Goal: Task Accomplishment & Management: Use online tool/utility

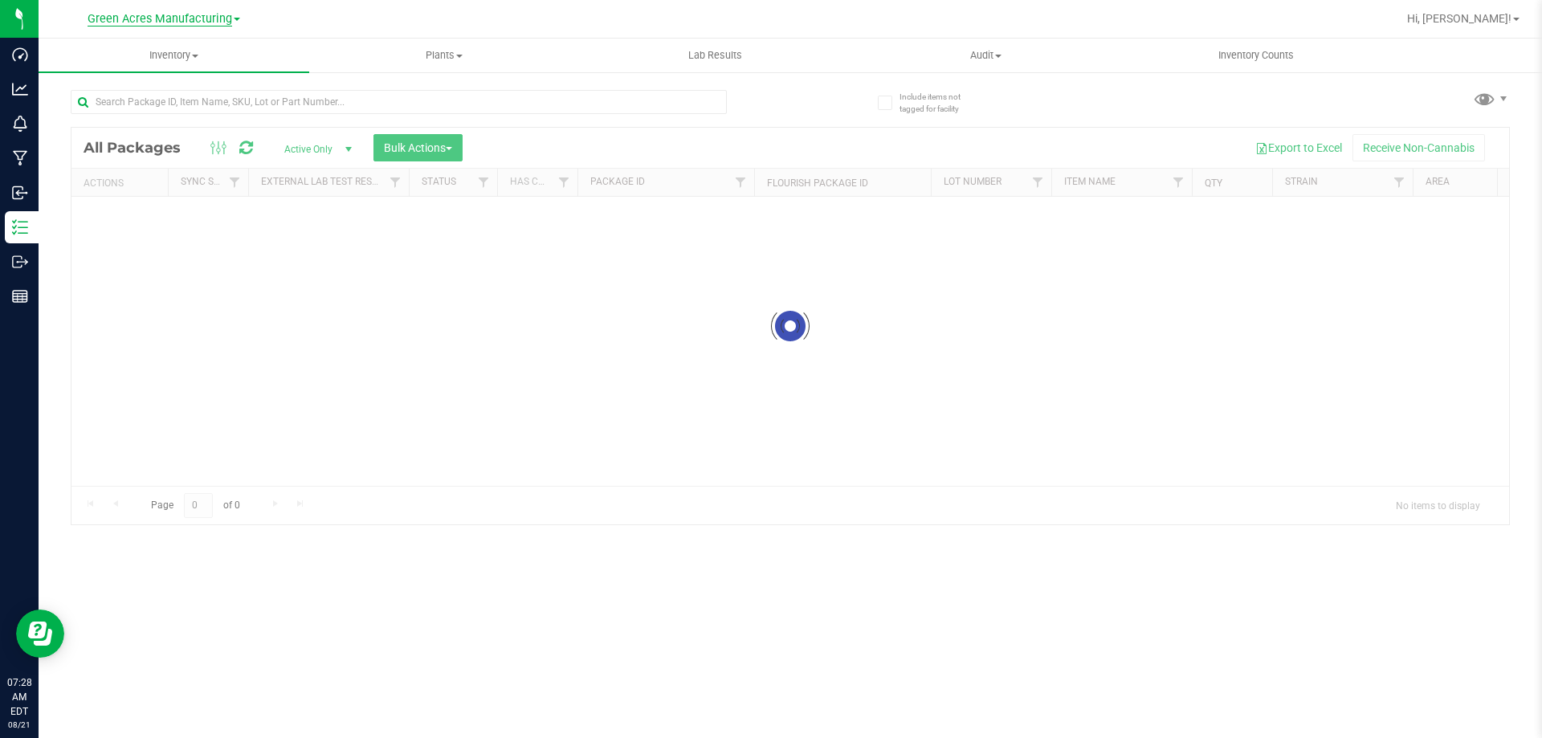
click at [125, 14] on span "Green Acres Manufacturing" at bounding box center [160, 19] width 145 height 14
click at [142, 51] on link "Green Acres Cultivation" at bounding box center [164, 57] width 235 height 22
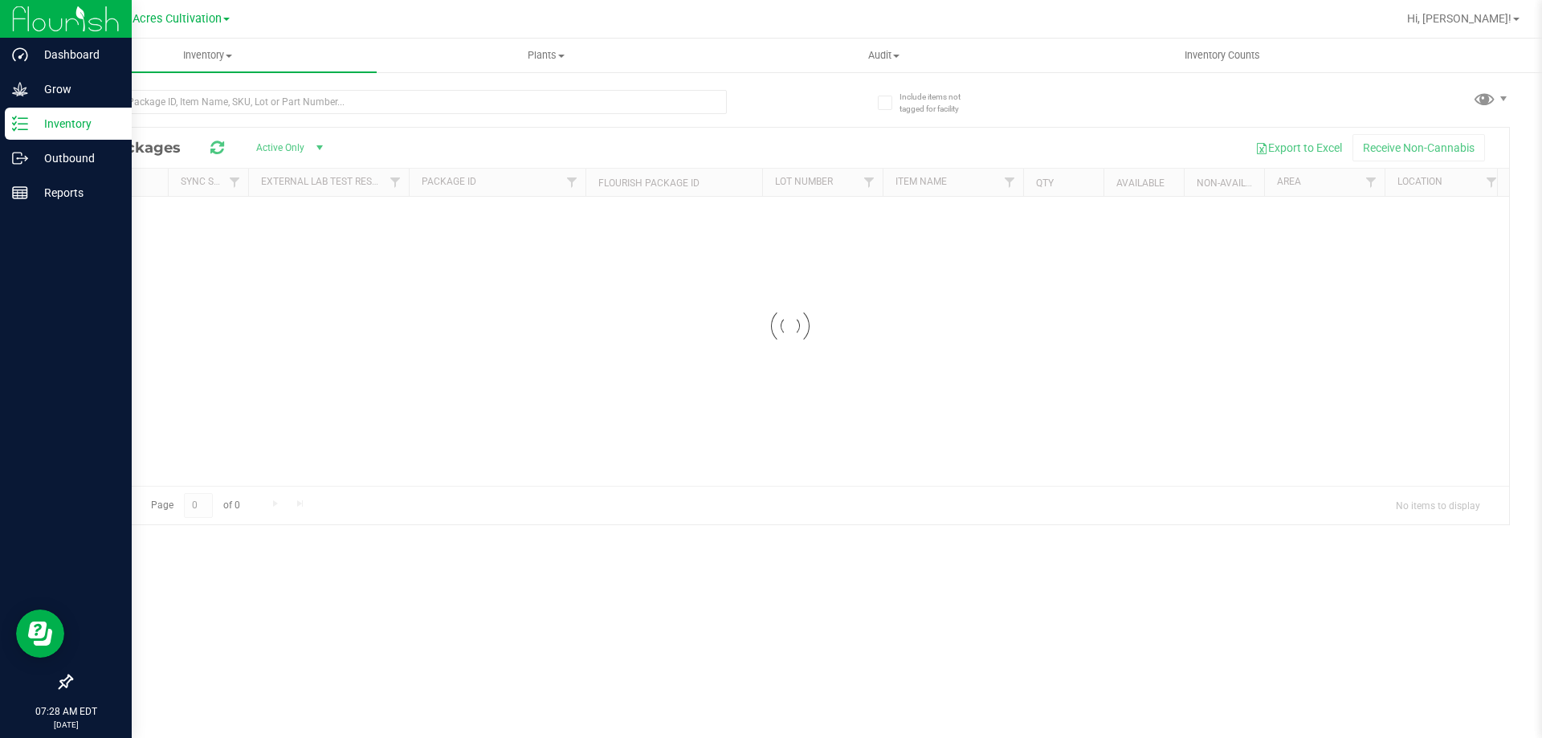
click at [67, 129] on p "Inventory" at bounding box center [76, 123] width 96 height 19
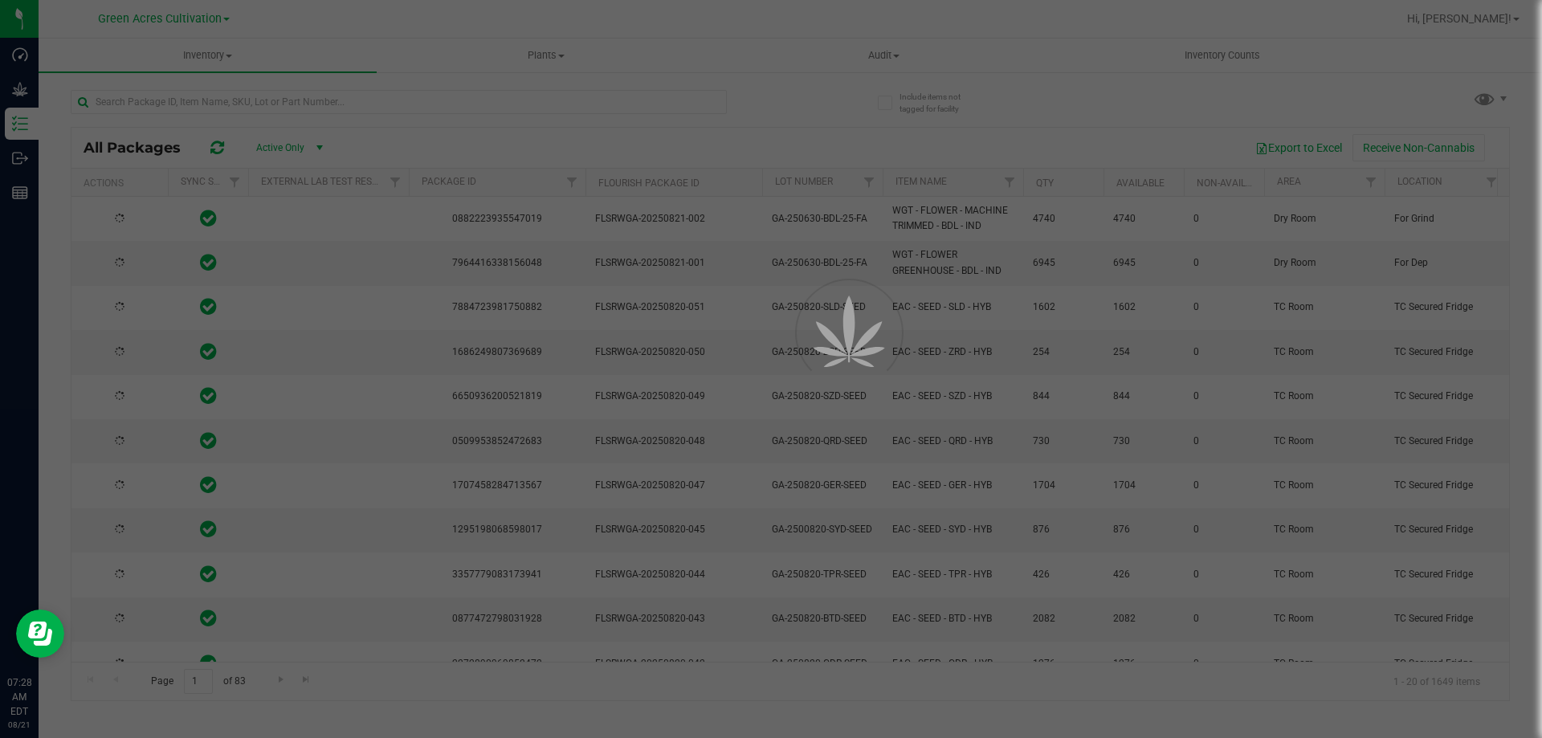
click at [207, 106] on div at bounding box center [771, 369] width 1542 height 738
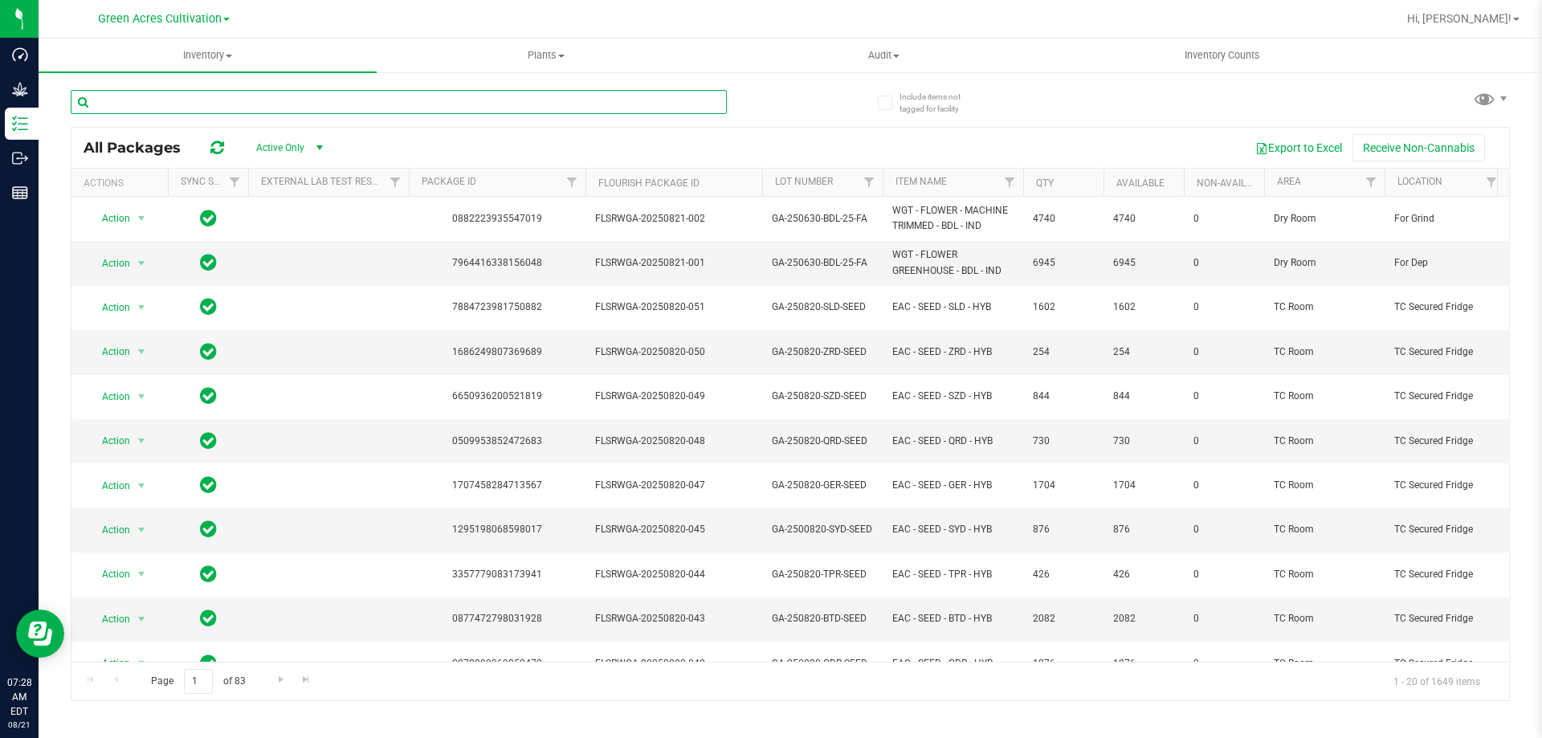
click at [214, 104] on input "text" at bounding box center [399, 102] width 656 height 24
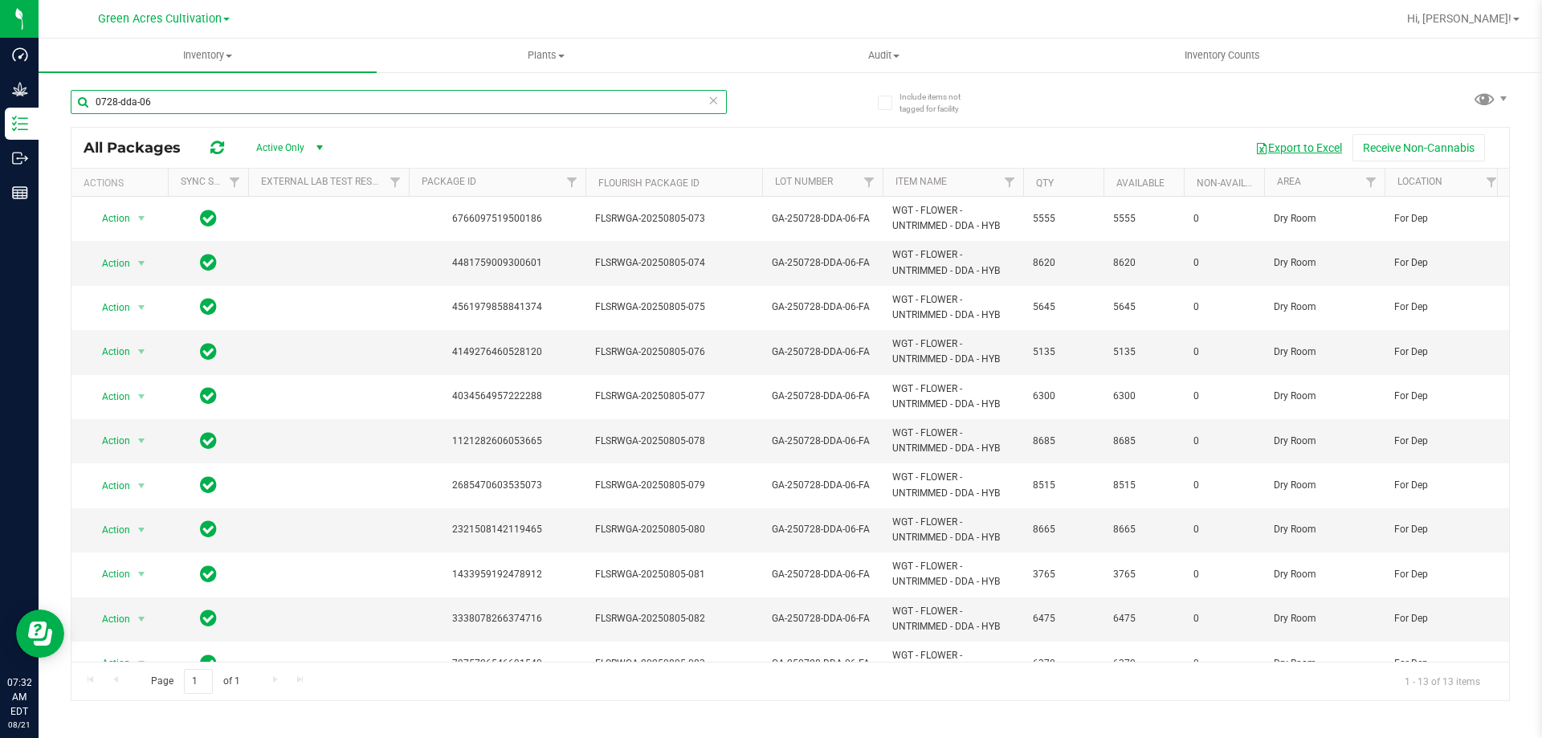
type input "0728-dda-06"
click at [1307, 149] on button "Export to Excel" at bounding box center [1299, 147] width 108 height 27
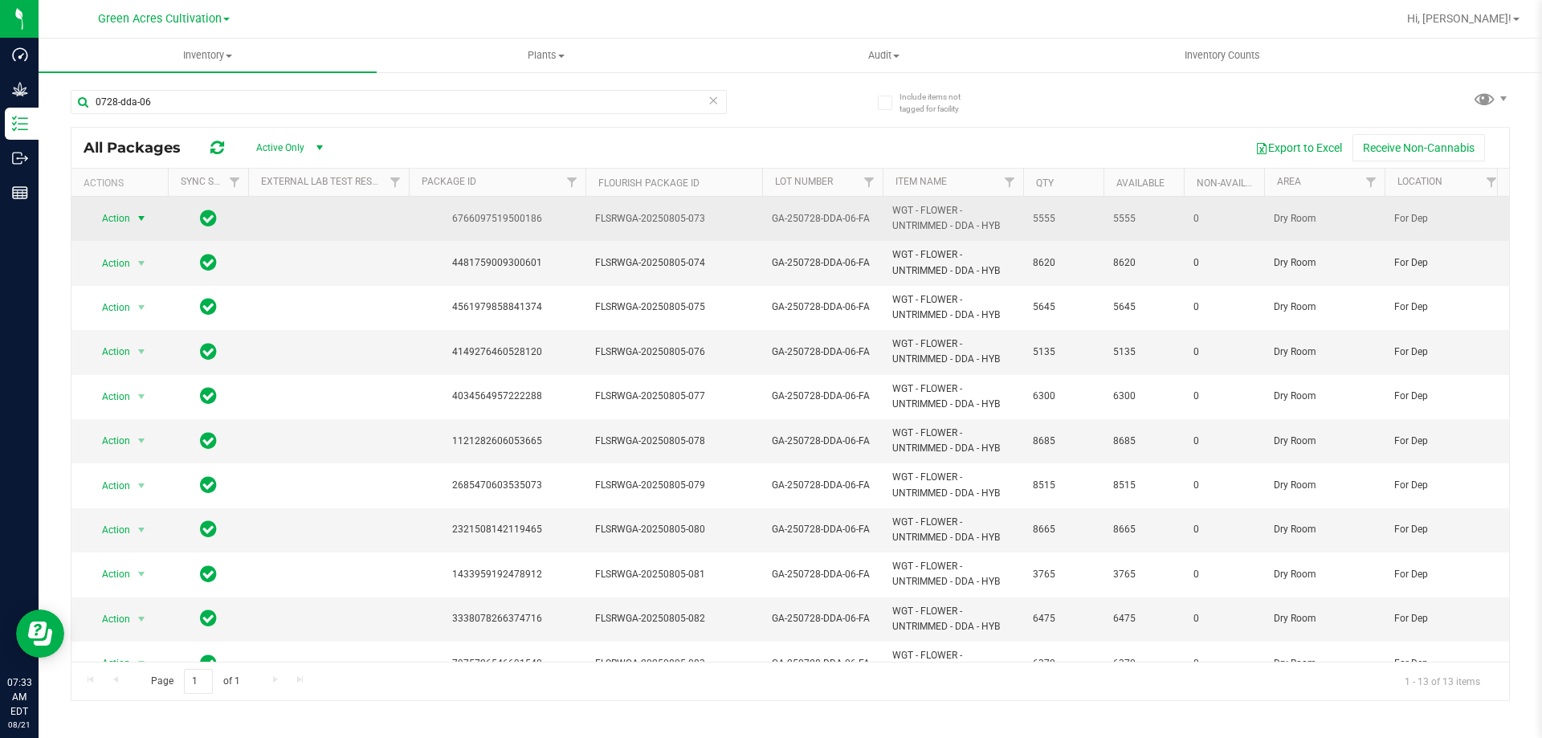
click at [122, 221] on span "Action" at bounding box center [109, 218] width 43 height 22
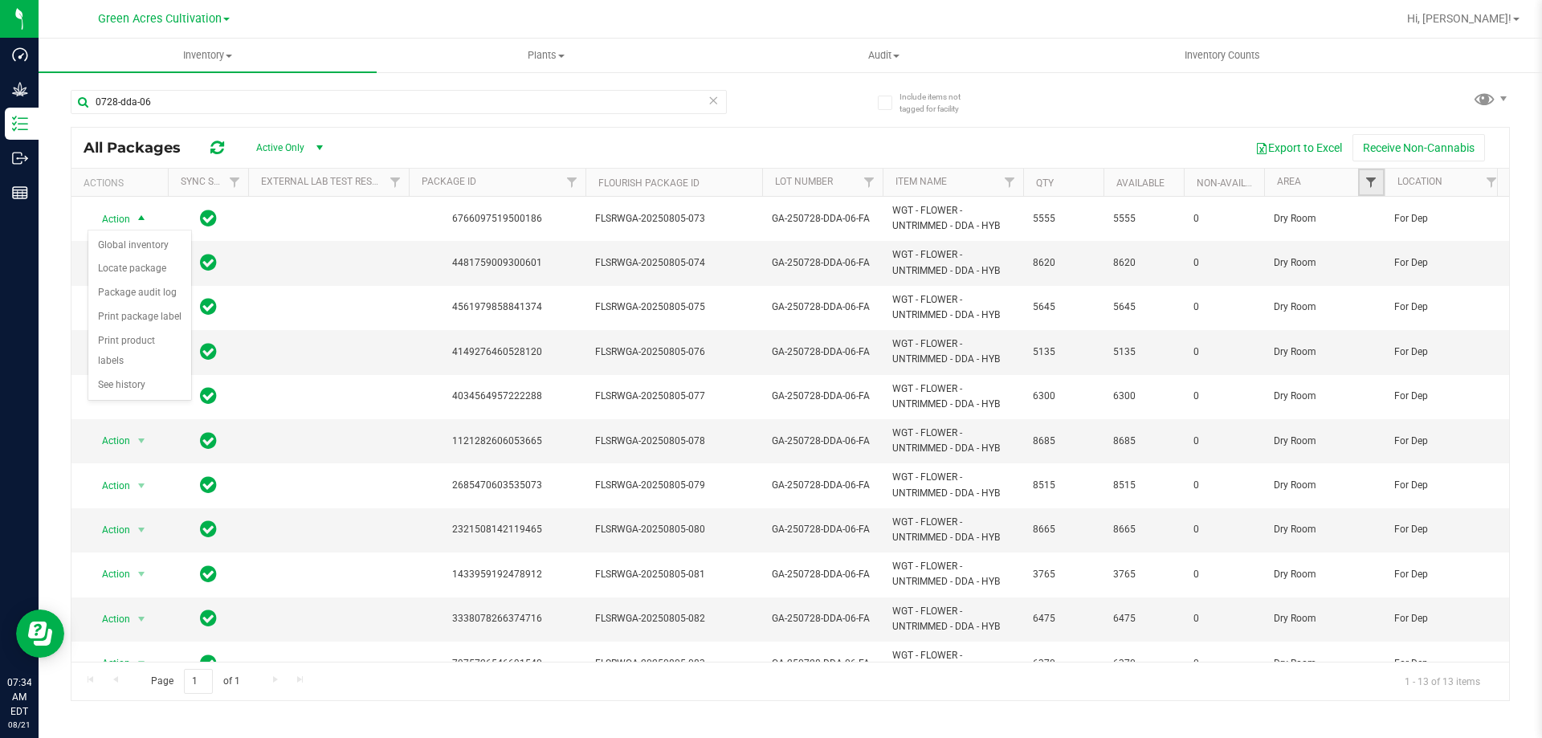
click at [1376, 186] on span "Filter" at bounding box center [1371, 182] width 13 height 13
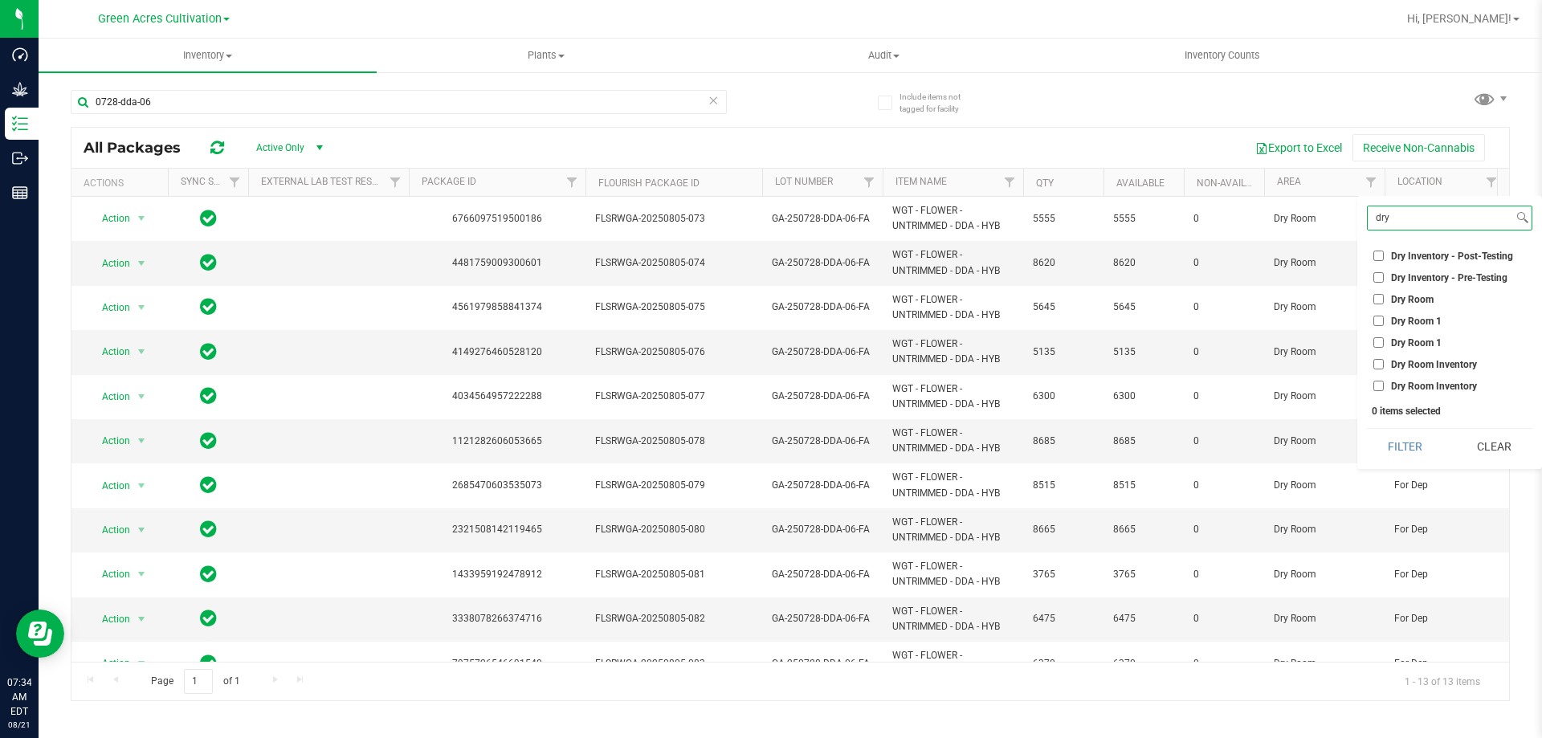
type input "dry"
click at [1383, 297] on input "Dry Room" at bounding box center [1379, 299] width 10 height 10
checkbox input "true"
click at [1401, 447] on button "Filter" at bounding box center [1405, 446] width 77 height 35
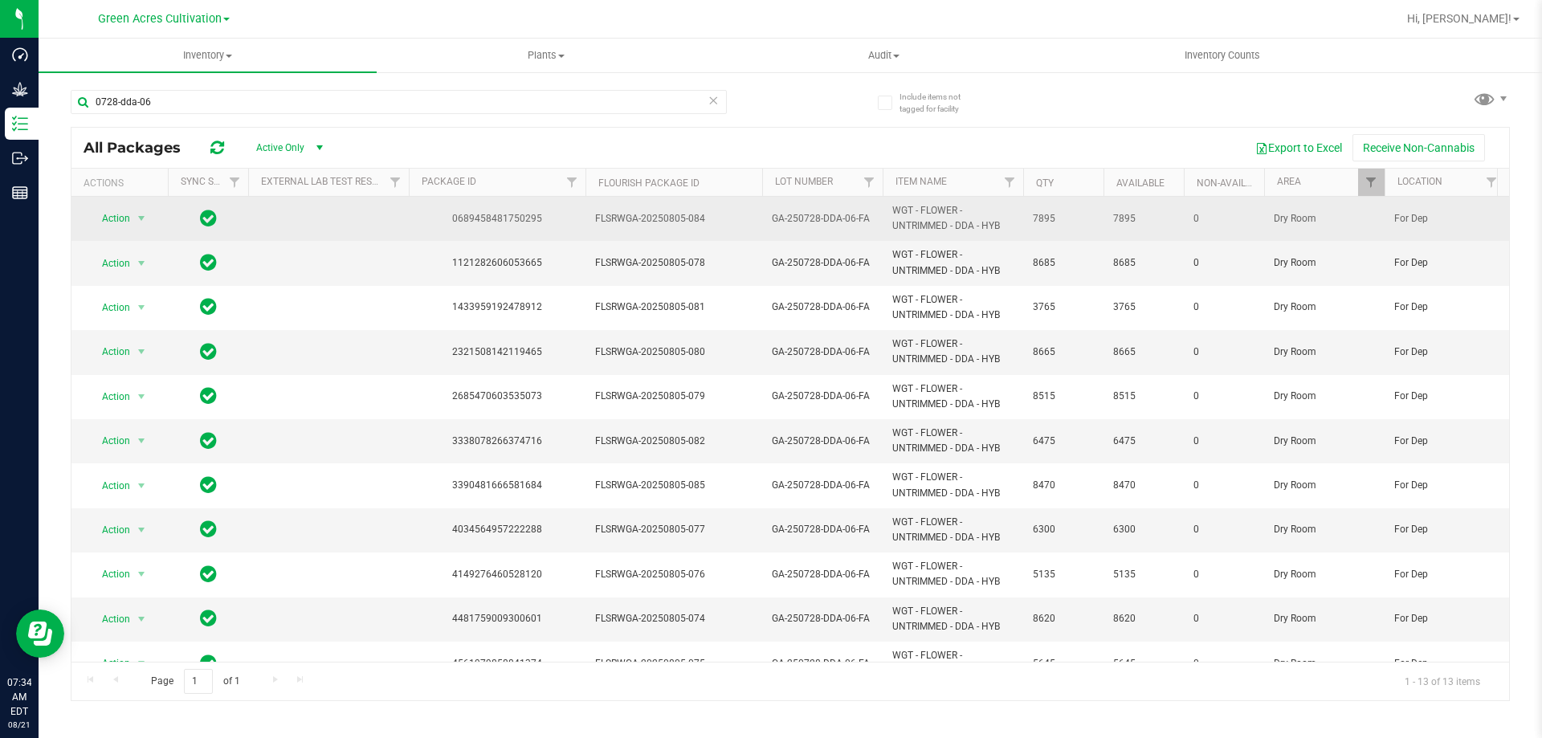
click at [129, 227] on span "Action" at bounding box center [109, 218] width 43 height 22
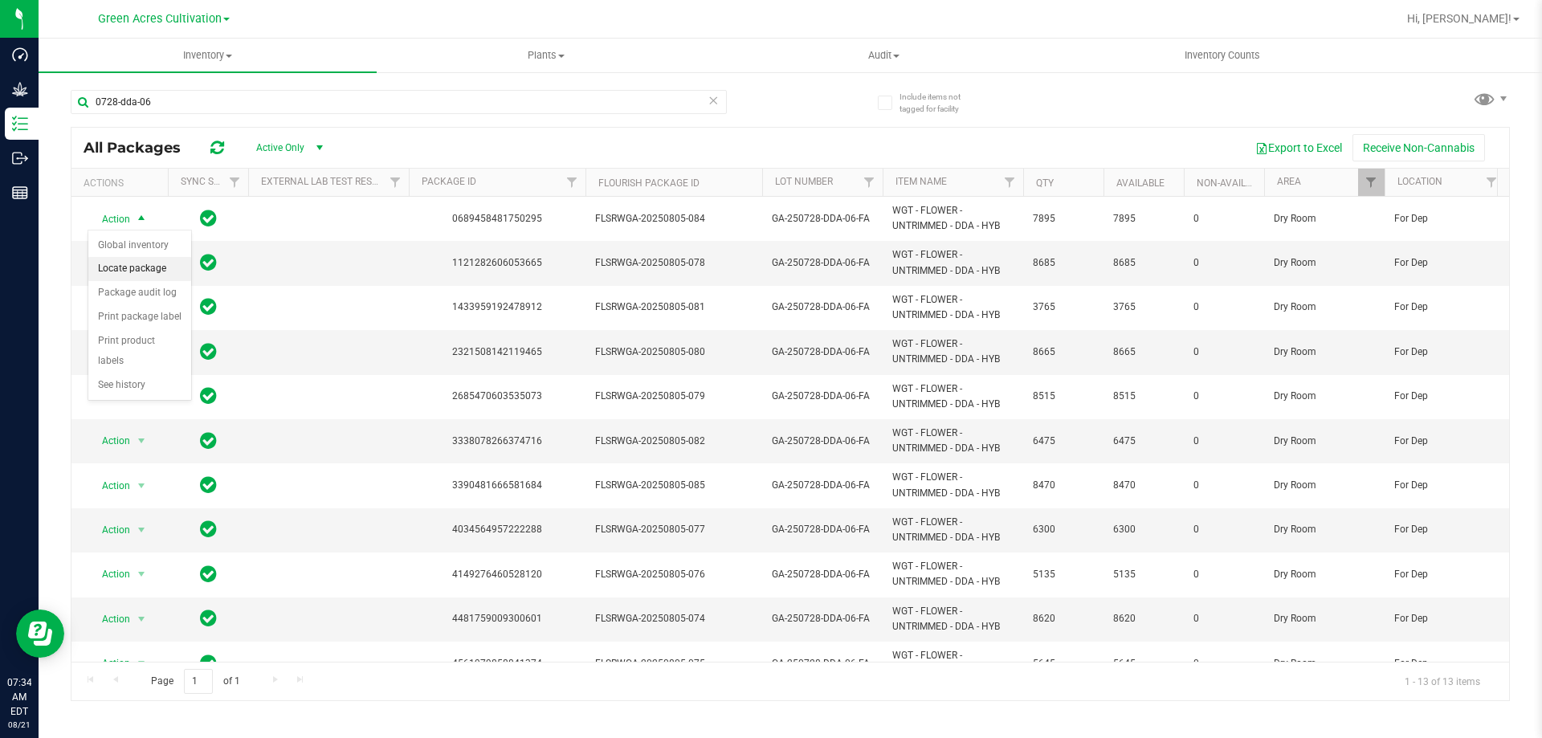
click at [165, 268] on li "Locate package" at bounding box center [139, 269] width 103 height 24
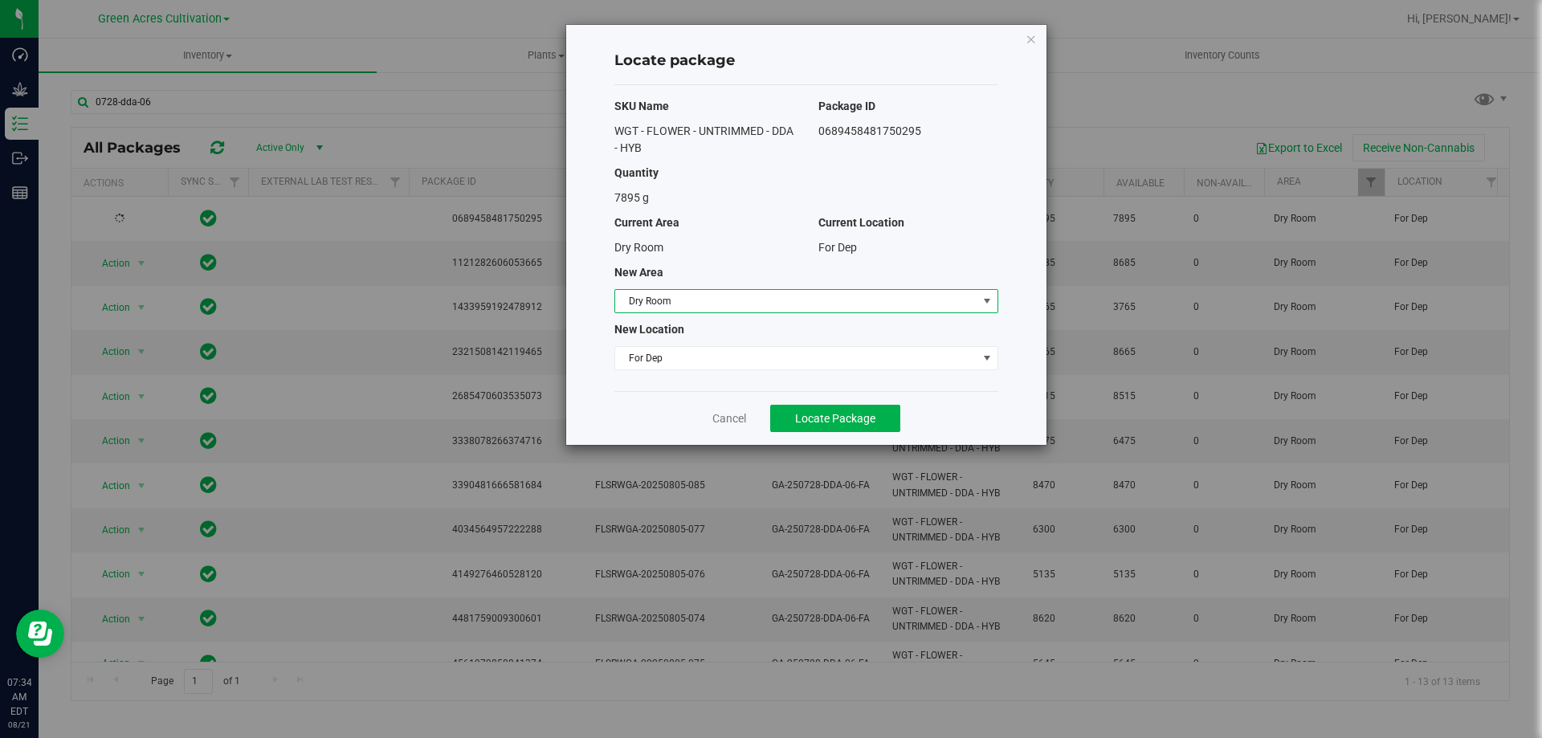
click at [672, 295] on span "Dry Room" at bounding box center [796, 301] width 362 height 22
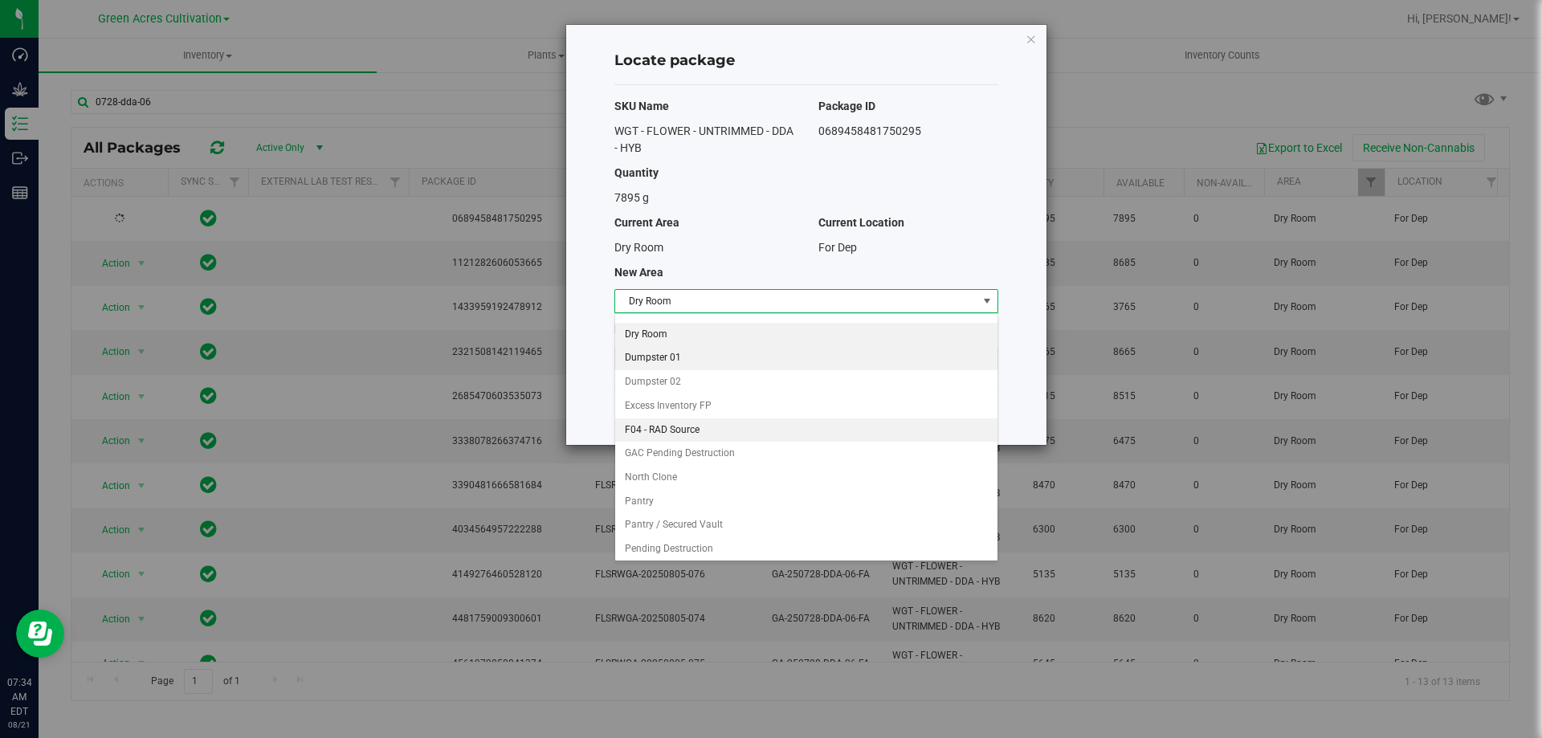
scroll to position [165, 0]
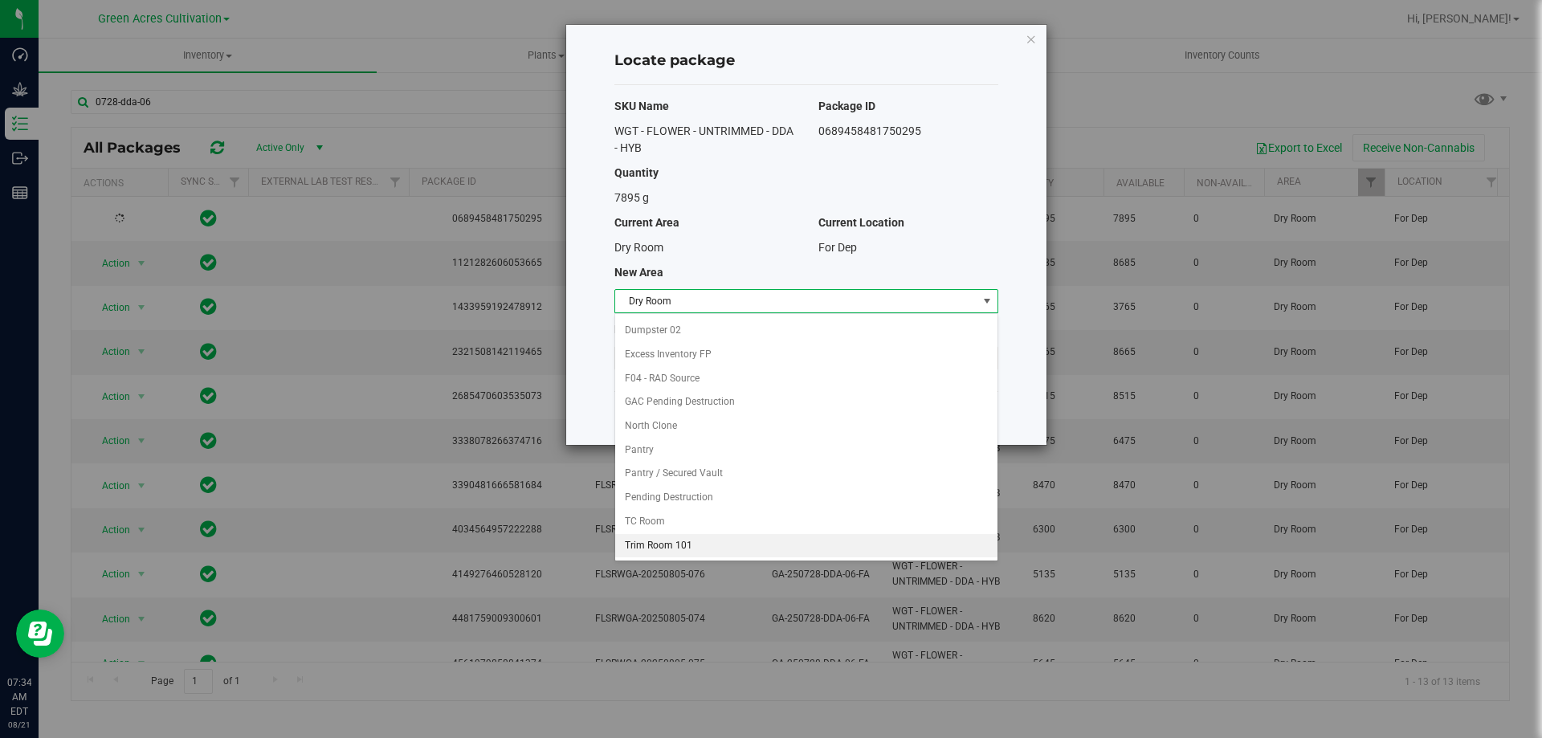
click at [656, 551] on li "Trim Room 101" at bounding box center [806, 546] width 382 height 24
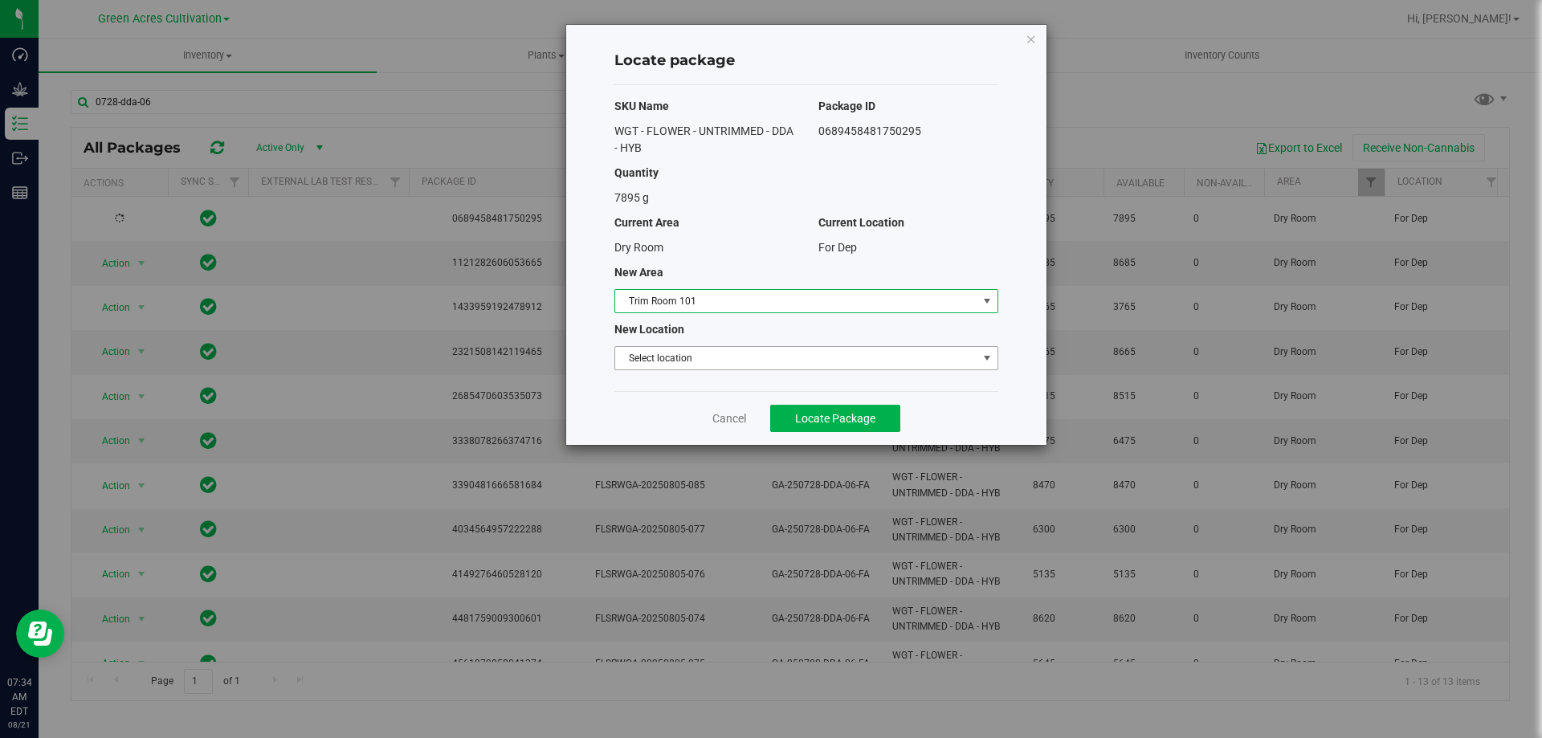
click at [725, 370] on span "Select location" at bounding box center [807, 358] width 384 height 24
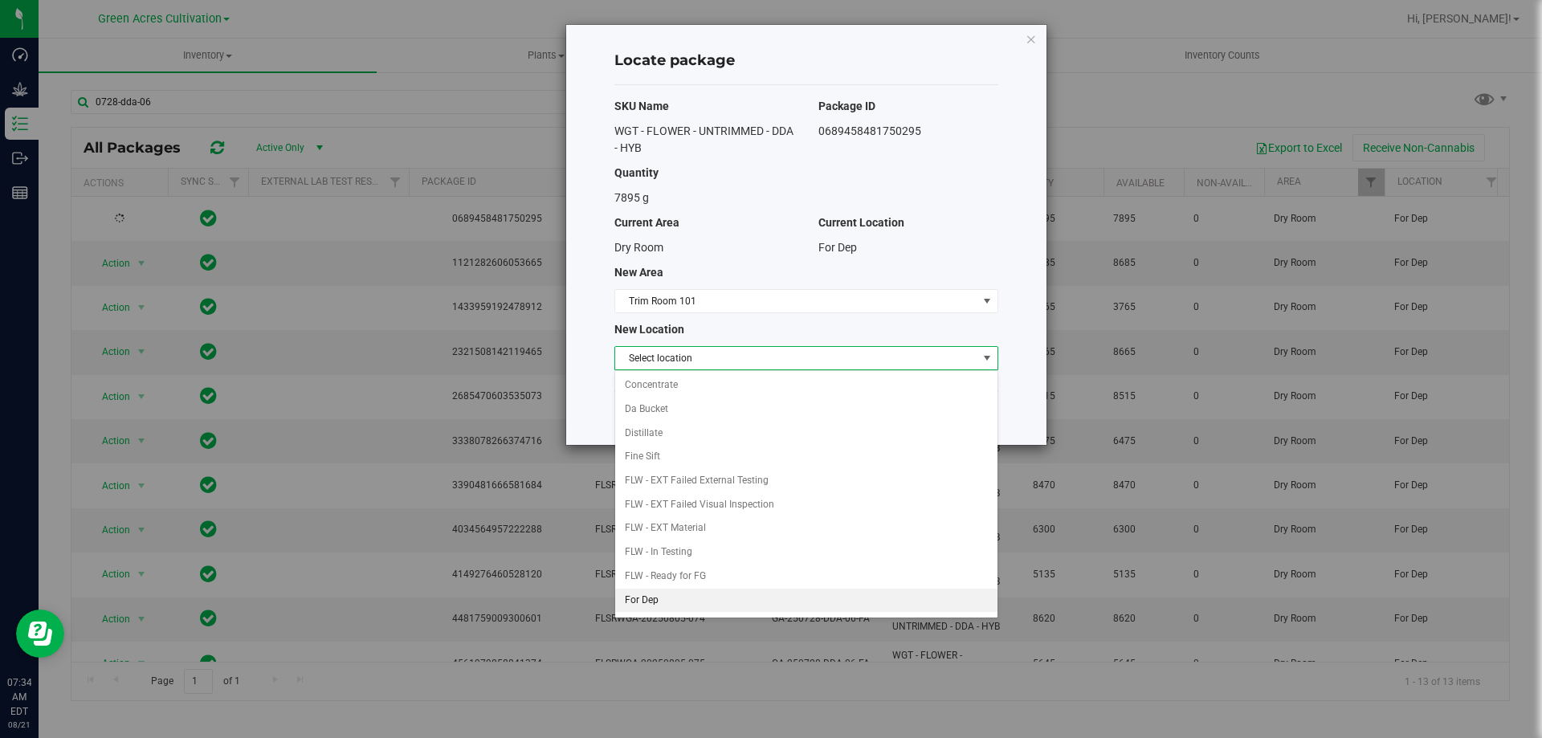
click at [664, 609] on li "For Dep" at bounding box center [806, 601] width 382 height 24
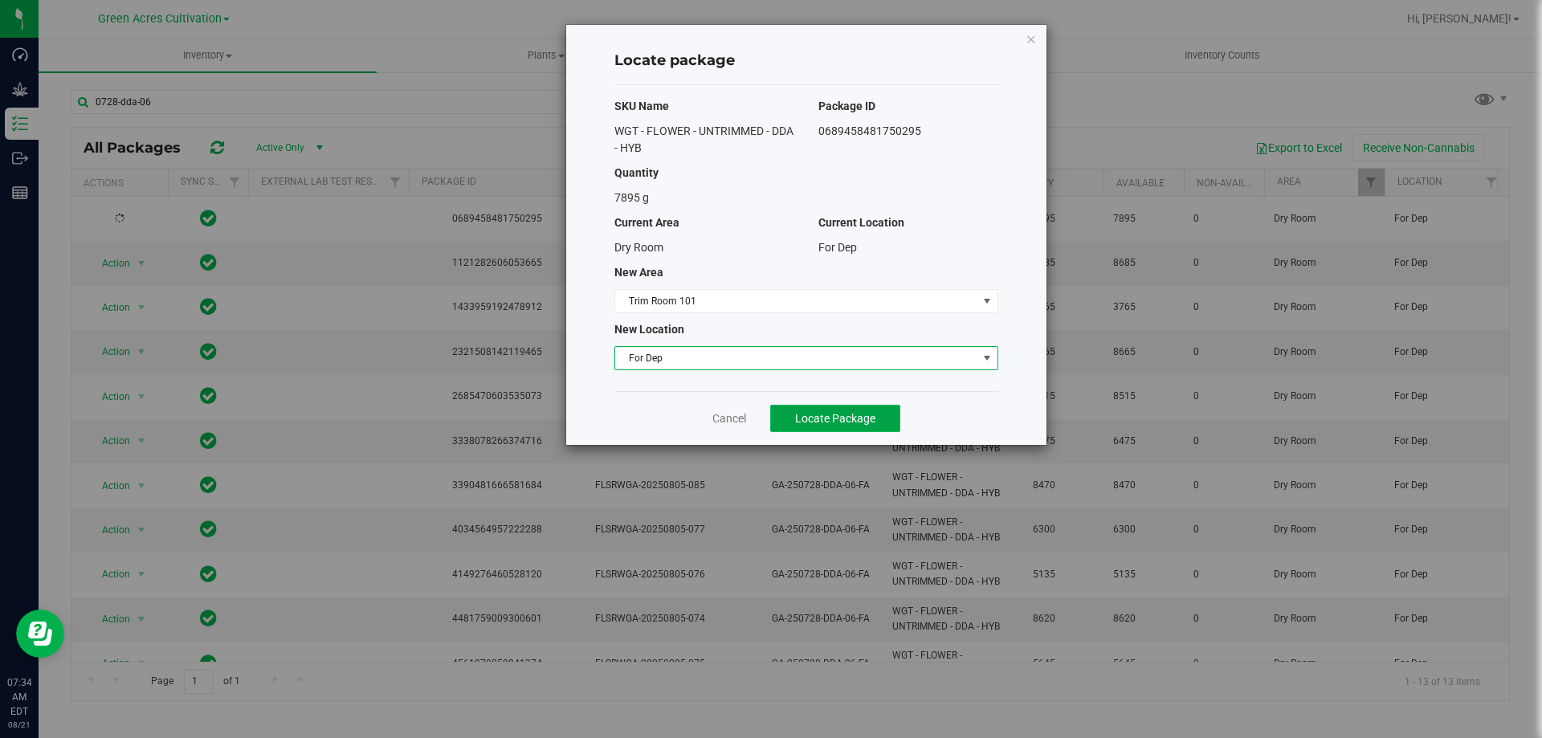
click at [856, 423] on span "Locate Package" at bounding box center [835, 418] width 80 height 13
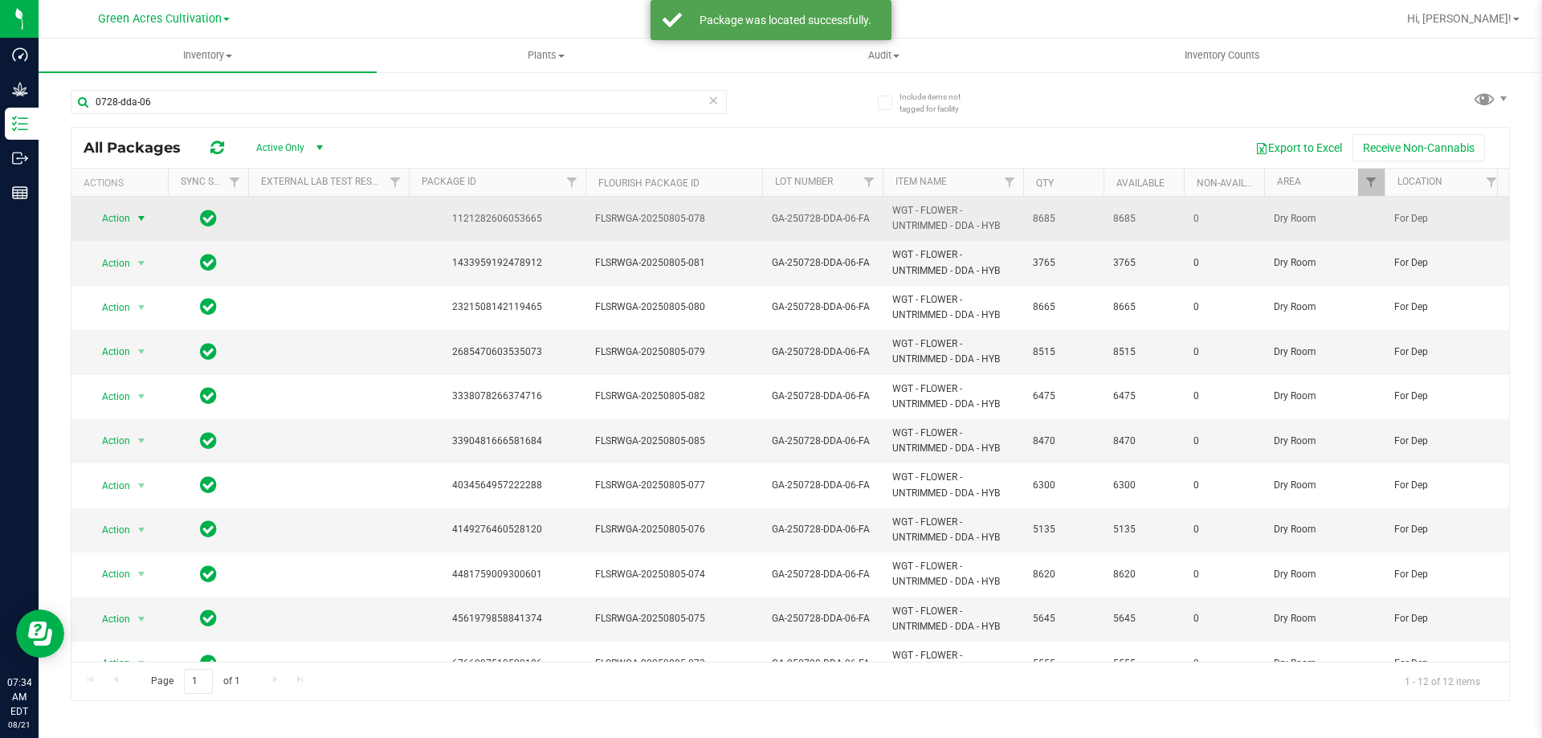
click at [123, 227] on span "Action" at bounding box center [109, 218] width 43 height 22
click at [111, 215] on span "Action" at bounding box center [109, 218] width 43 height 22
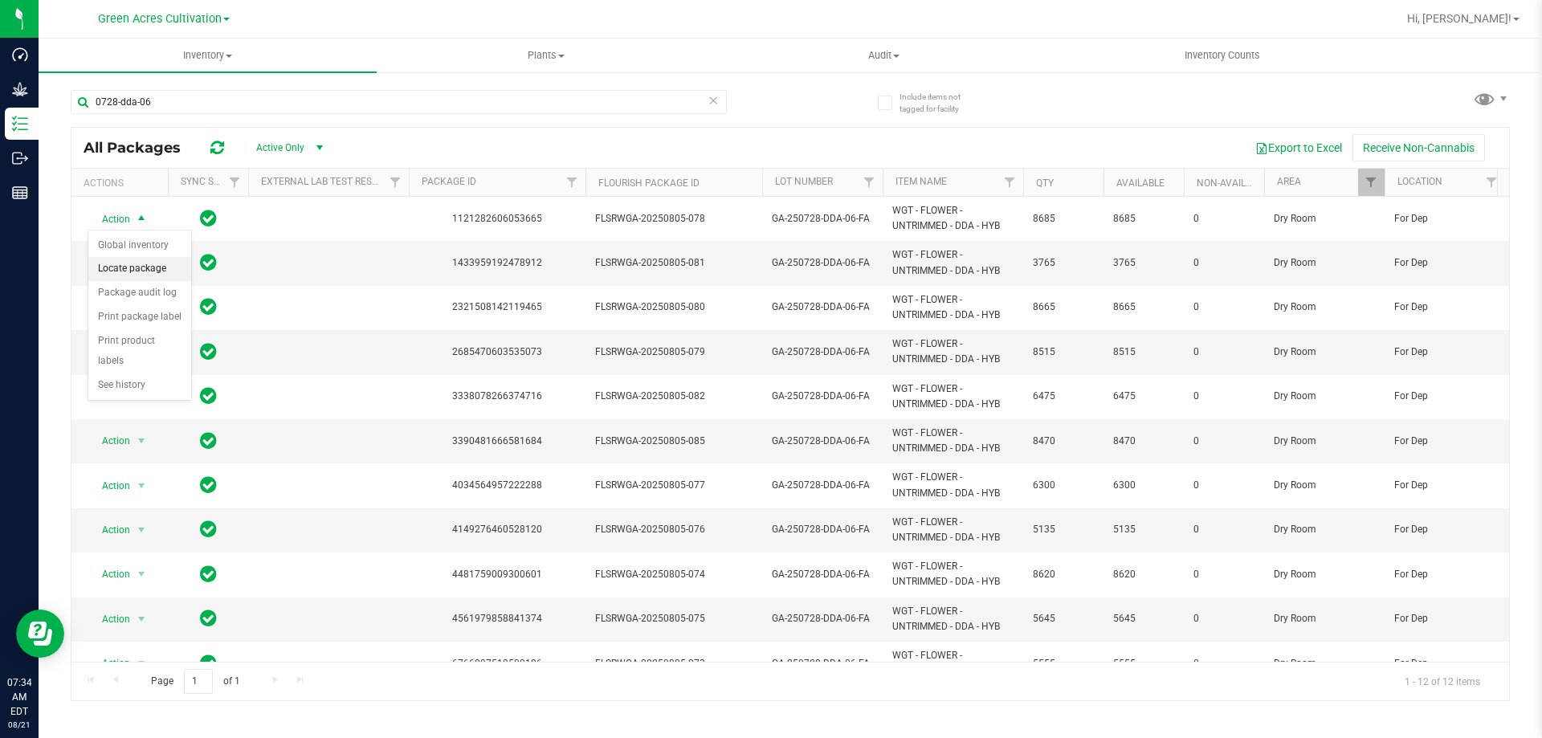
click at [168, 269] on li "Locate package" at bounding box center [139, 269] width 103 height 24
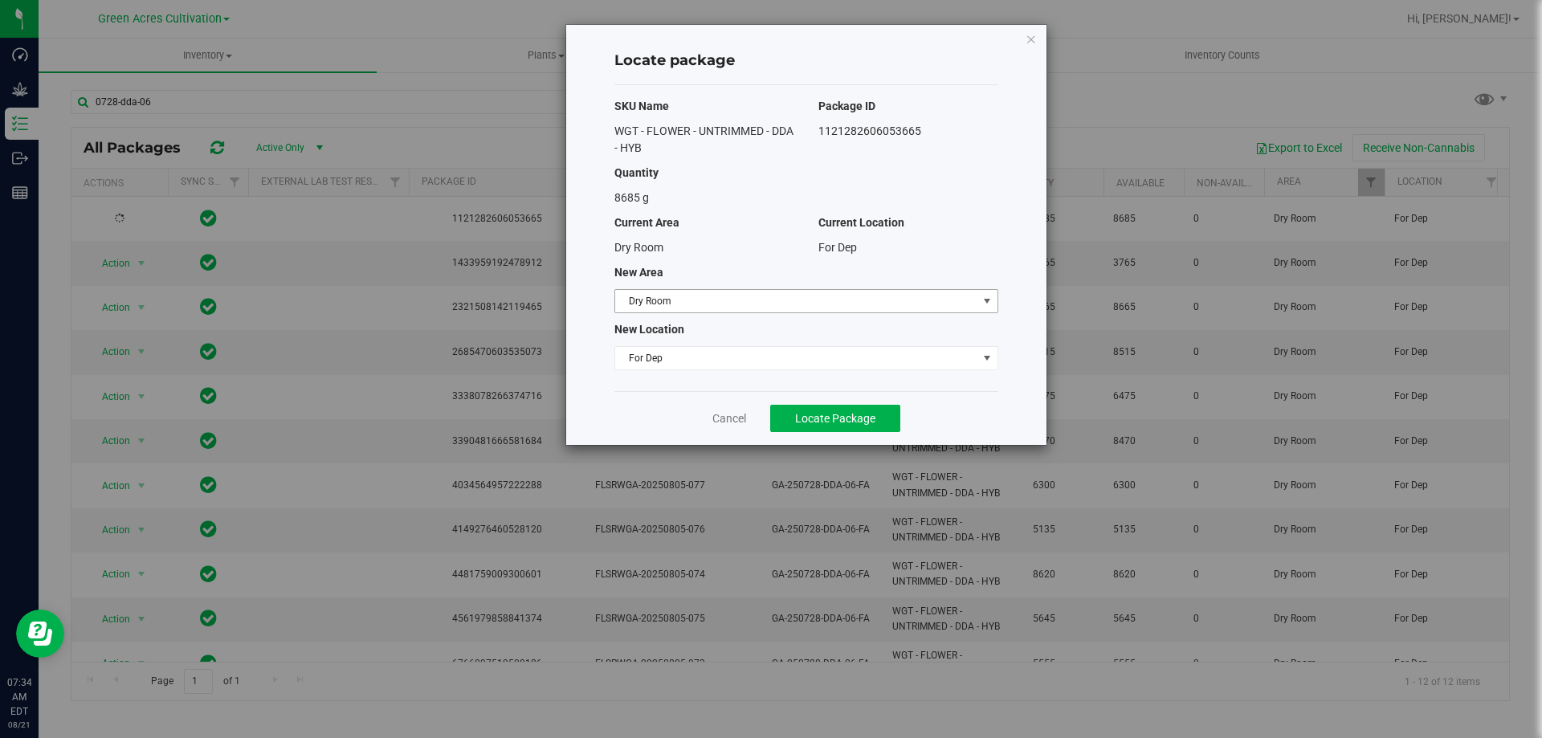
click at [699, 312] on span "Dry Room" at bounding box center [796, 301] width 362 height 22
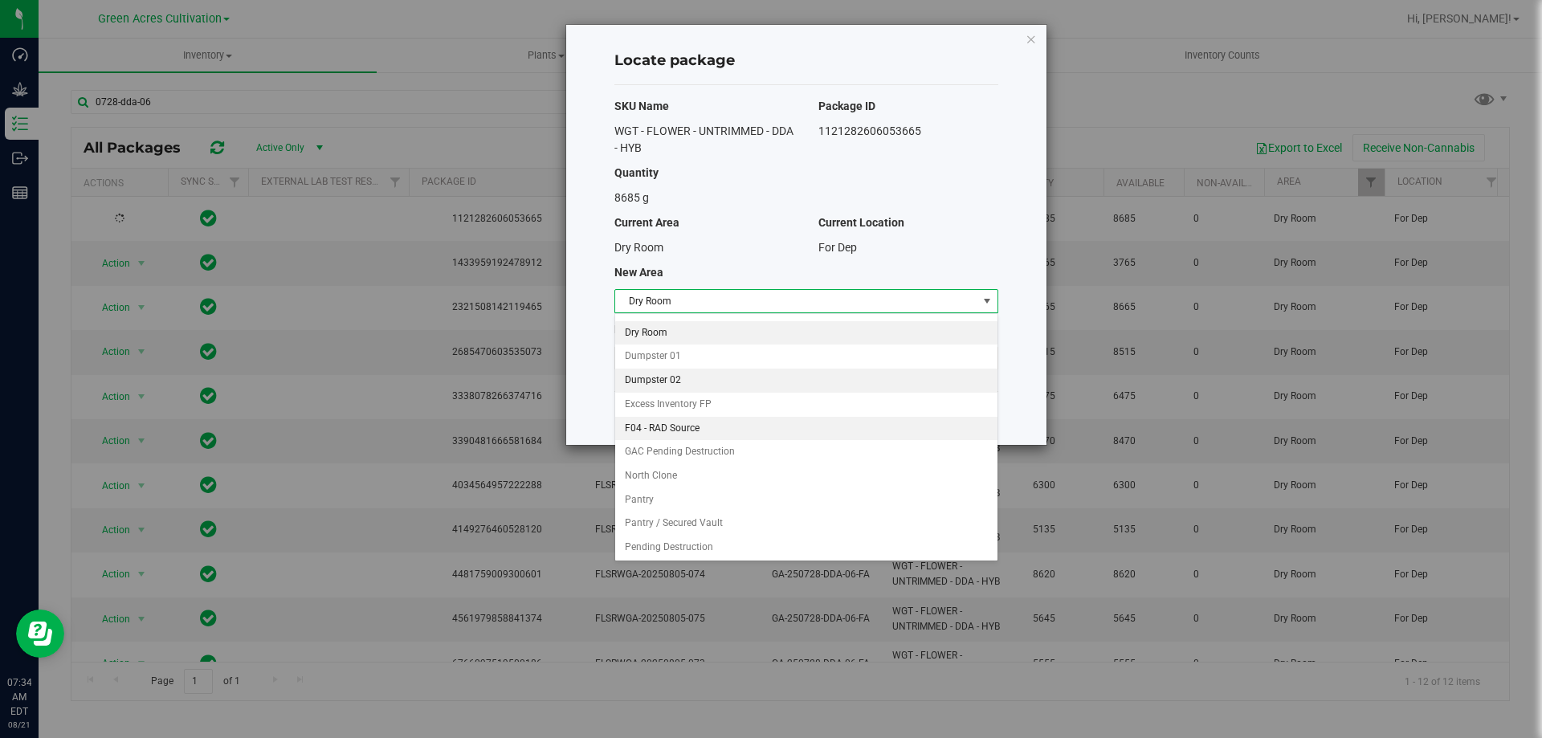
scroll to position [165, 0]
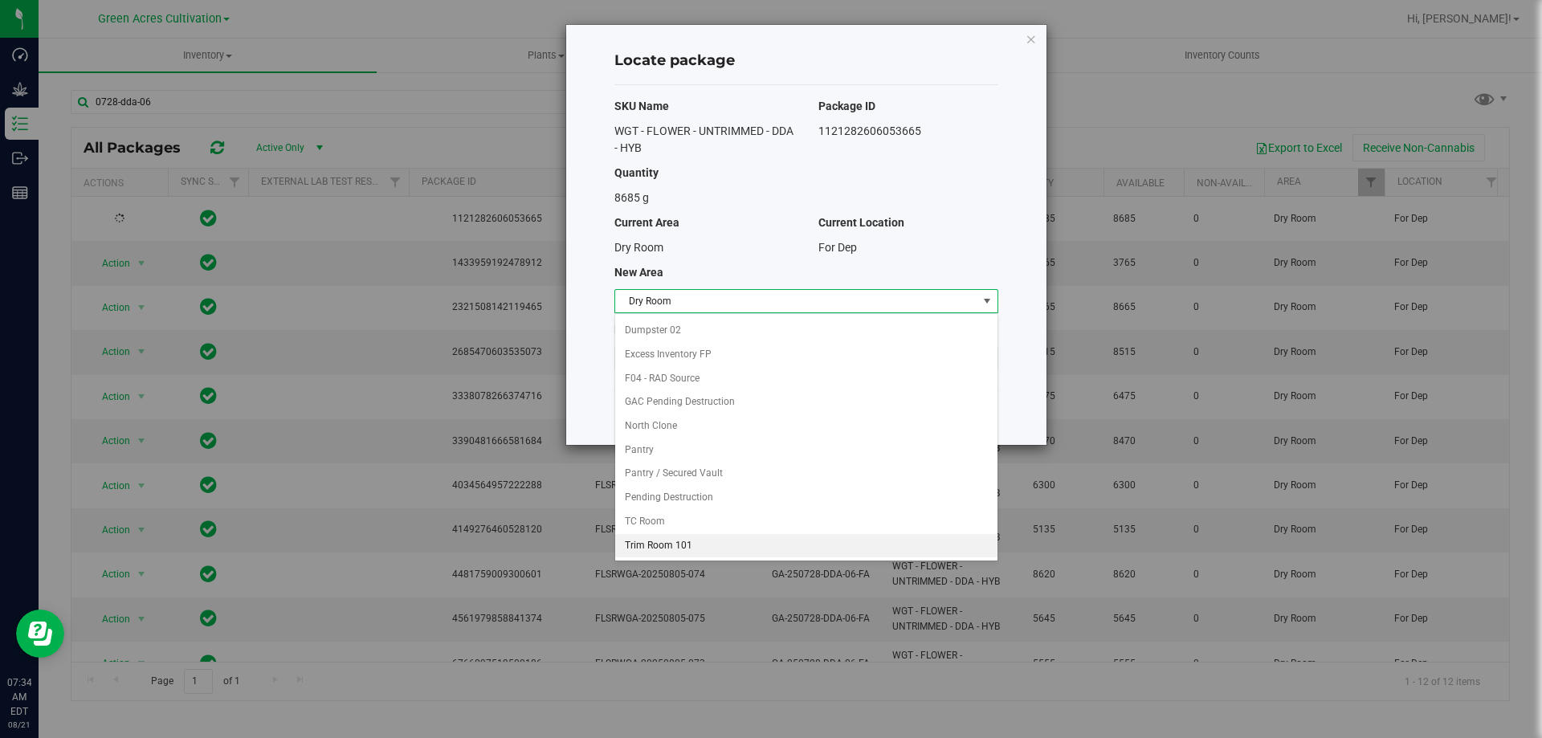
click at [676, 551] on li "Trim Room 101" at bounding box center [806, 546] width 382 height 24
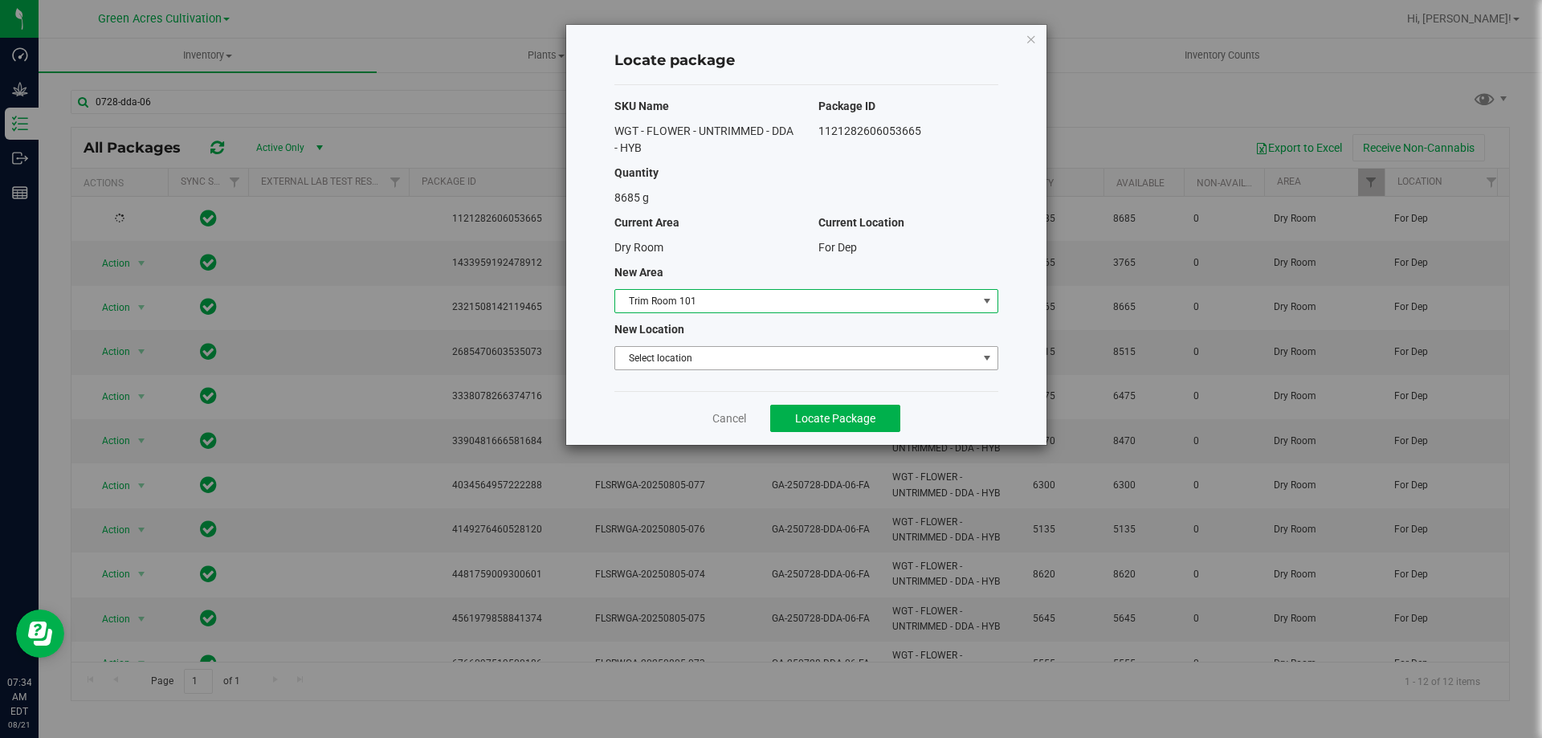
click at [701, 359] on span "Select location" at bounding box center [796, 358] width 362 height 22
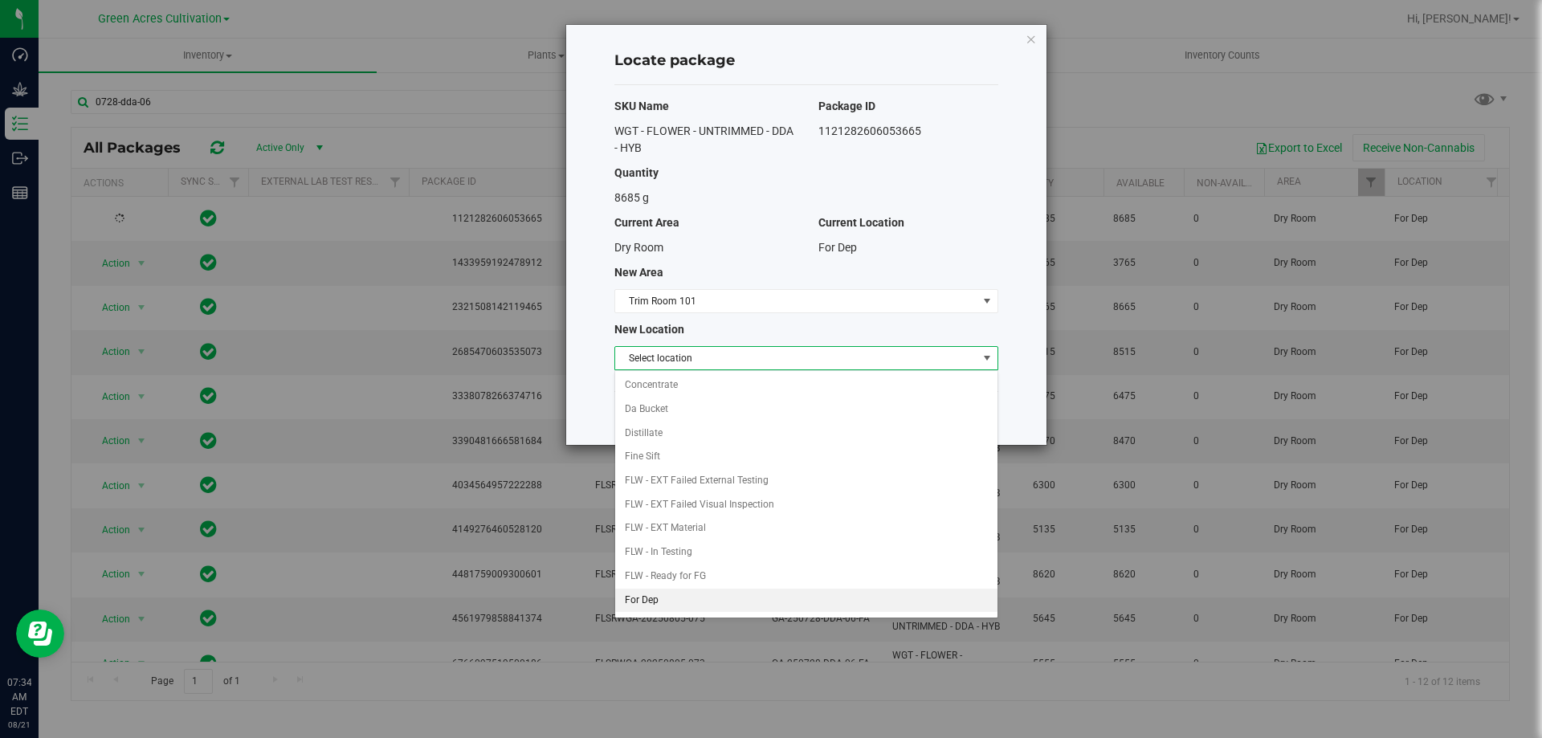
click at [668, 603] on li "For Dep" at bounding box center [806, 601] width 382 height 24
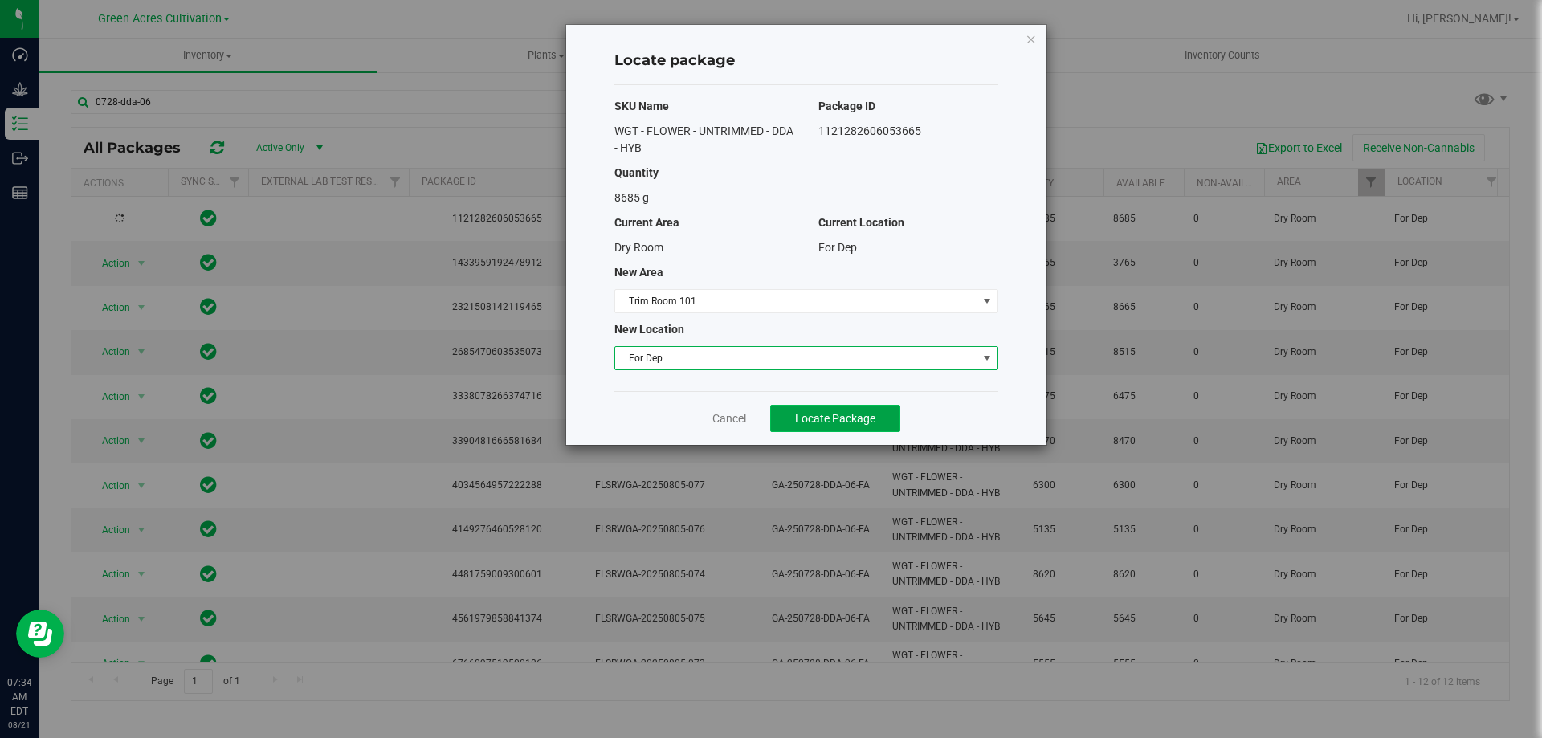
click at [880, 416] on button "Locate Package" at bounding box center [835, 418] width 130 height 27
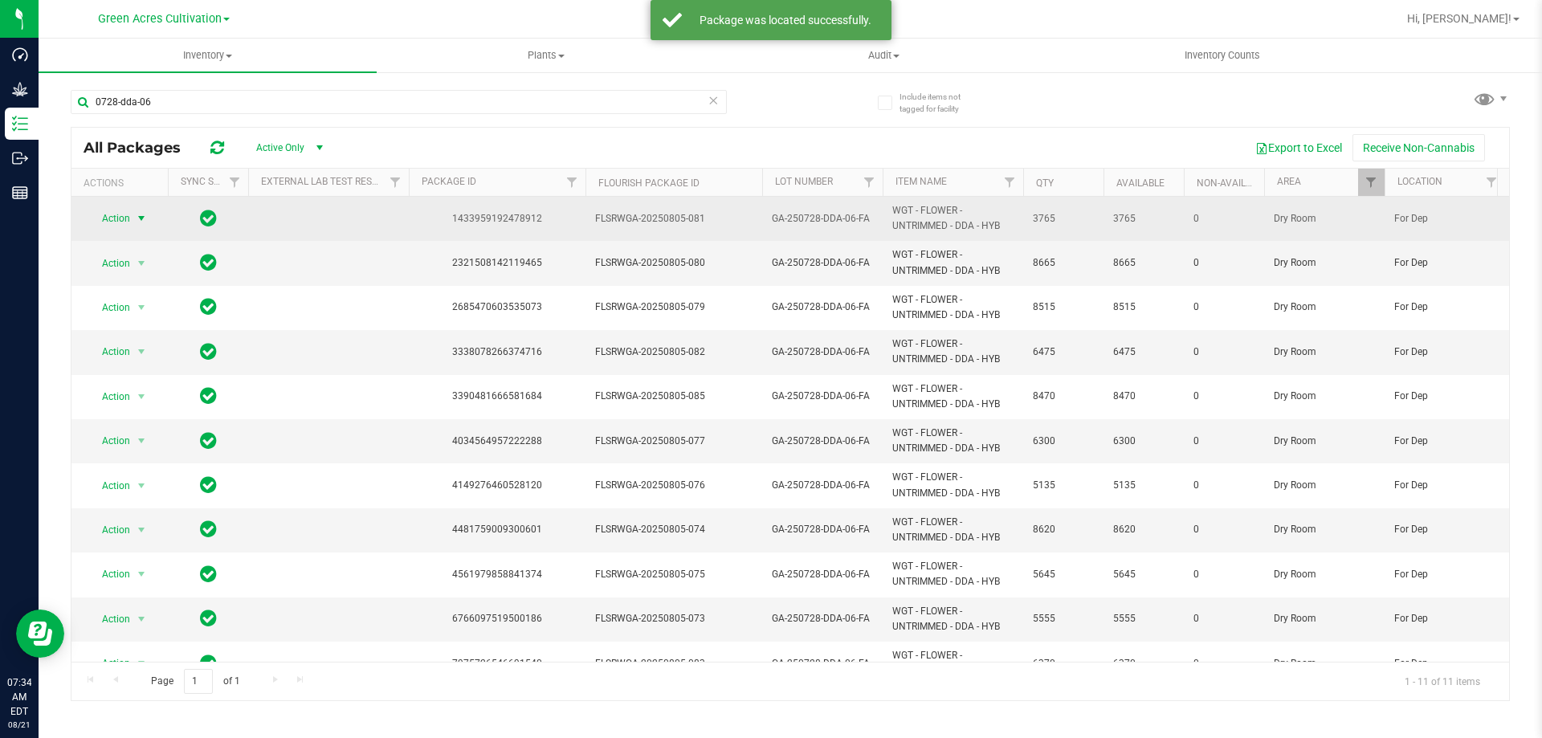
click at [125, 223] on span "Action" at bounding box center [109, 218] width 43 height 22
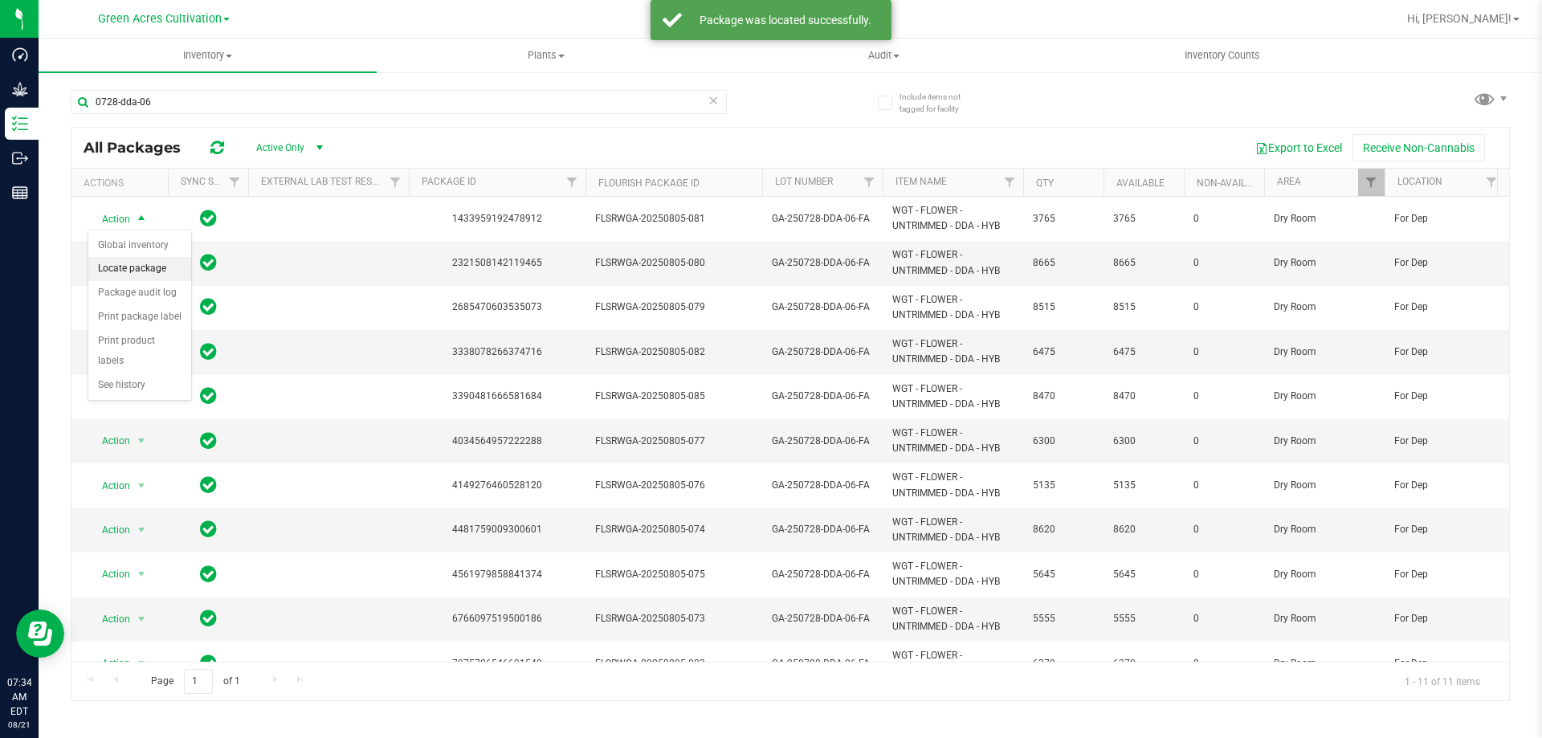
click at [166, 258] on li "Locate package" at bounding box center [139, 269] width 103 height 24
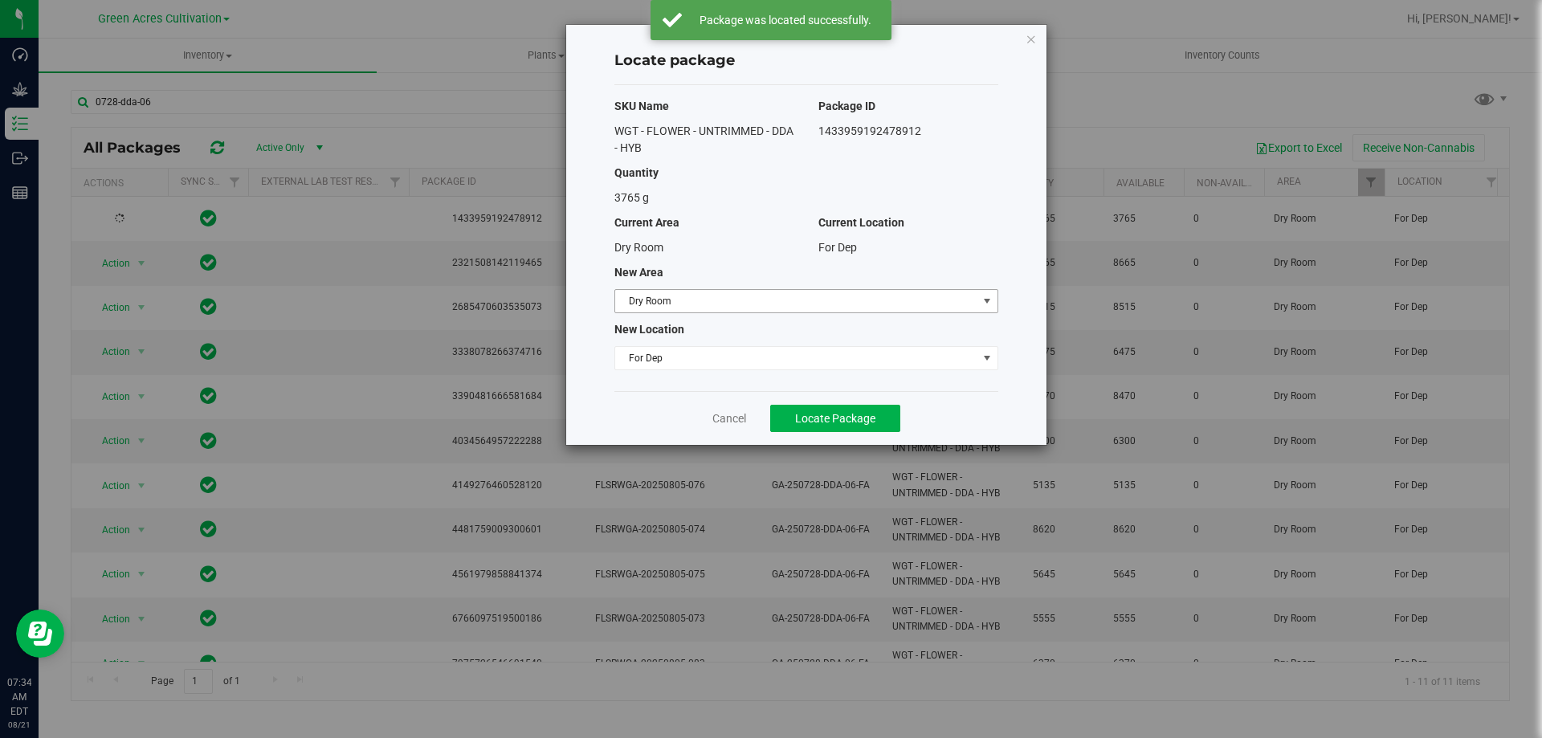
click at [713, 294] on span "Dry Room" at bounding box center [796, 301] width 362 height 22
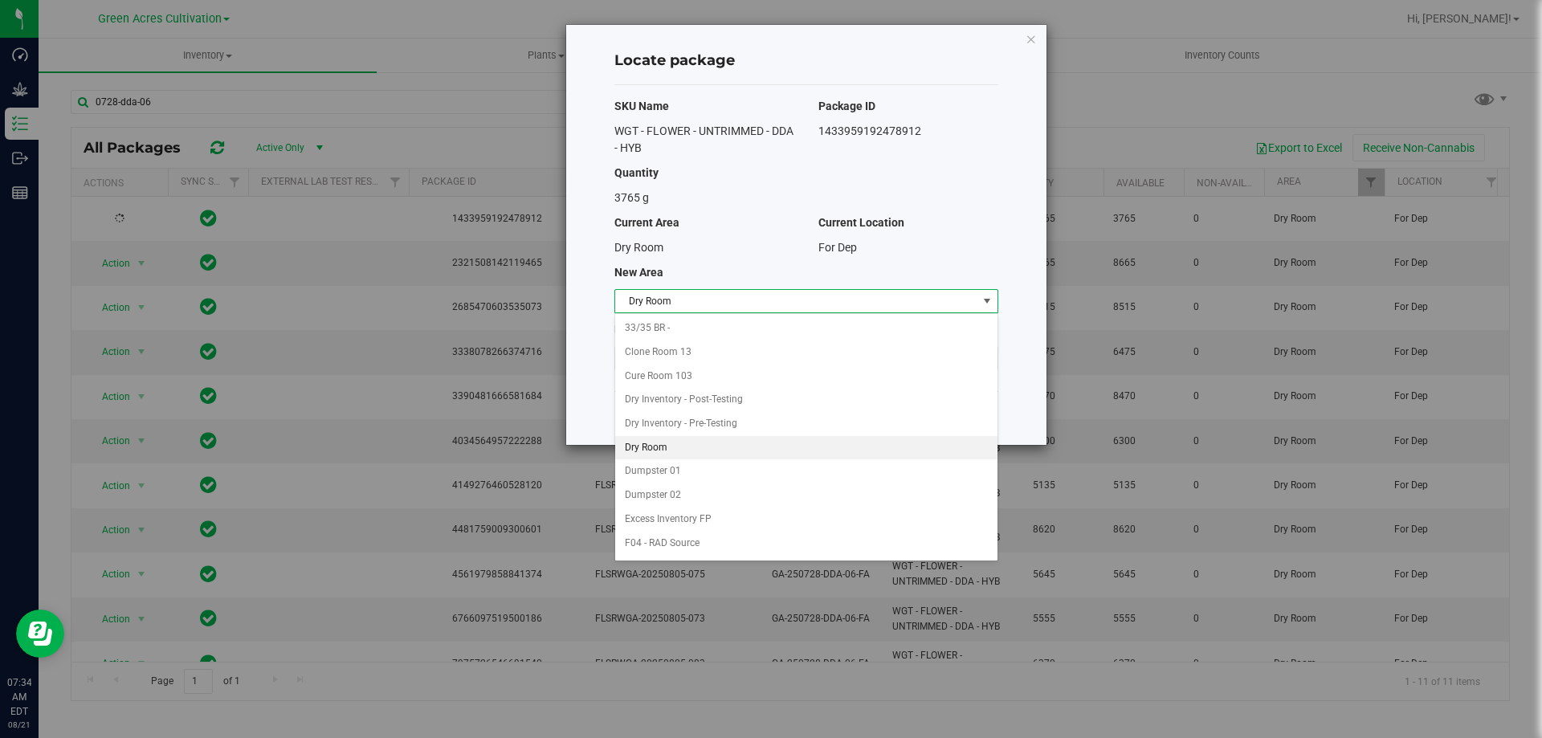
scroll to position [165, 0]
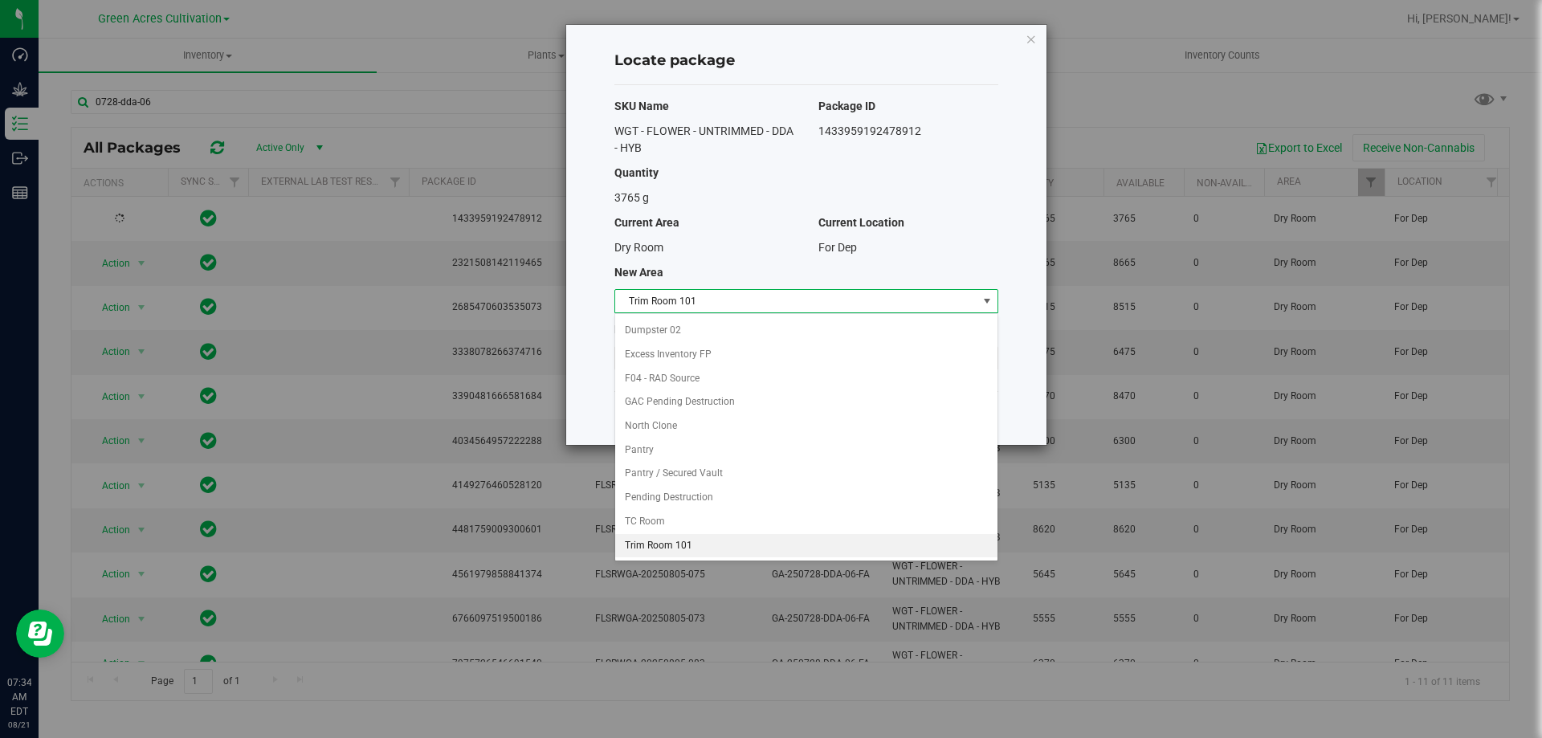
click at [662, 540] on li "Trim Room 101" at bounding box center [806, 546] width 382 height 24
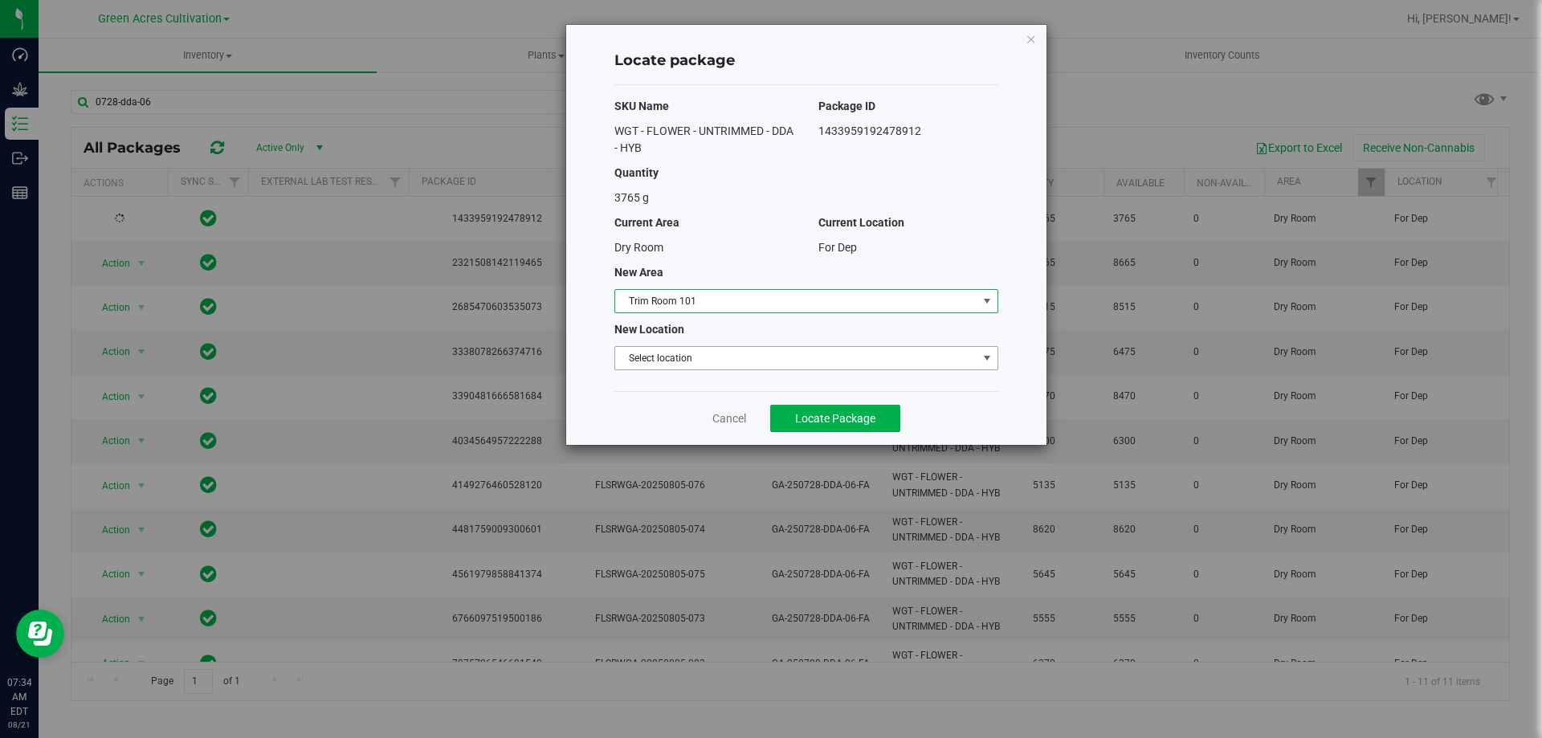
click at [696, 368] on span "Select location" at bounding box center [796, 358] width 362 height 22
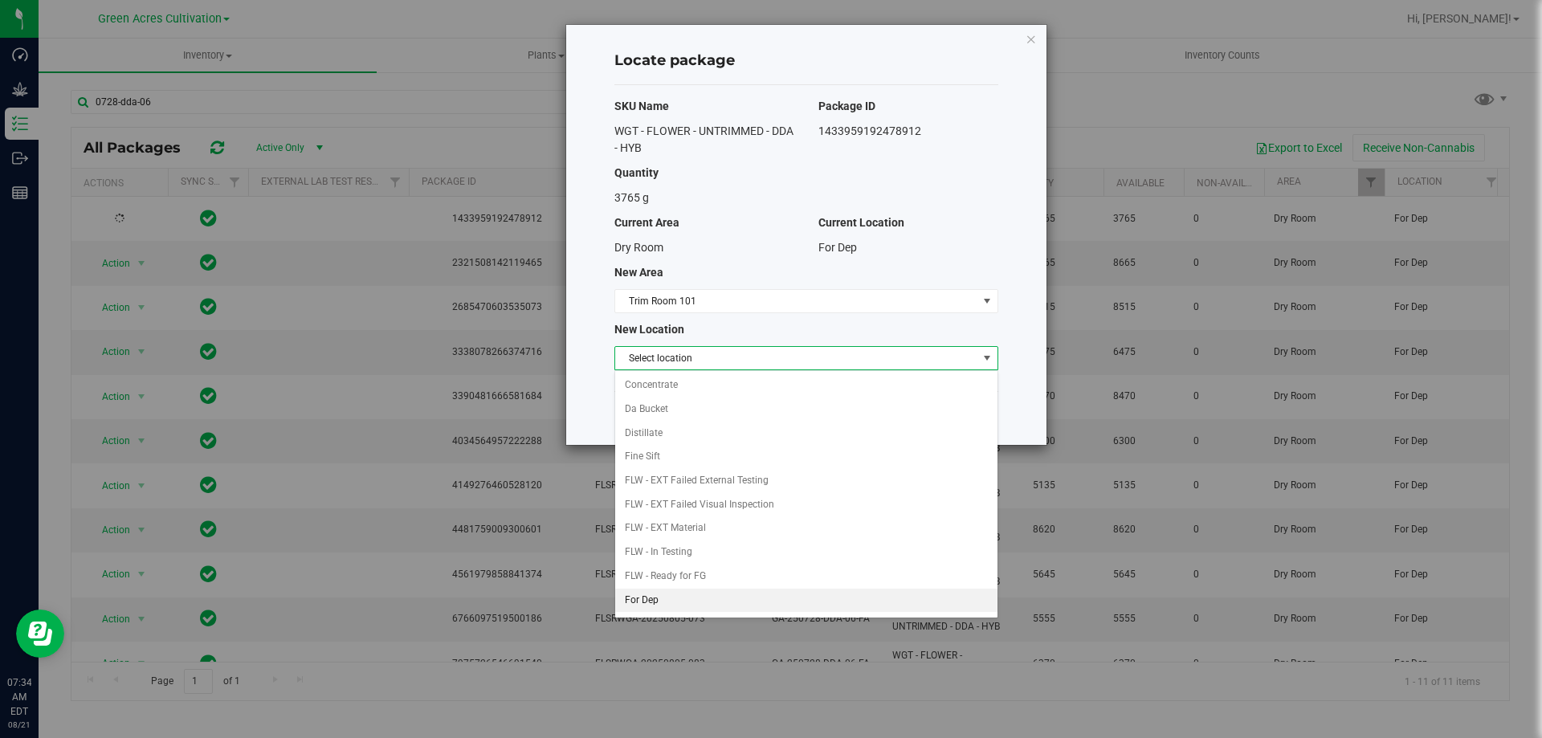
click at [652, 604] on li "For Dep" at bounding box center [806, 601] width 382 height 24
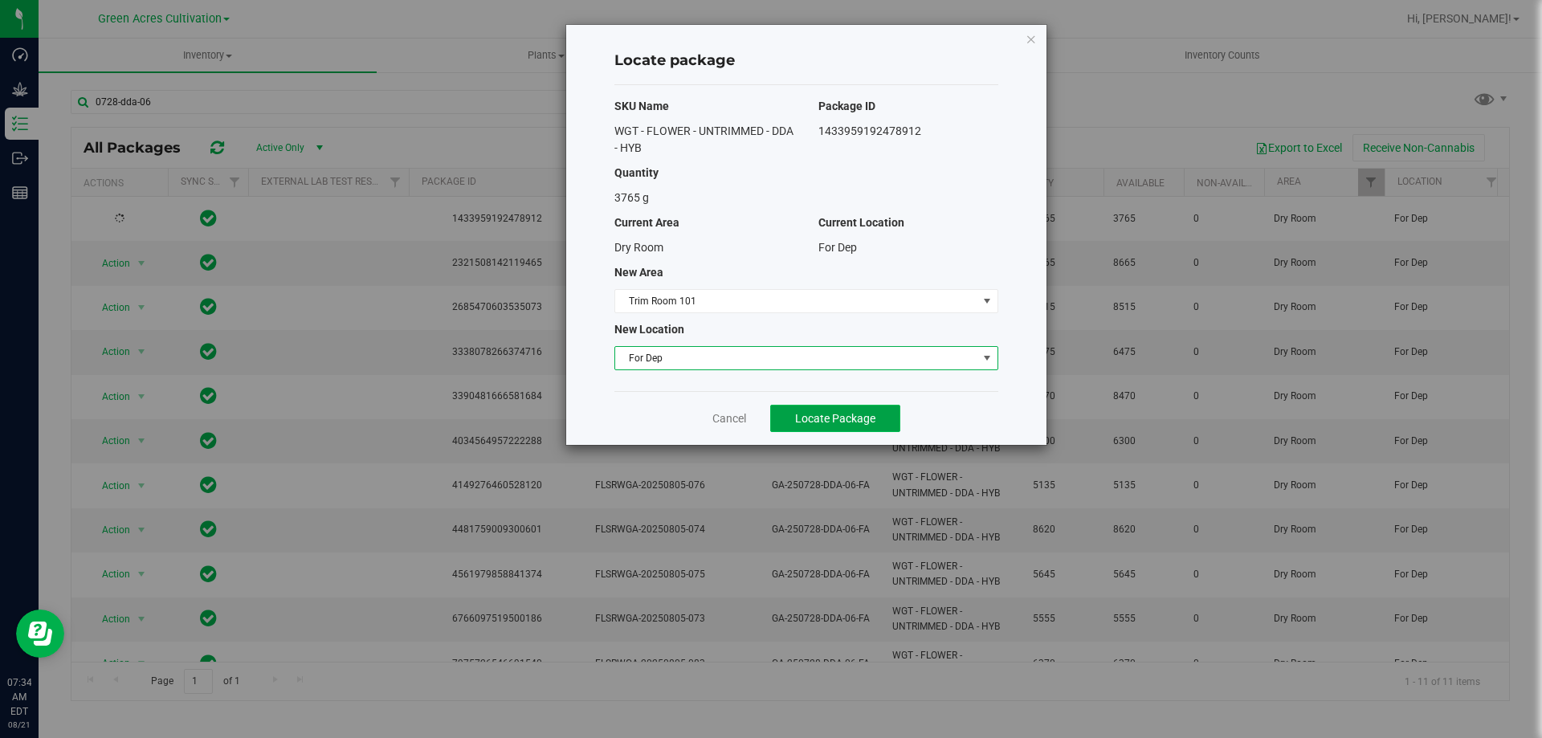
click at [889, 420] on button "Locate Package" at bounding box center [835, 418] width 130 height 27
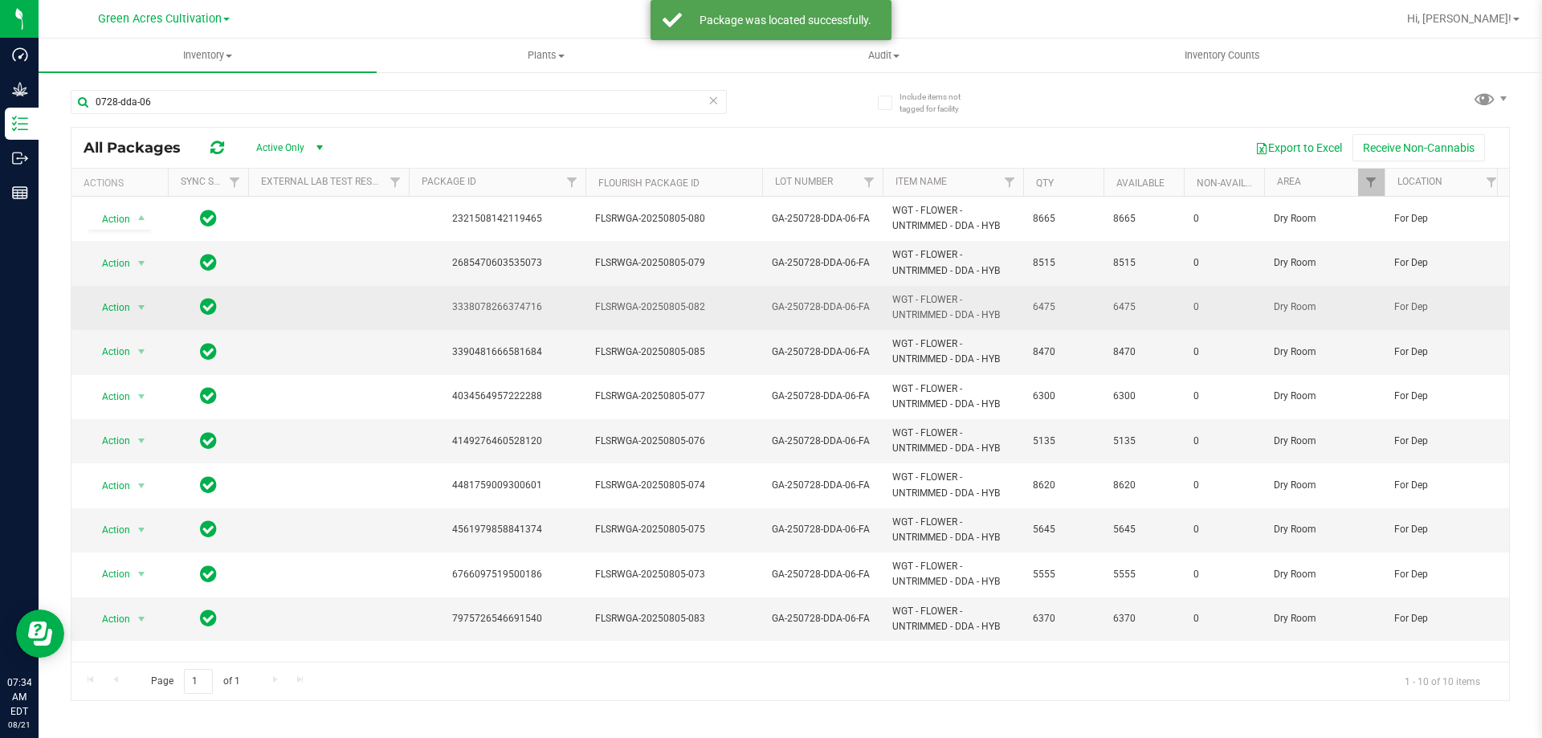
drag, startPoint x: 317, startPoint y: 288, endPoint x: 307, endPoint y: 288, distance: 9.7
click at [317, 289] on td at bounding box center [328, 308] width 161 height 44
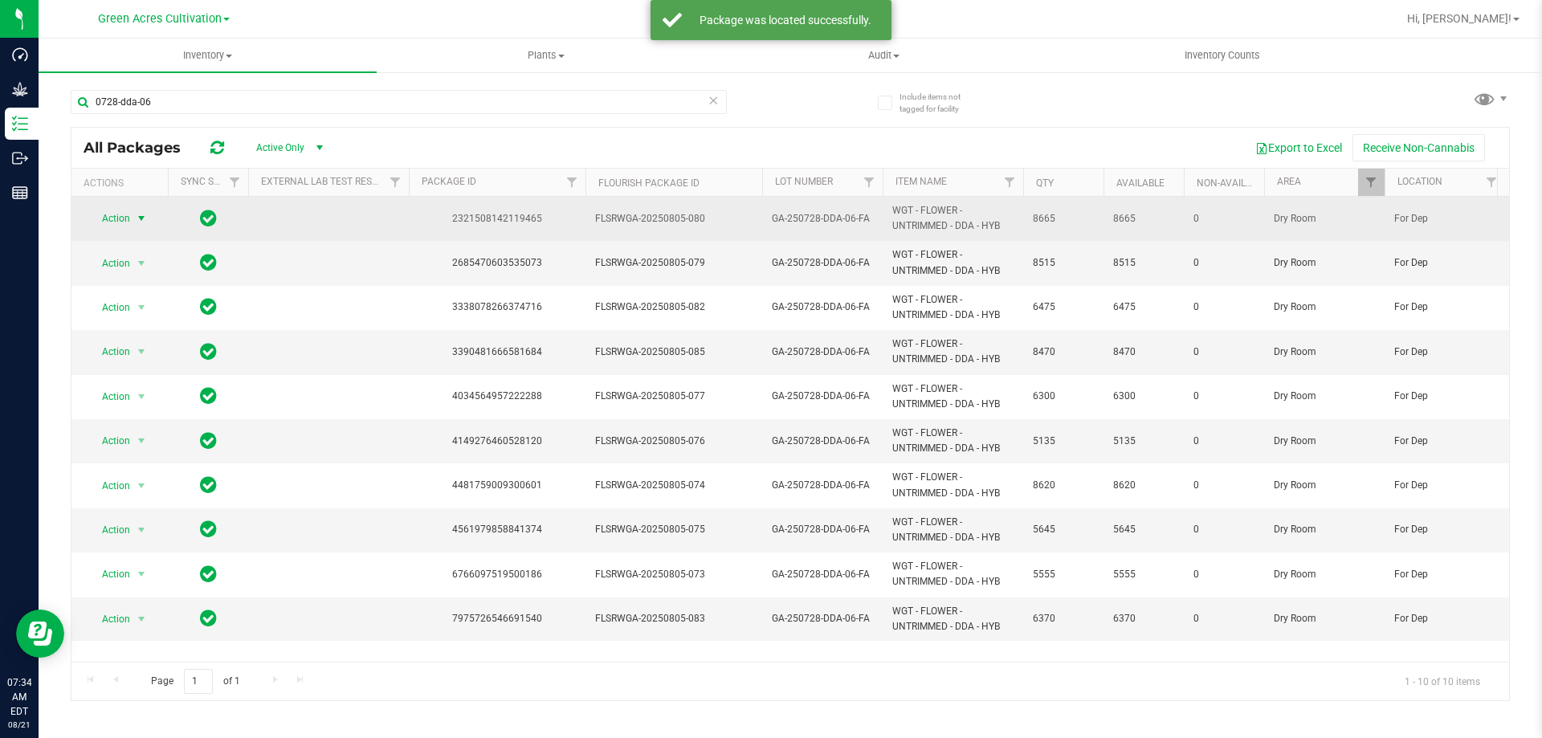
click at [129, 227] on span "Action" at bounding box center [109, 218] width 43 height 22
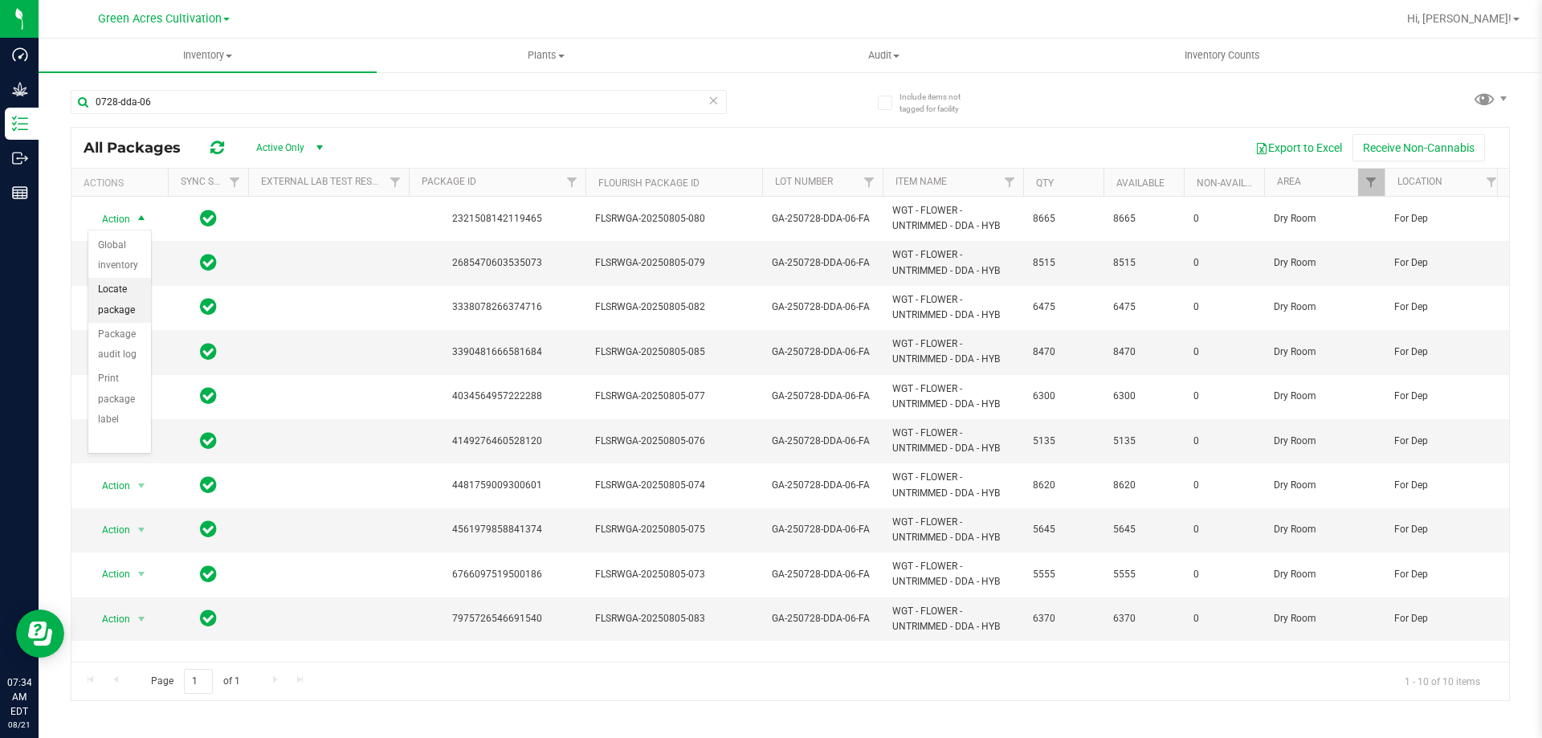
click at [122, 291] on li "Locate package" at bounding box center [119, 300] width 63 height 44
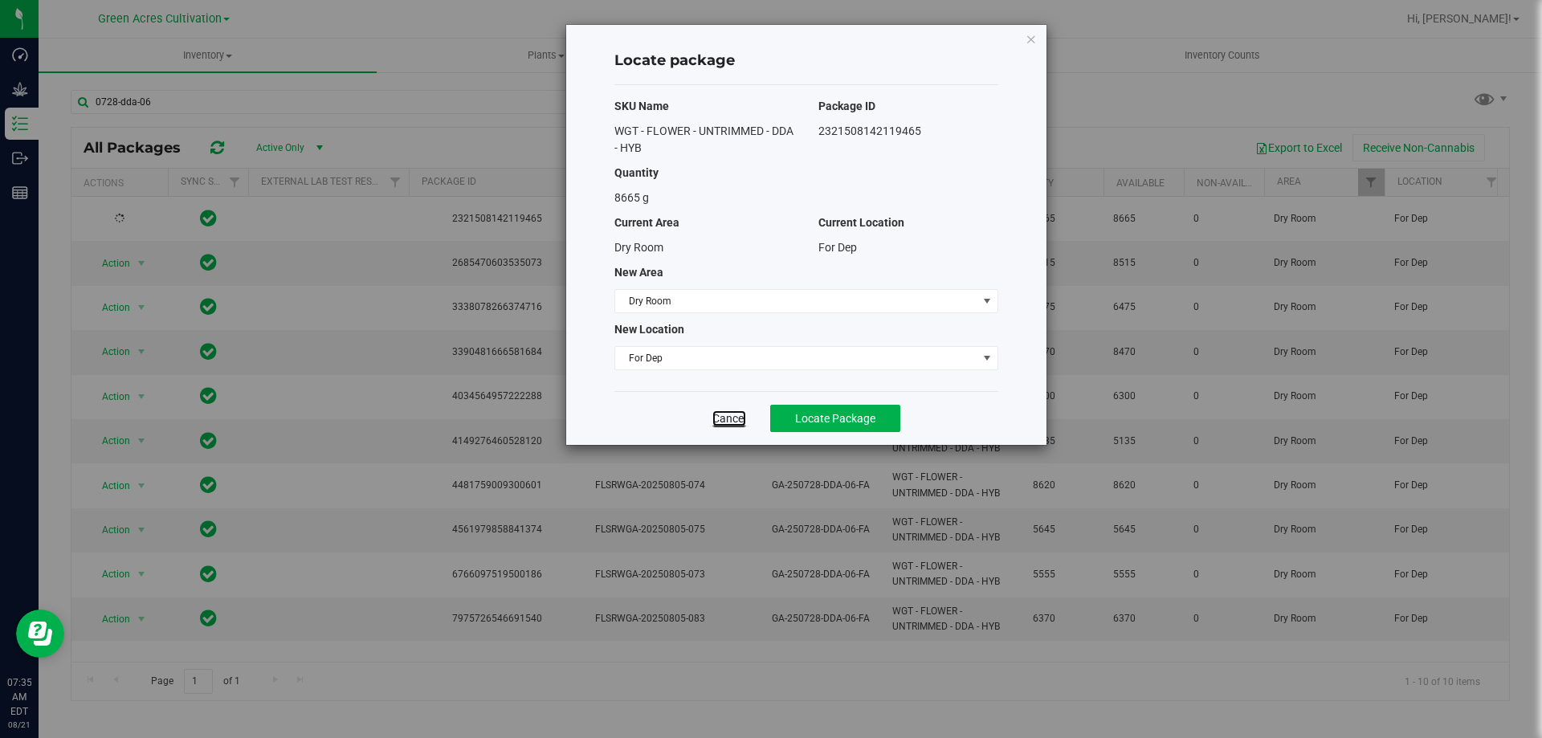
click at [729, 416] on link "Cancel" at bounding box center [730, 419] width 34 height 16
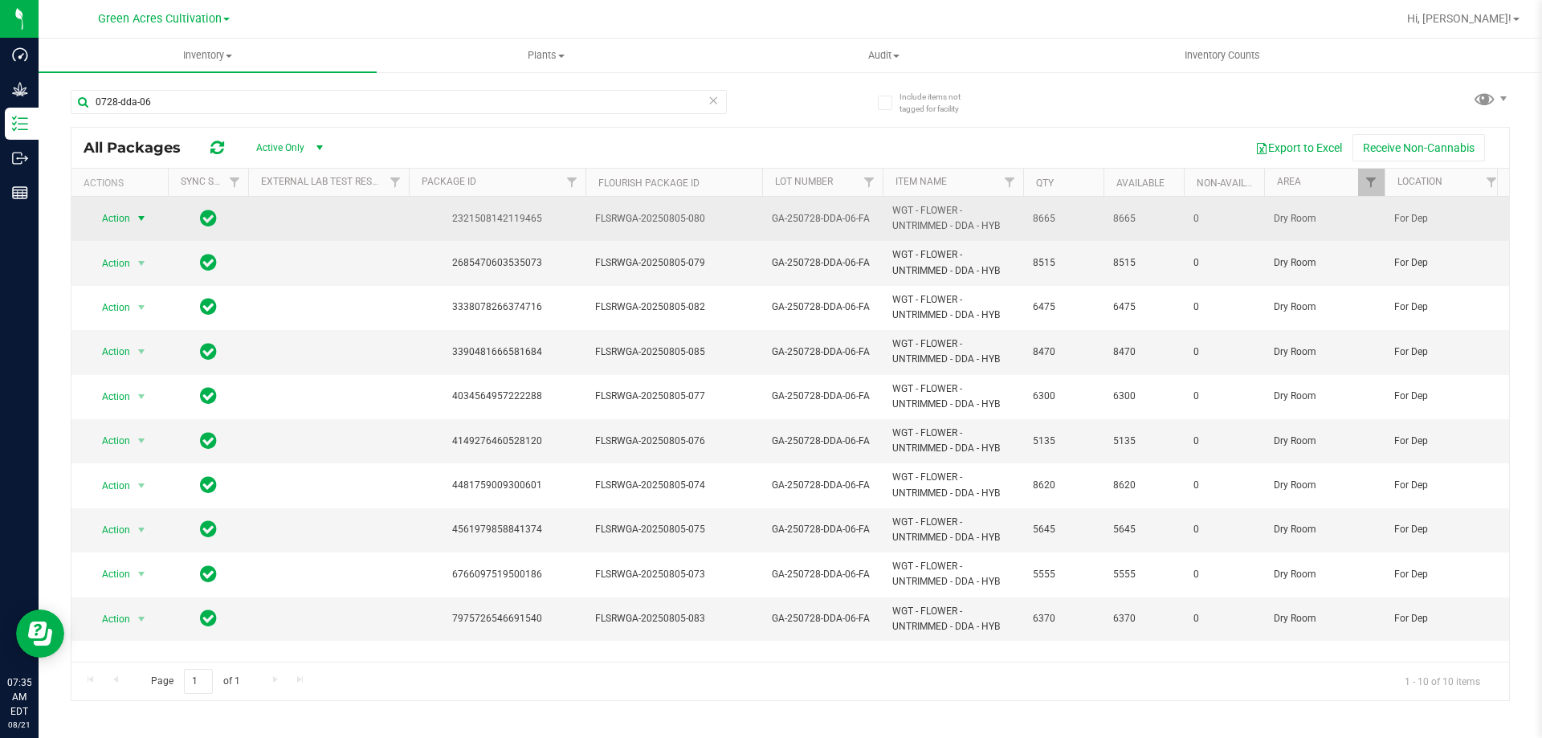
click at [133, 220] on span "select" at bounding box center [142, 218] width 20 height 22
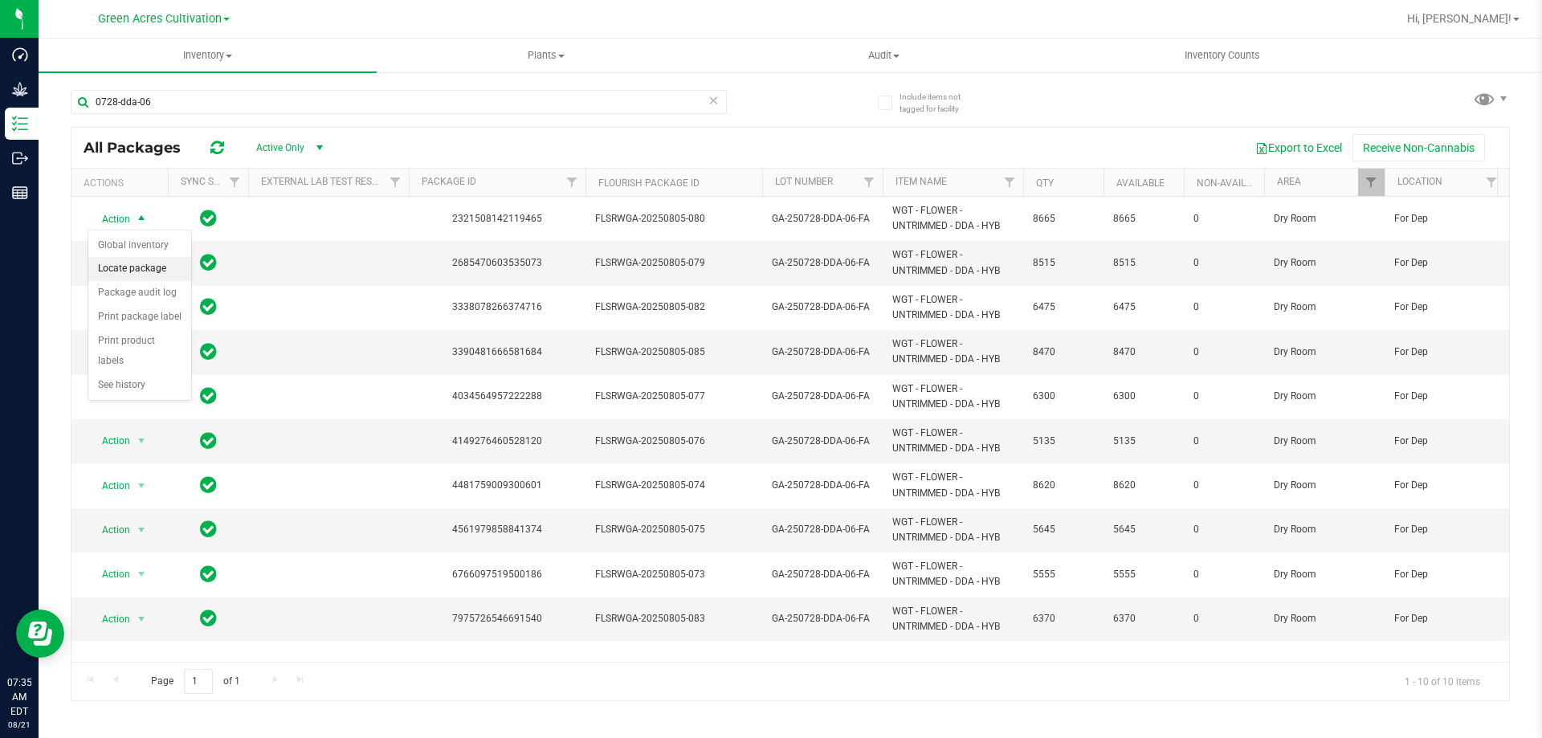
click at [154, 269] on li "Locate package" at bounding box center [139, 269] width 103 height 24
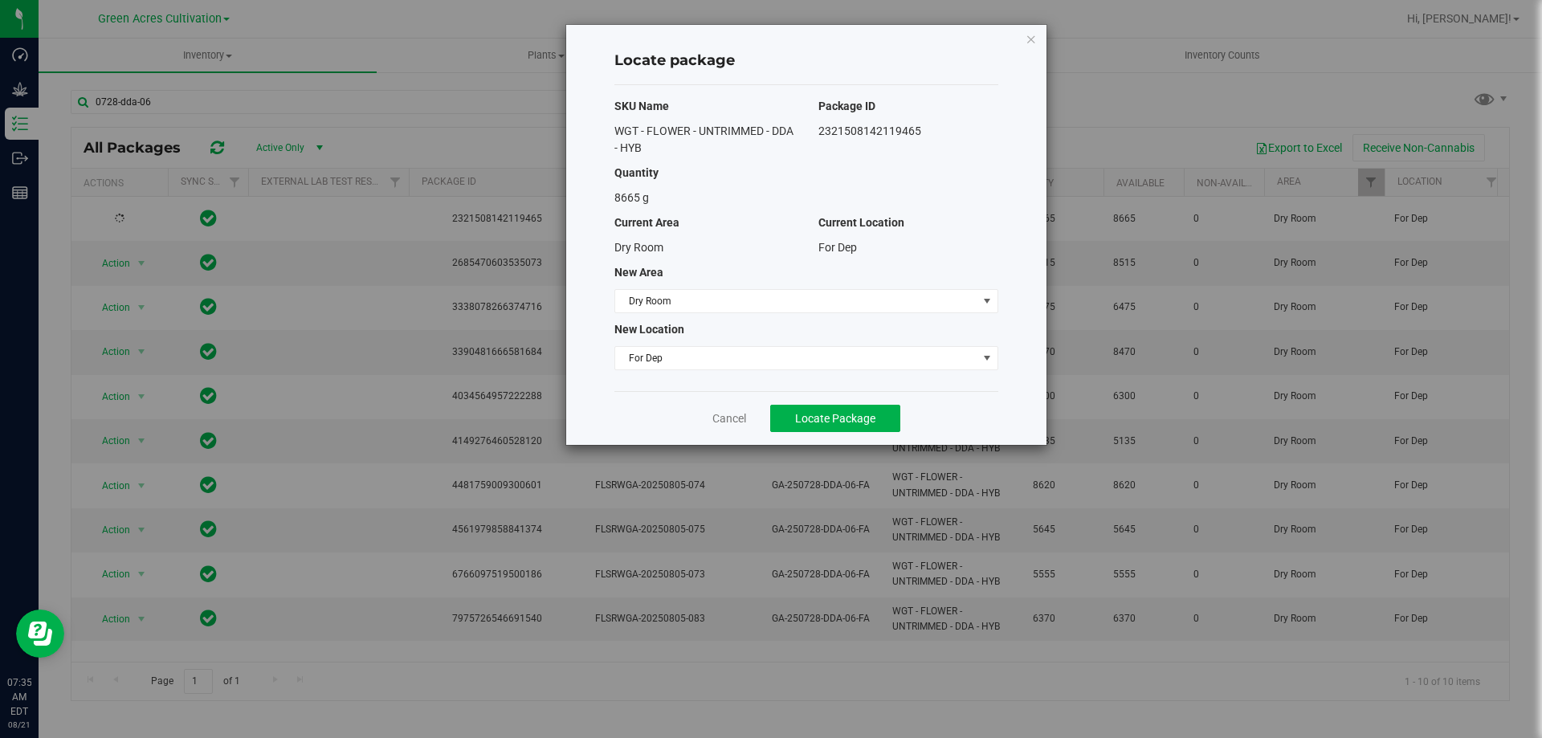
click at [729, 314] on div "SKU Name Package ID WGT - FLOWER - UNTRIMMED - DDA - HYB 2321508142119465 Quant…" at bounding box center [807, 238] width 384 height 306
click at [738, 310] on span "Dry Room" at bounding box center [796, 301] width 362 height 22
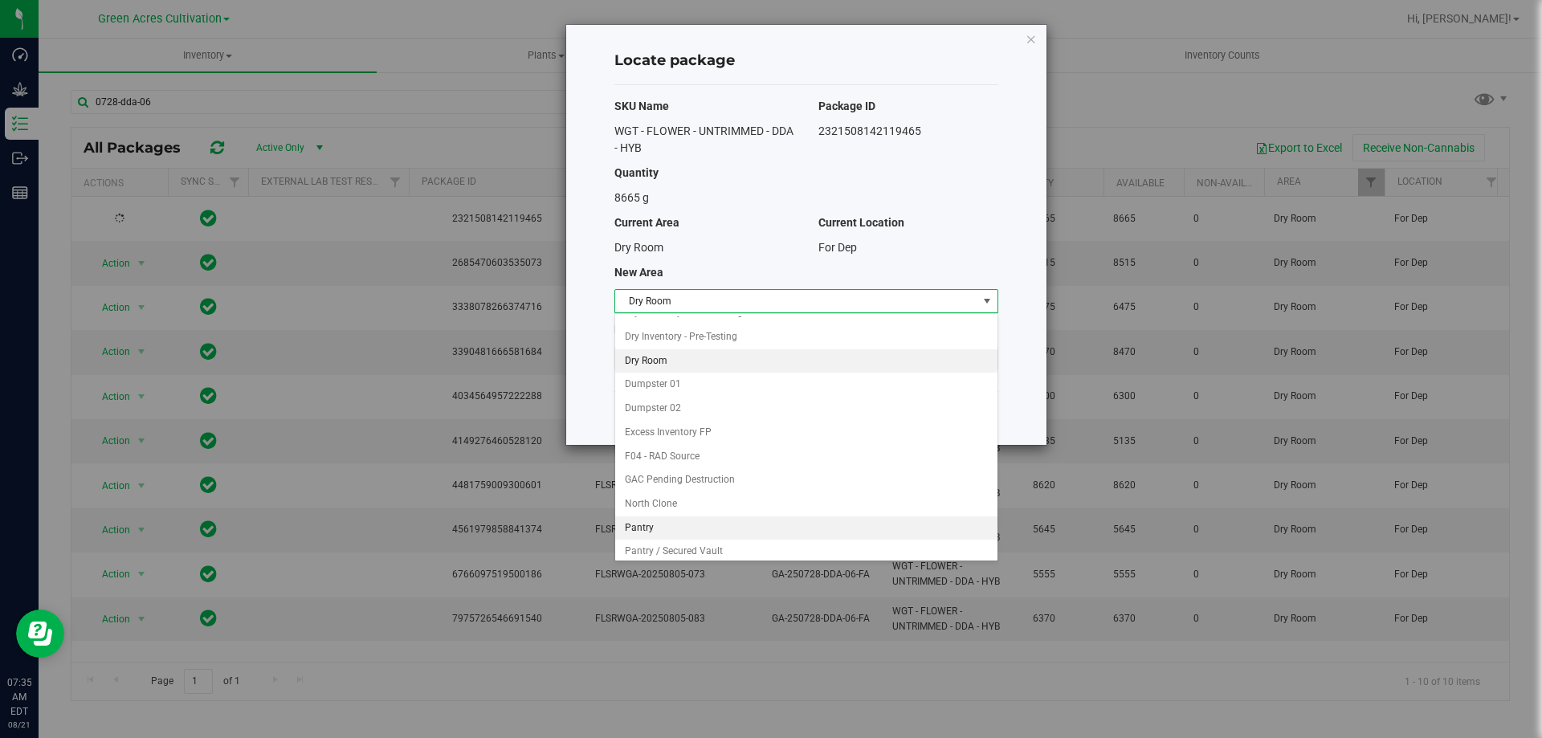
scroll to position [165, 0]
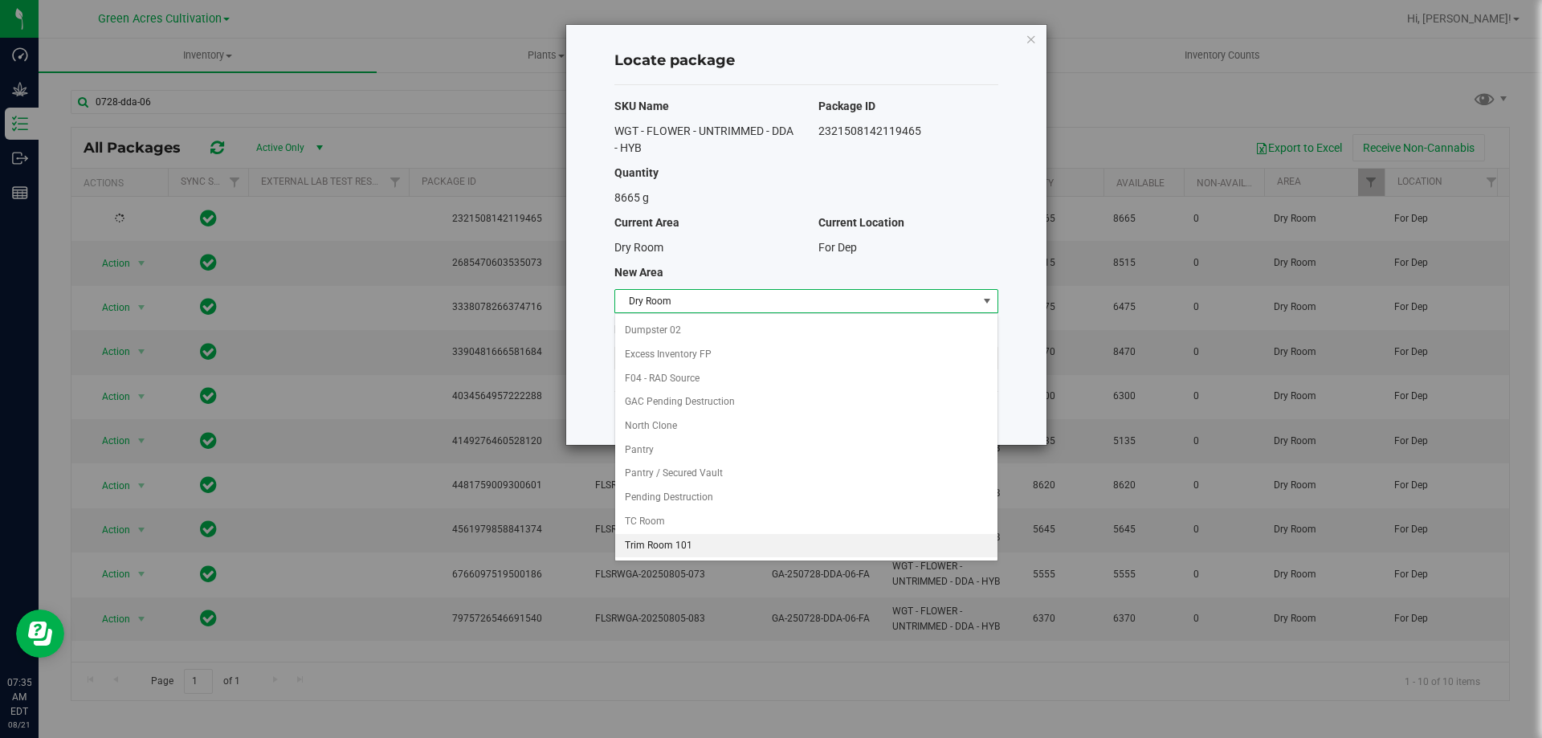
click at [683, 537] on li "Trim Room 101" at bounding box center [806, 546] width 382 height 24
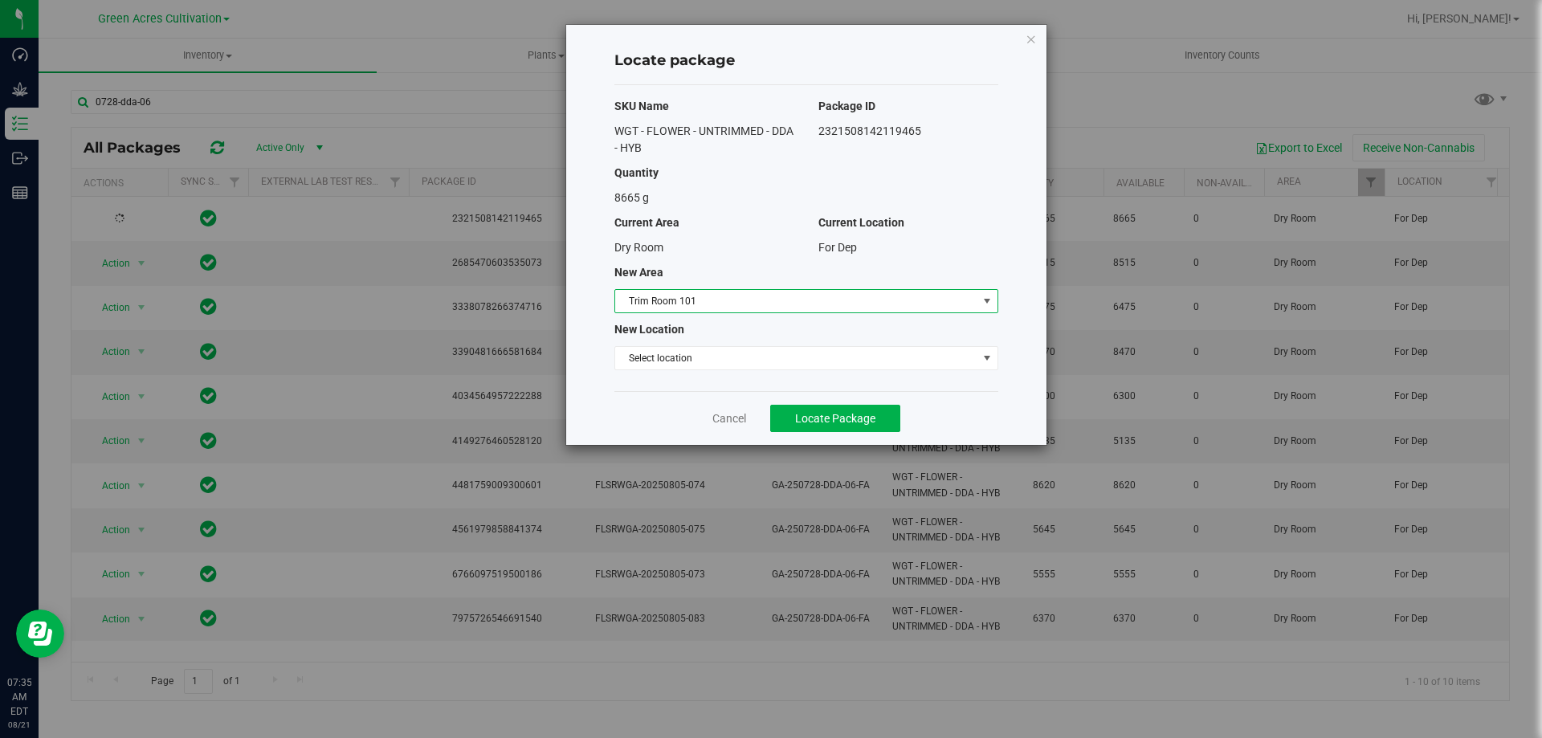
click at [705, 370] on div "SKU Name Package ID WGT - FLOWER - UNTRIMMED - DDA - HYB 2321508142119465 Quant…" at bounding box center [807, 238] width 384 height 306
click at [713, 366] on span "Select location" at bounding box center [796, 358] width 362 height 22
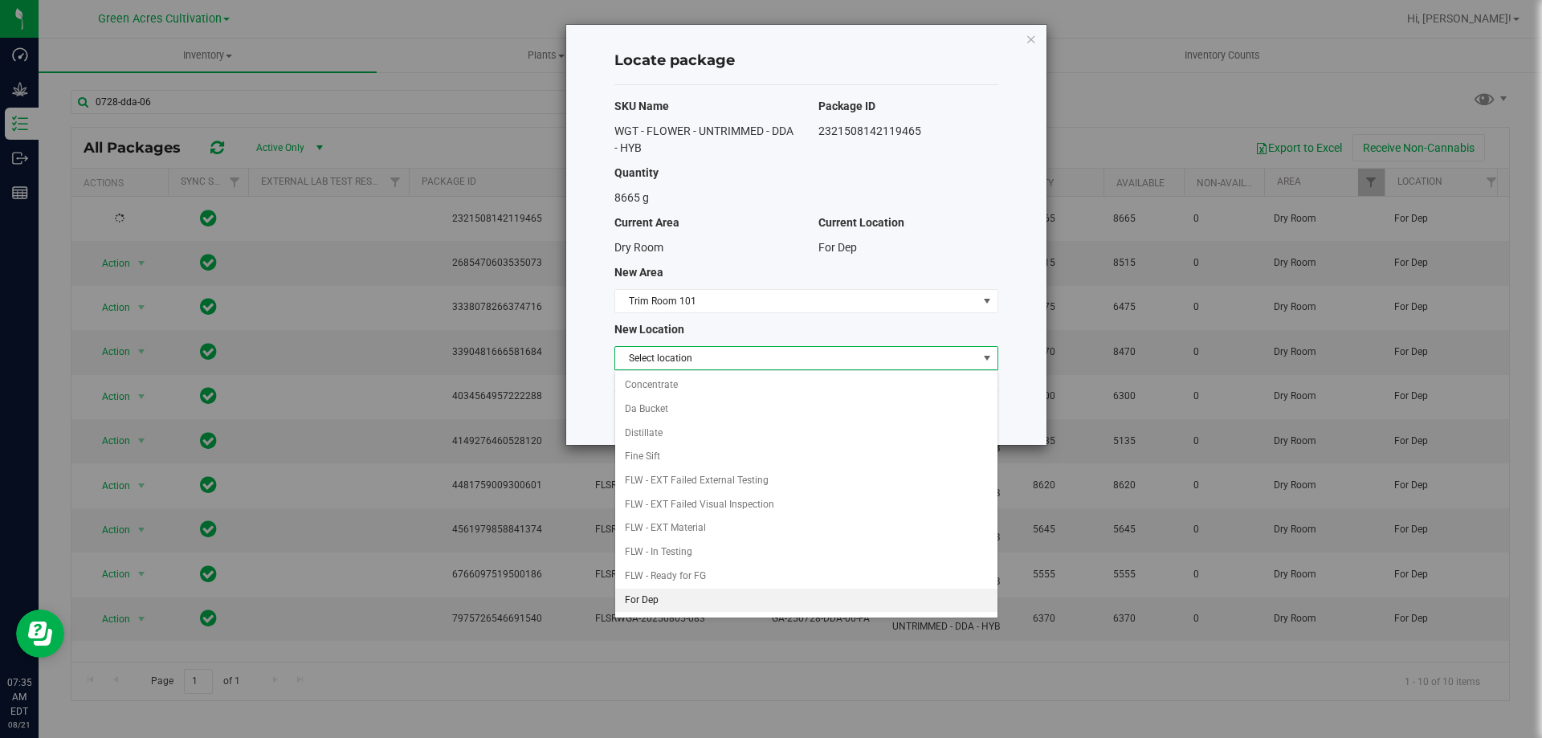
click at [672, 599] on li "For Dep" at bounding box center [806, 601] width 382 height 24
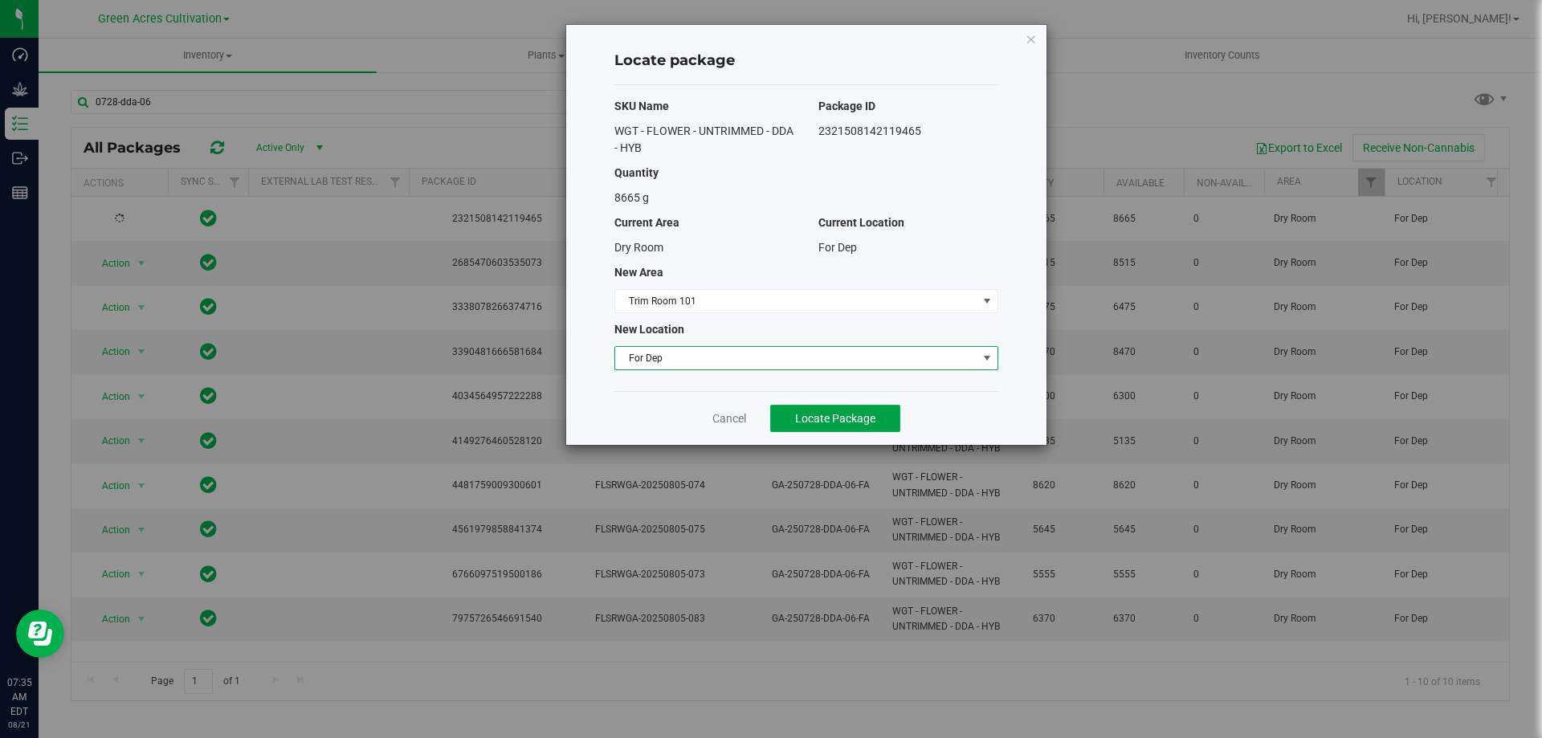
click at [807, 420] on span "Locate Package" at bounding box center [835, 418] width 80 height 13
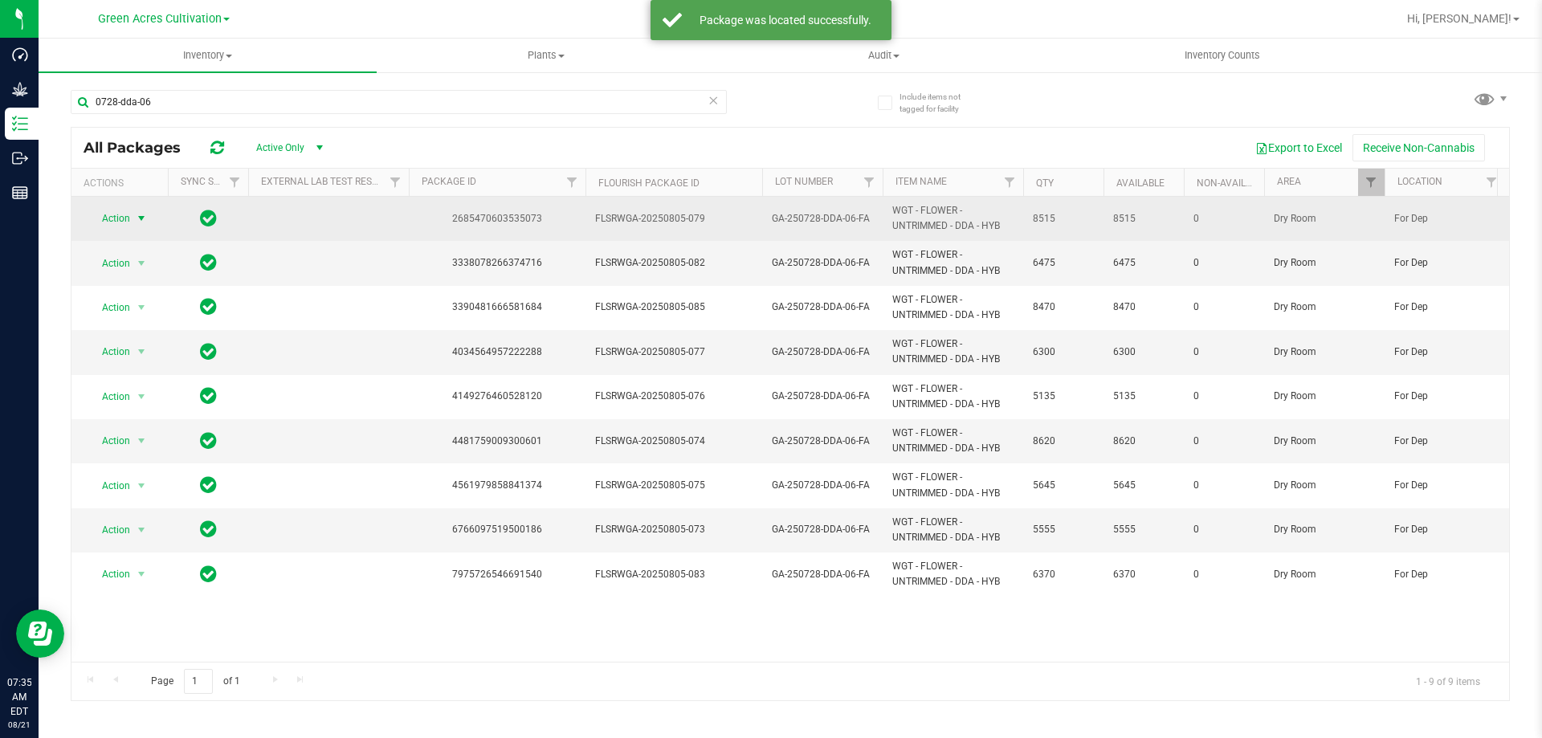
click at [139, 223] on span "select" at bounding box center [141, 218] width 13 height 13
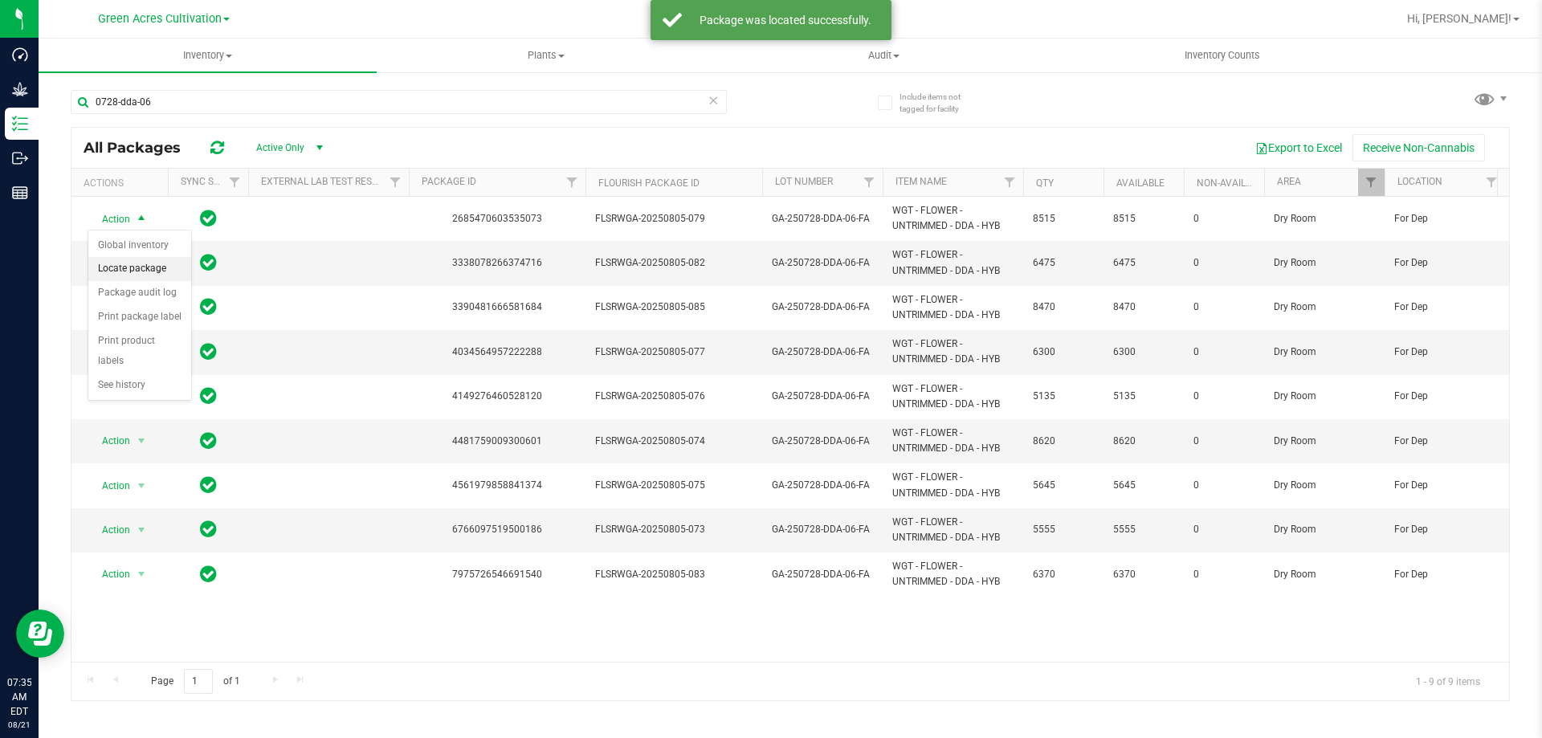
click at [133, 264] on li "Locate package" at bounding box center [139, 269] width 103 height 24
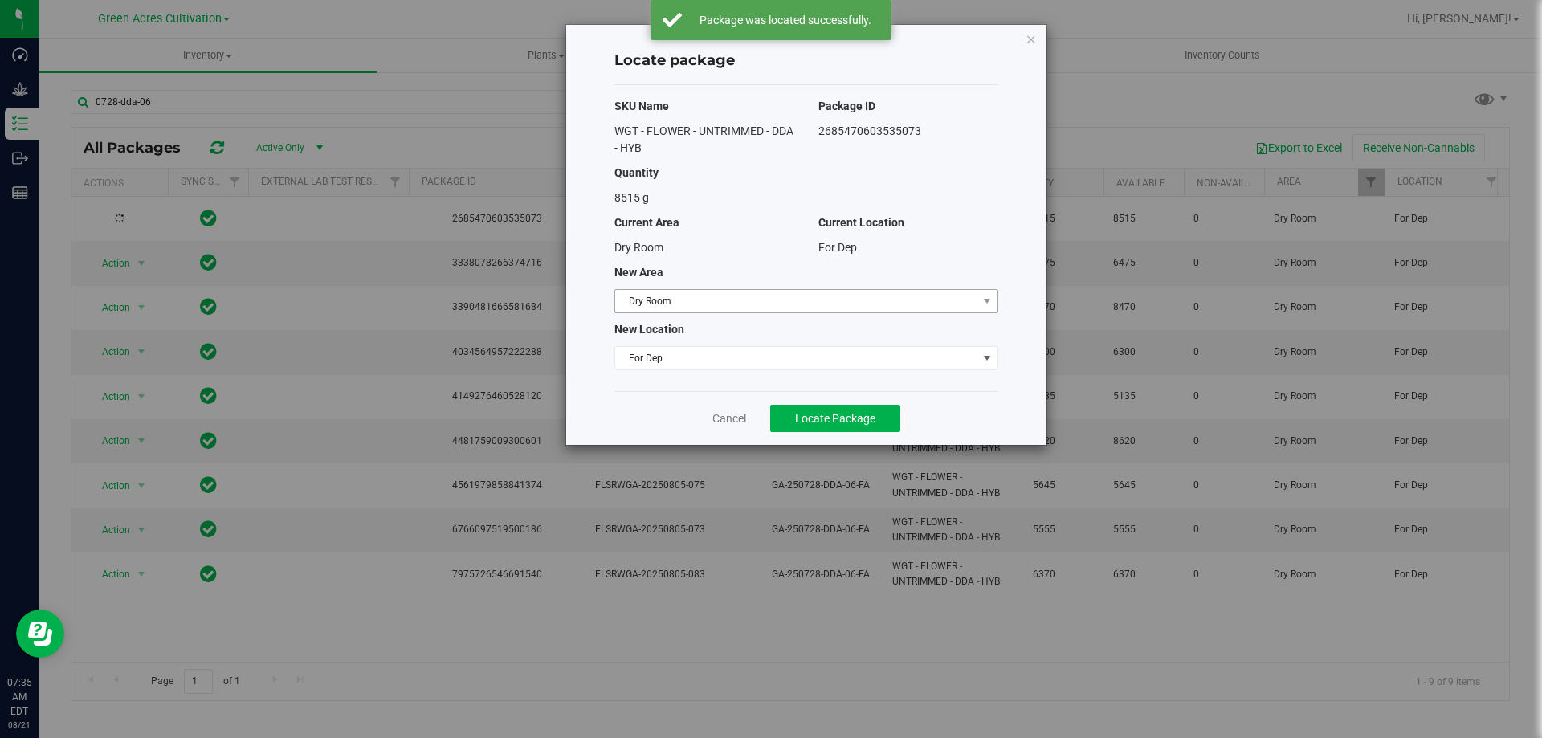
click at [764, 313] on span "Dry Room" at bounding box center [807, 301] width 384 height 24
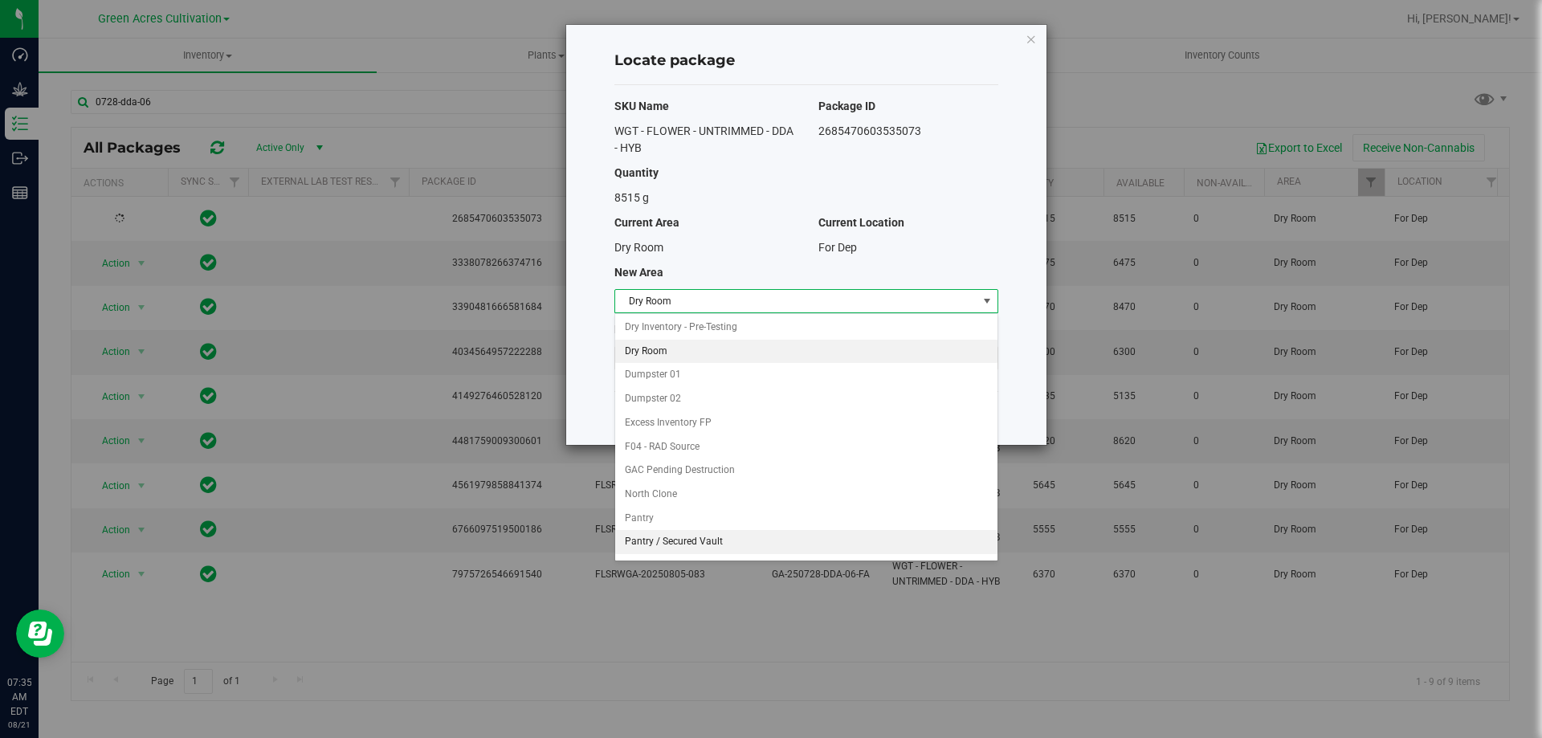
scroll to position [165, 0]
click at [644, 552] on li "Trim Room 101" at bounding box center [806, 546] width 382 height 24
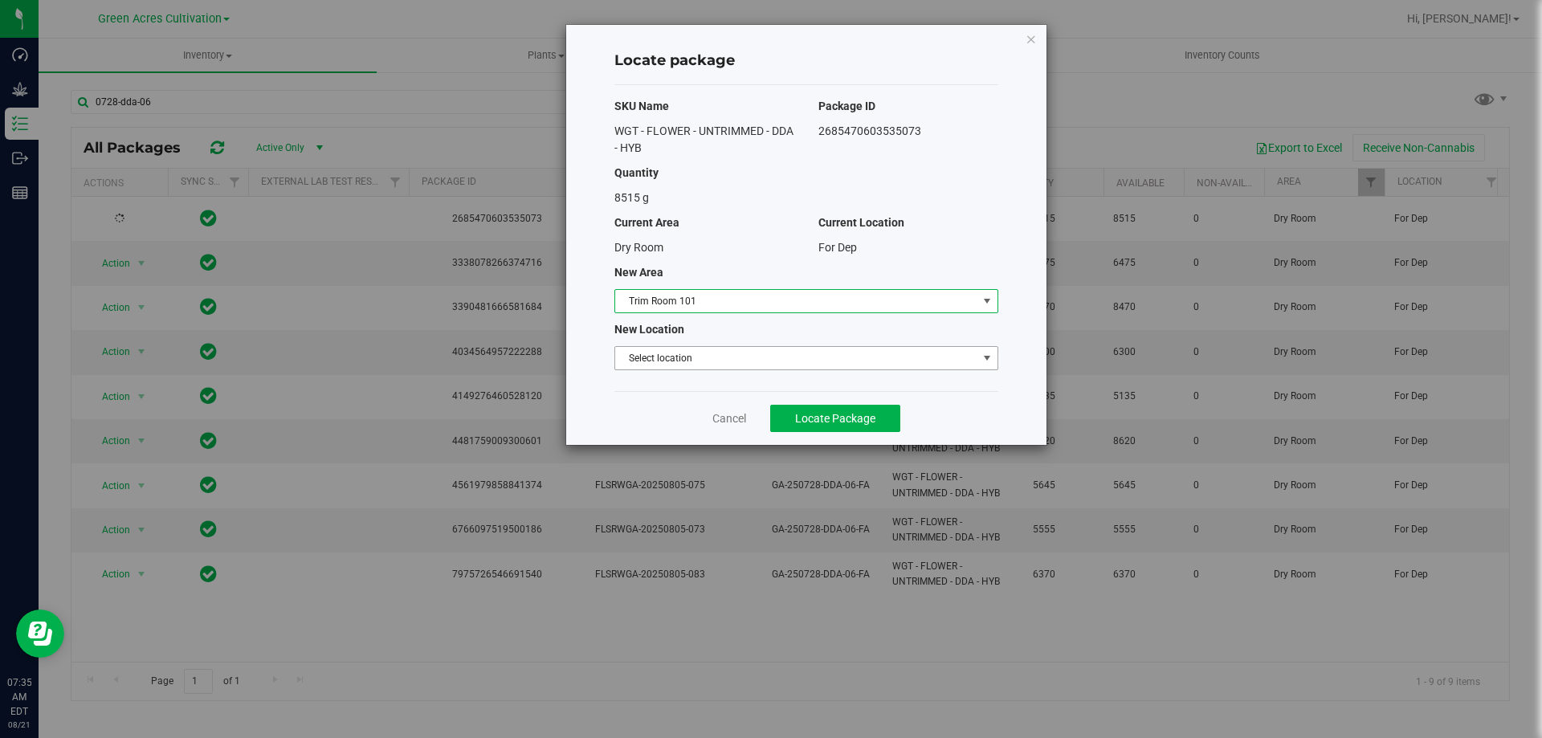
click at [780, 359] on span "Select location" at bounding box center [796, 358] width 362 height 22
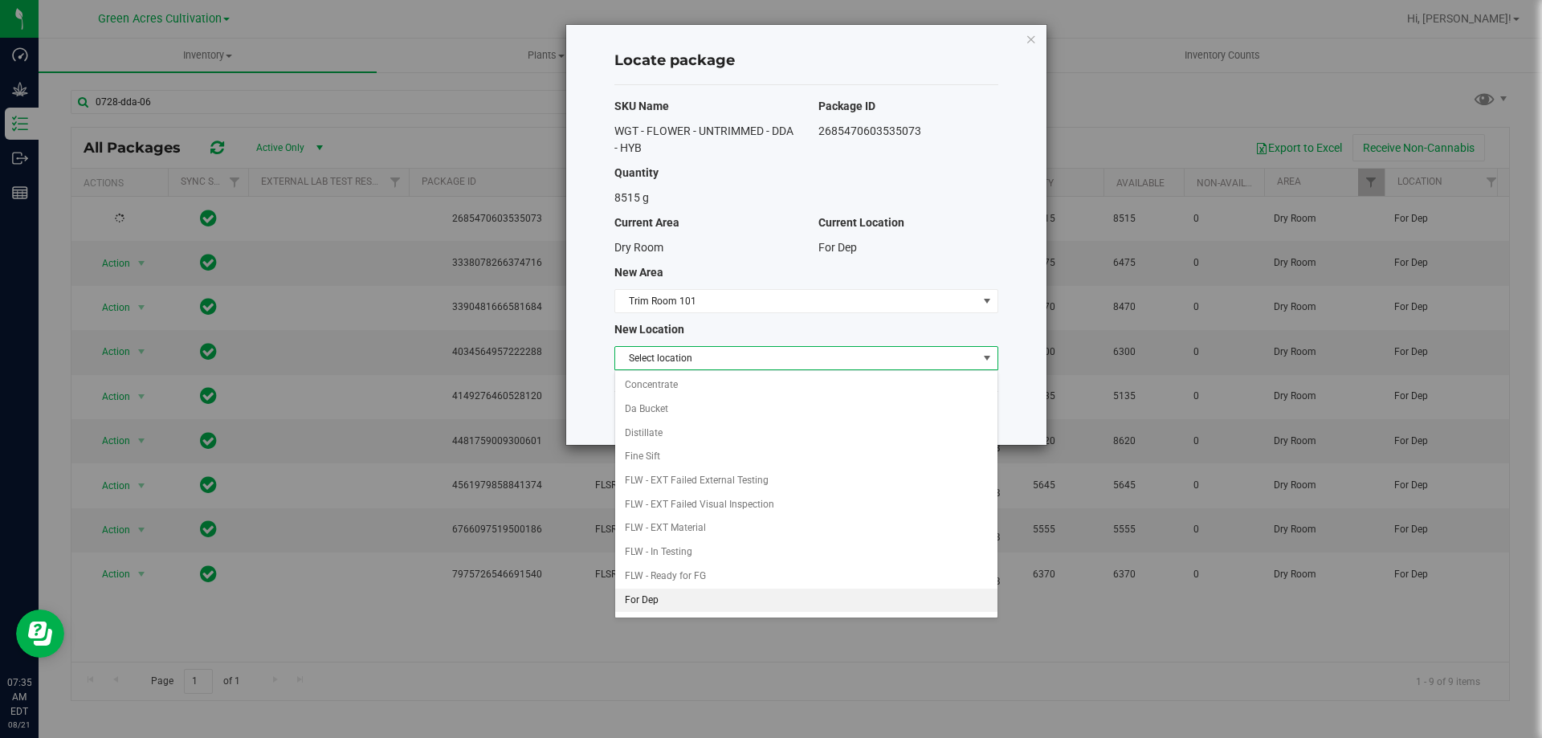
click at [687, 609] on li "For Dep" at bounding box center [806, 601] width 382 height 24
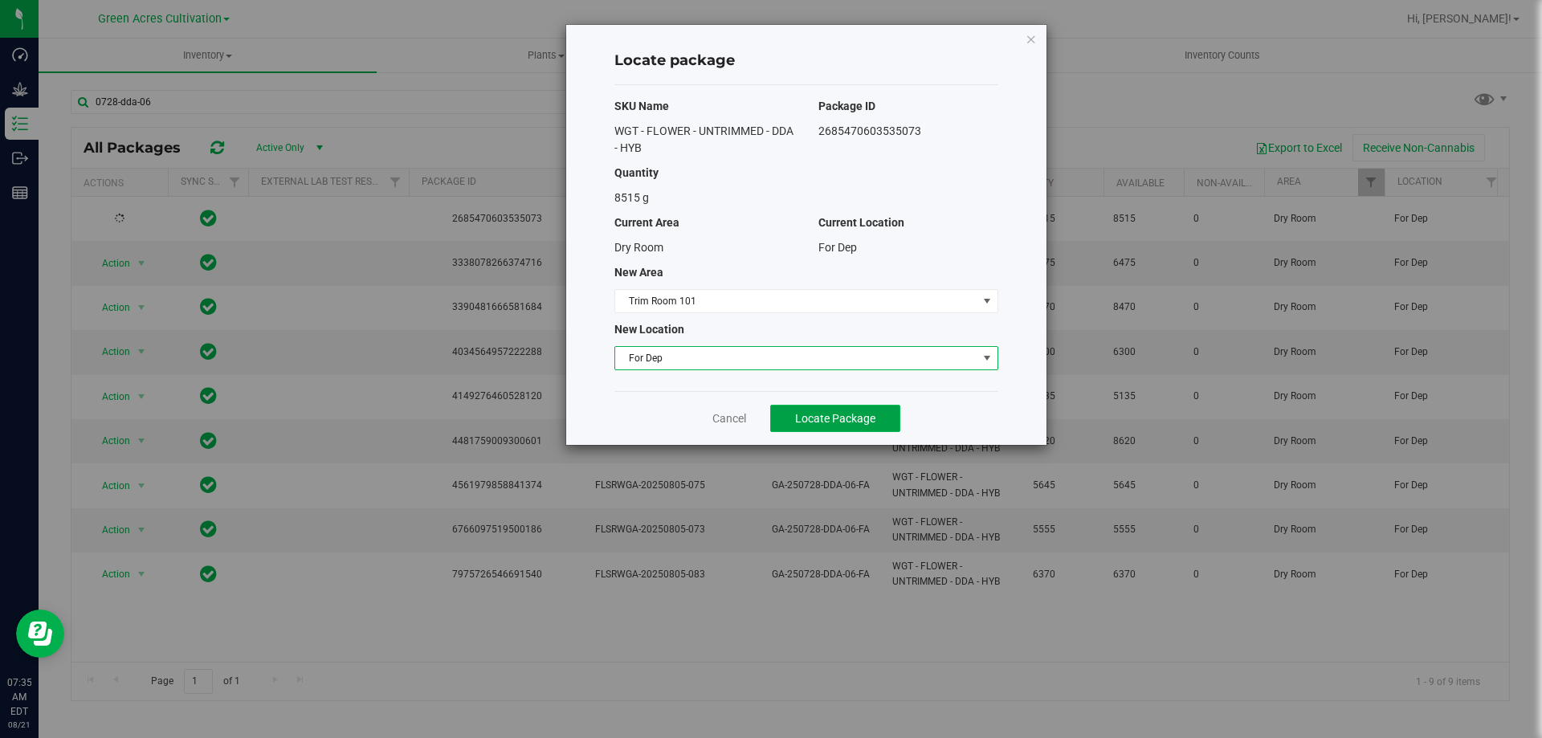
click at [871, 407] on button "Locate Package" at bounding box center [835, 418] width 130 height 27
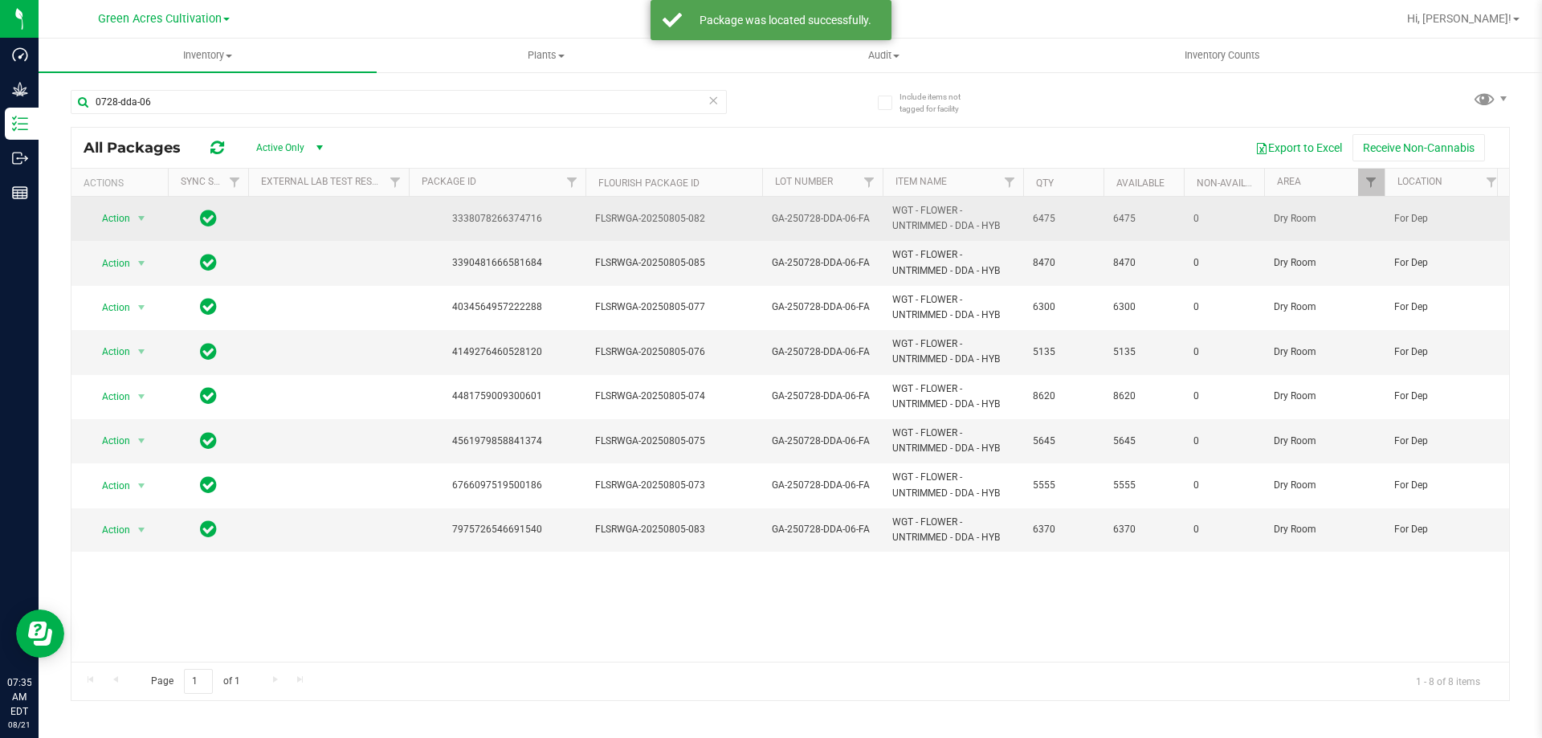
click at [125, 230] on span "Action" at bounding box center [109, 218] width 43 height 22
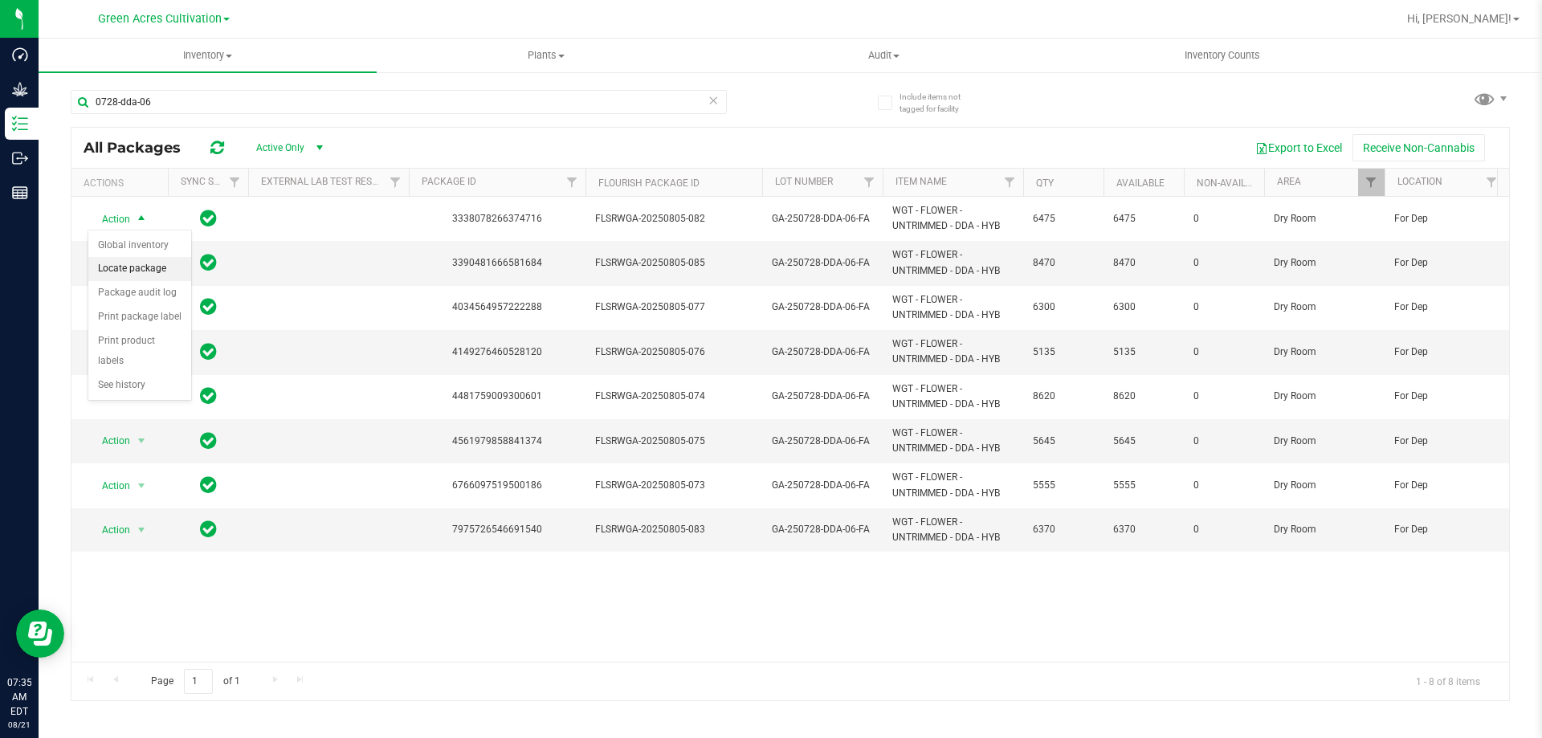
click at [164, 271] on li "Locate package" at bounding box center [139, 269] width 103 height 24
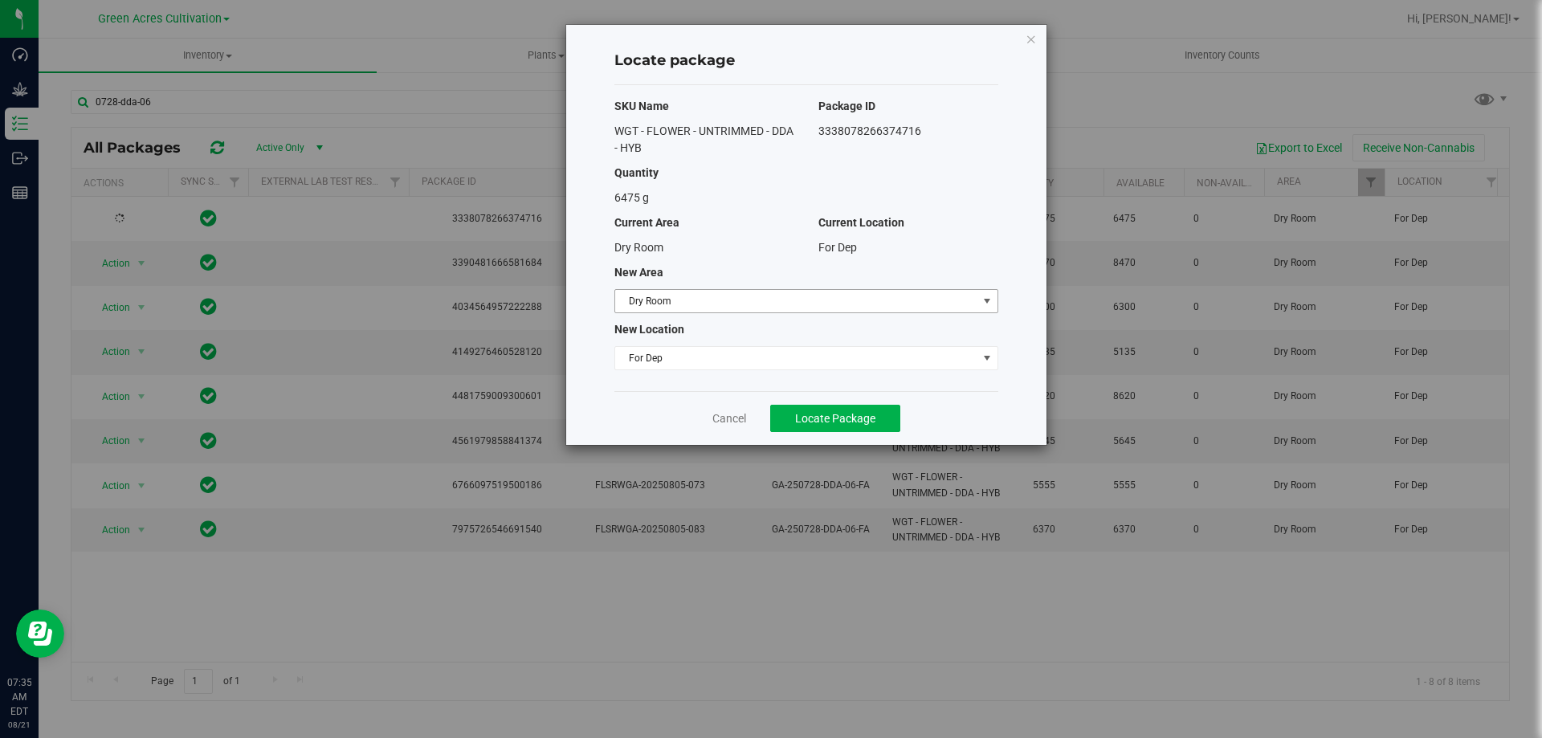
click at [749, 304] on span "Dry Room" at bounding box center [796, 301] width 362 height 22
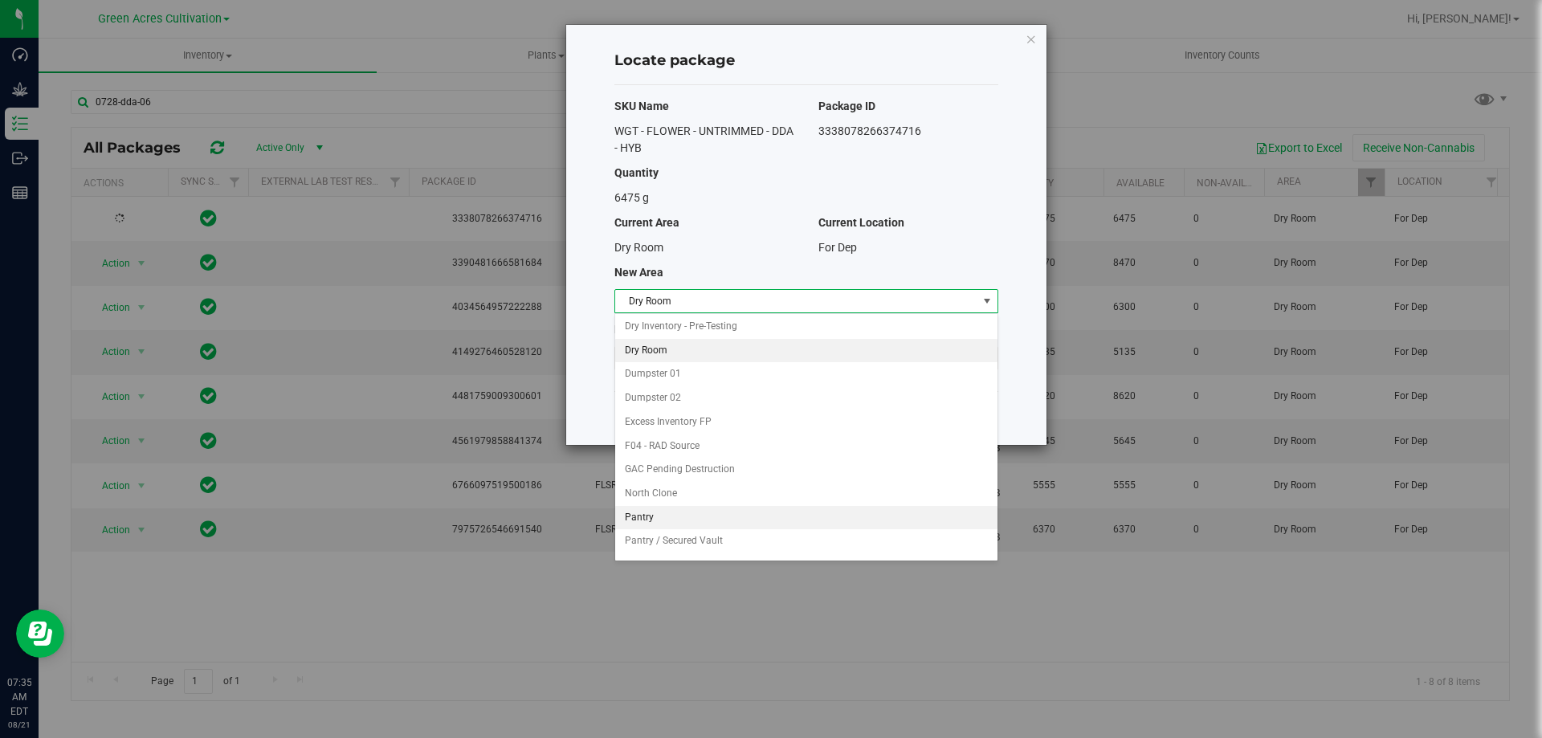
scroll to position [165, 0]
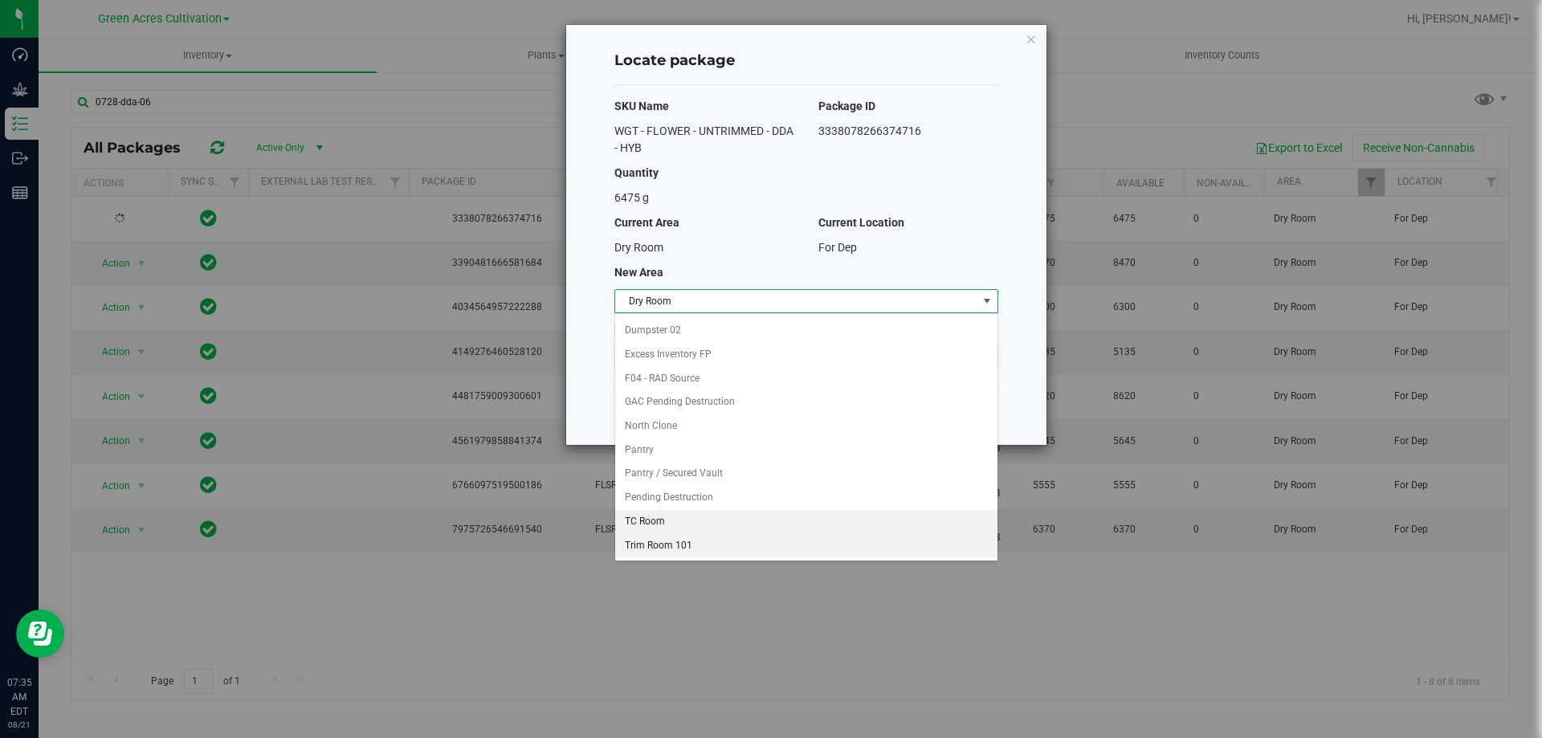
click at [676, 542] on li "Trim Room 101" at bounding box center [806, 546] width 382 height 24
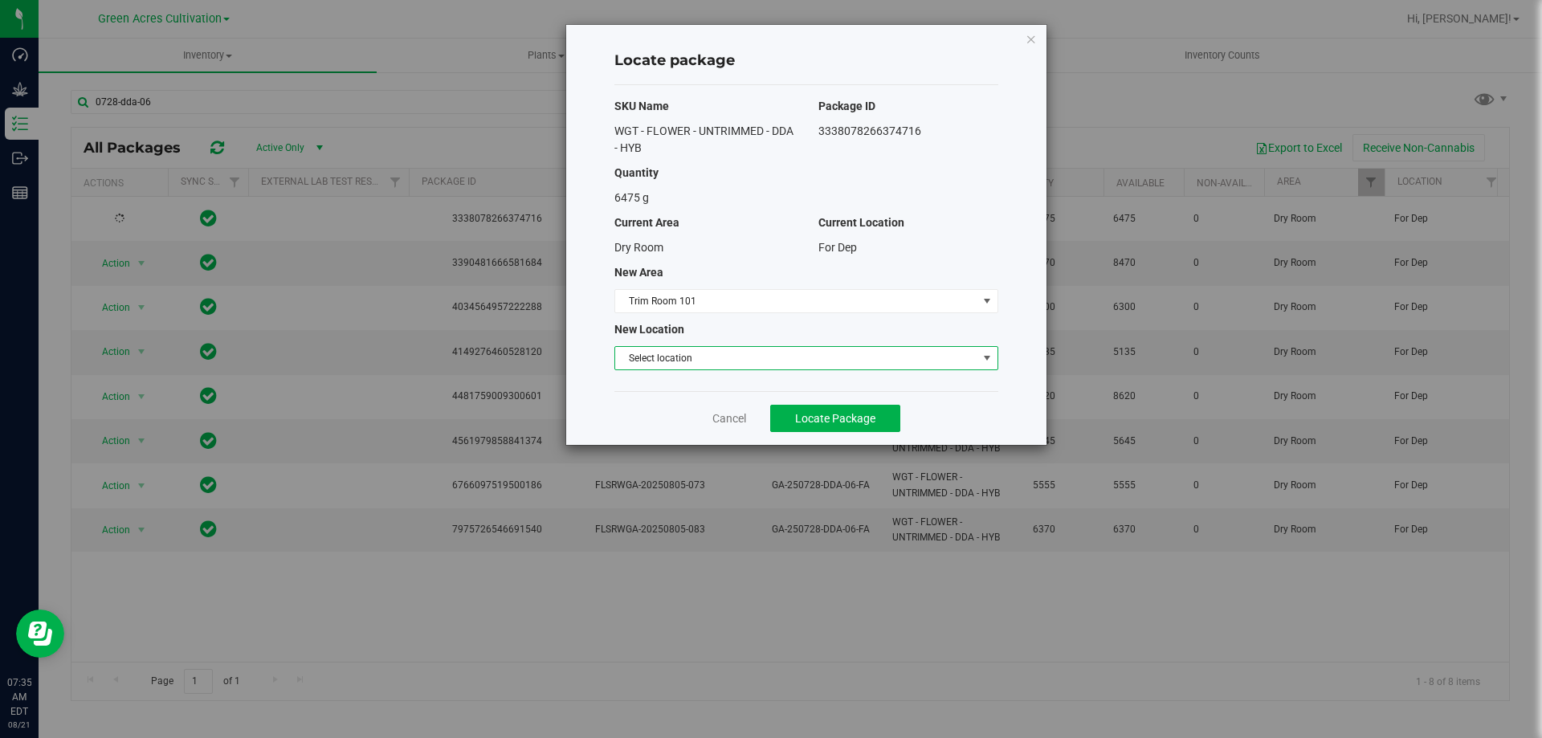
click at [735, 350] on span "Select location" at bounding box center [796, 358] width 362 height 22
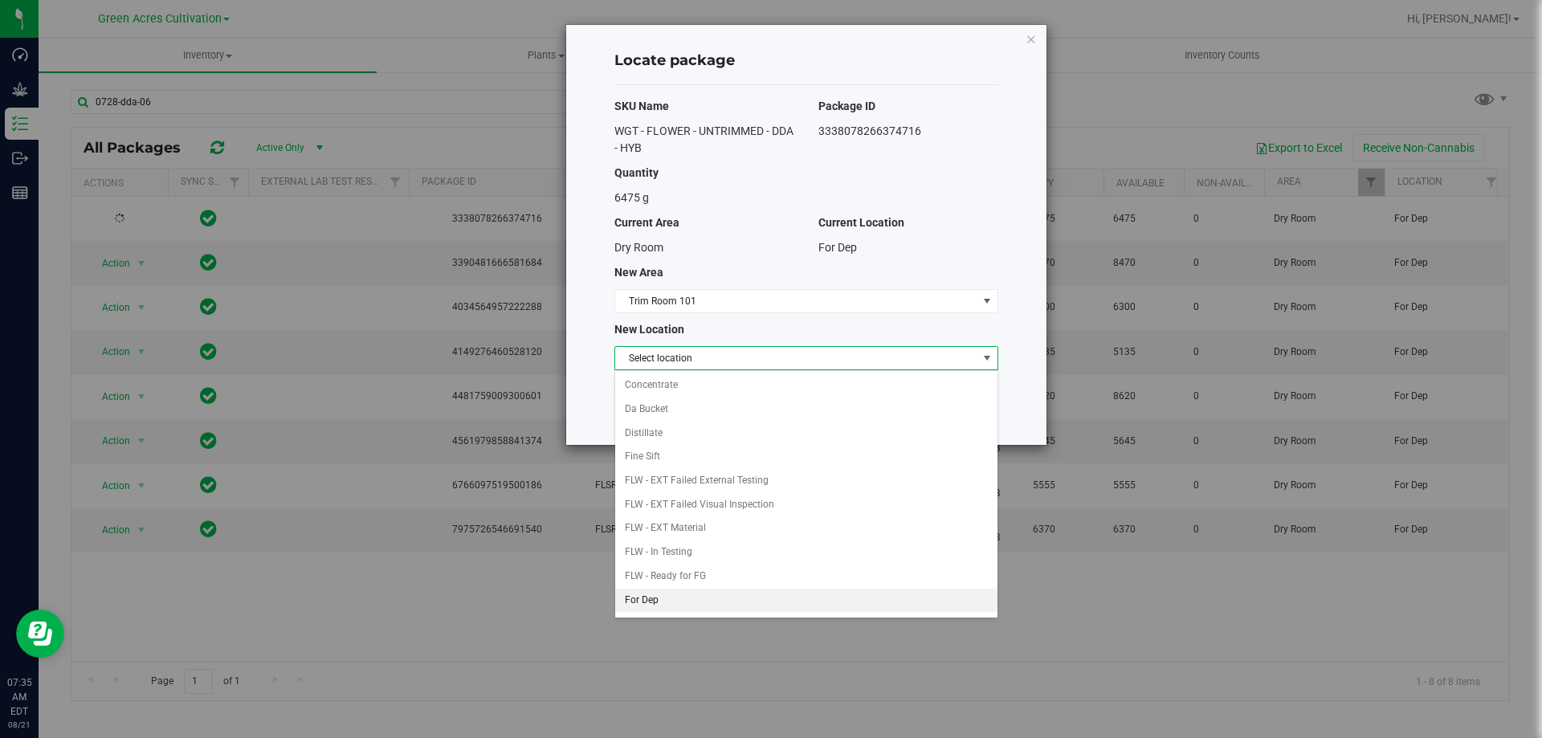
click at [664, 606] on li "For Dep" at bounding box center [806, 601] width 382 height 24
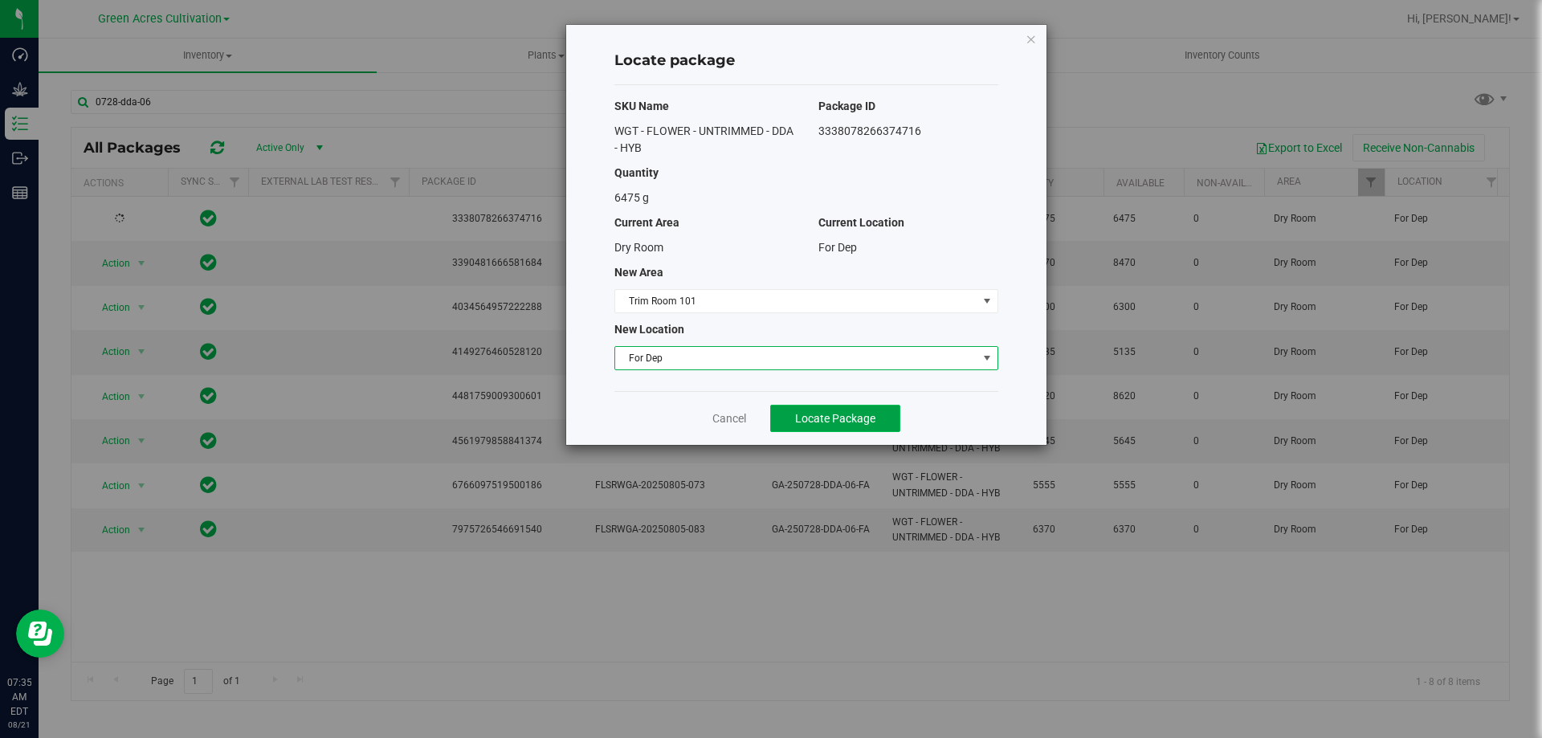
click at [821, 415] on span "Locate Package" at bounding box center [835, 418] width 80 height 13
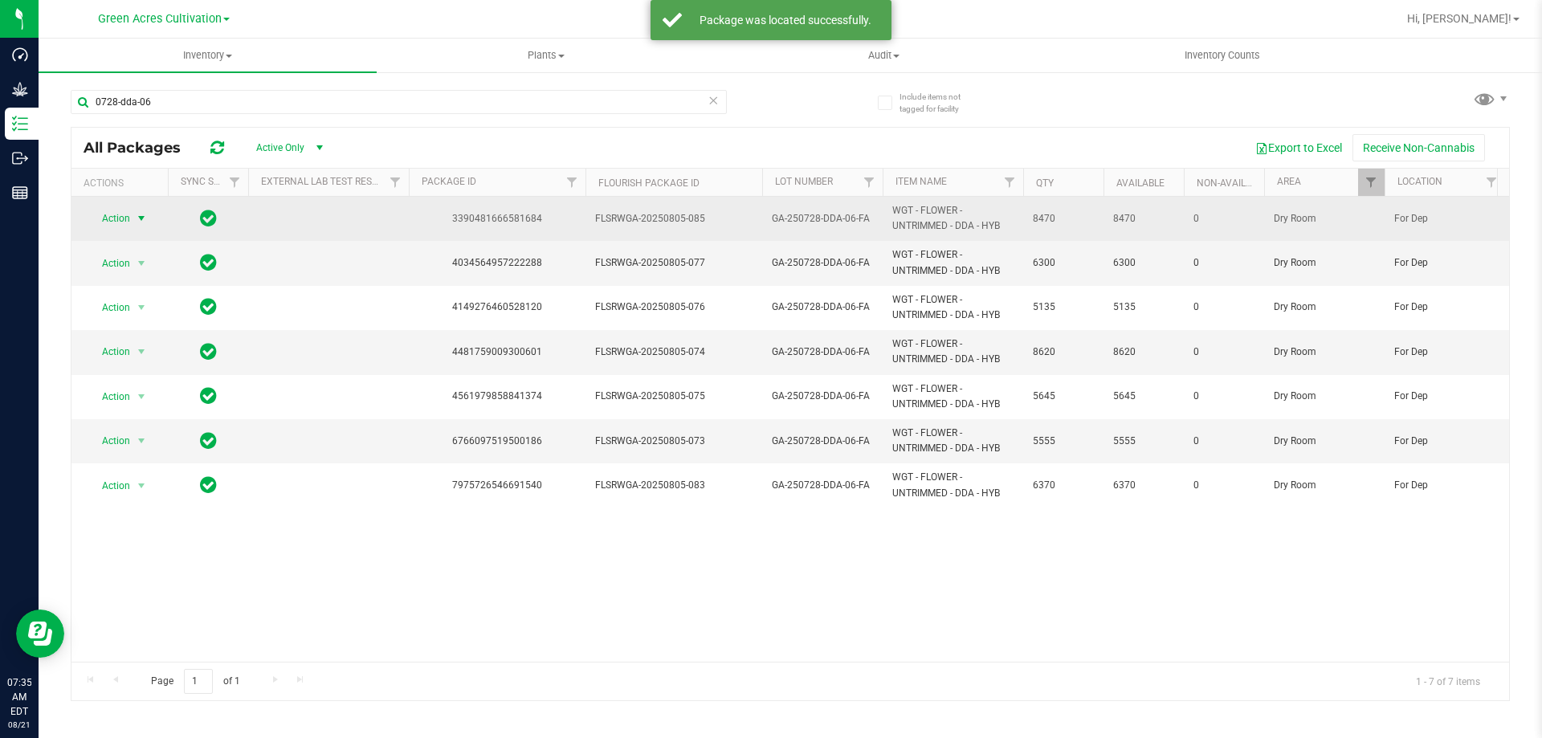
click at [132, 219] on span "select" at bounding box center [142, 218] width 20 height 22
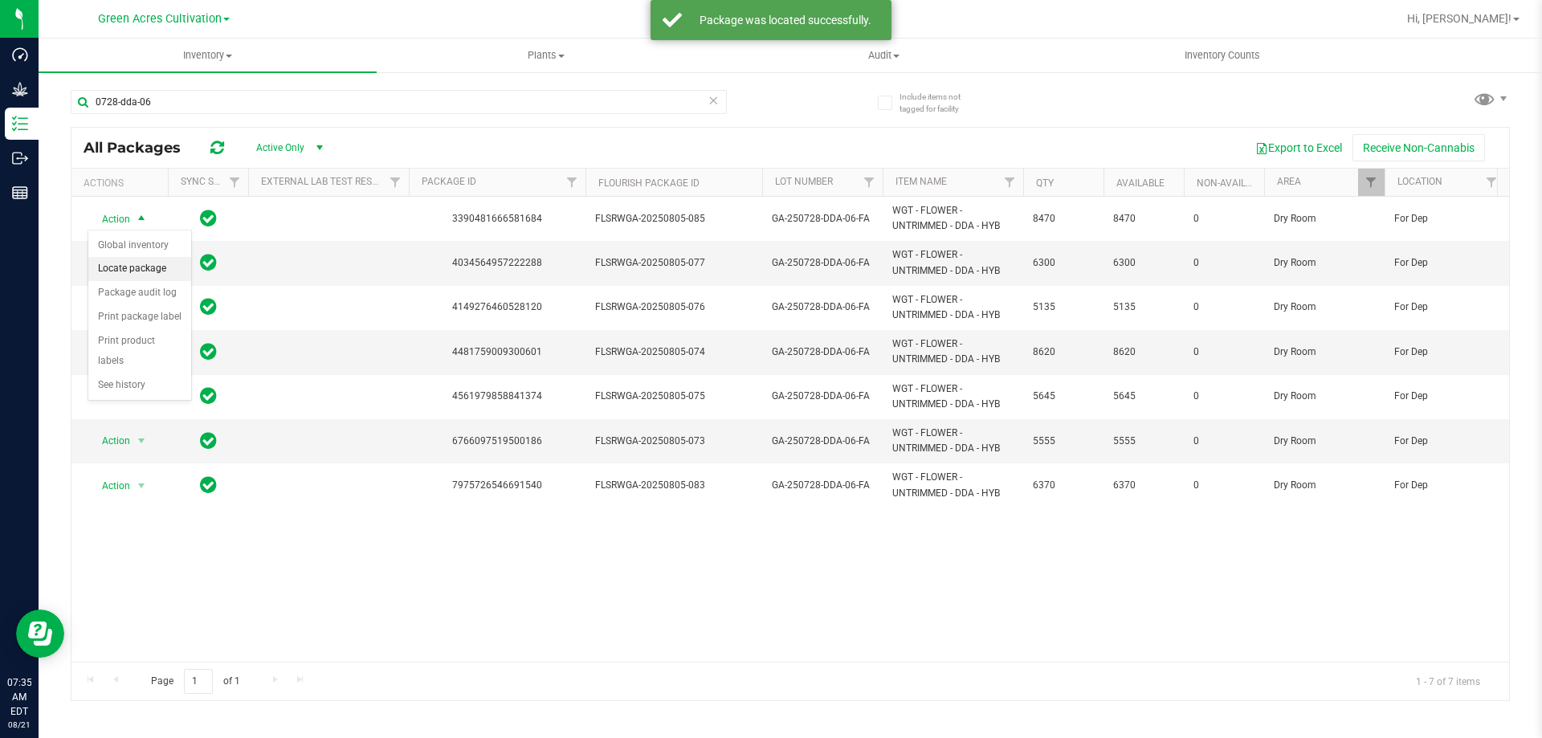
click at [158, 272] on li "Locate package" at bounding box center [139, 269] width 103 height 24
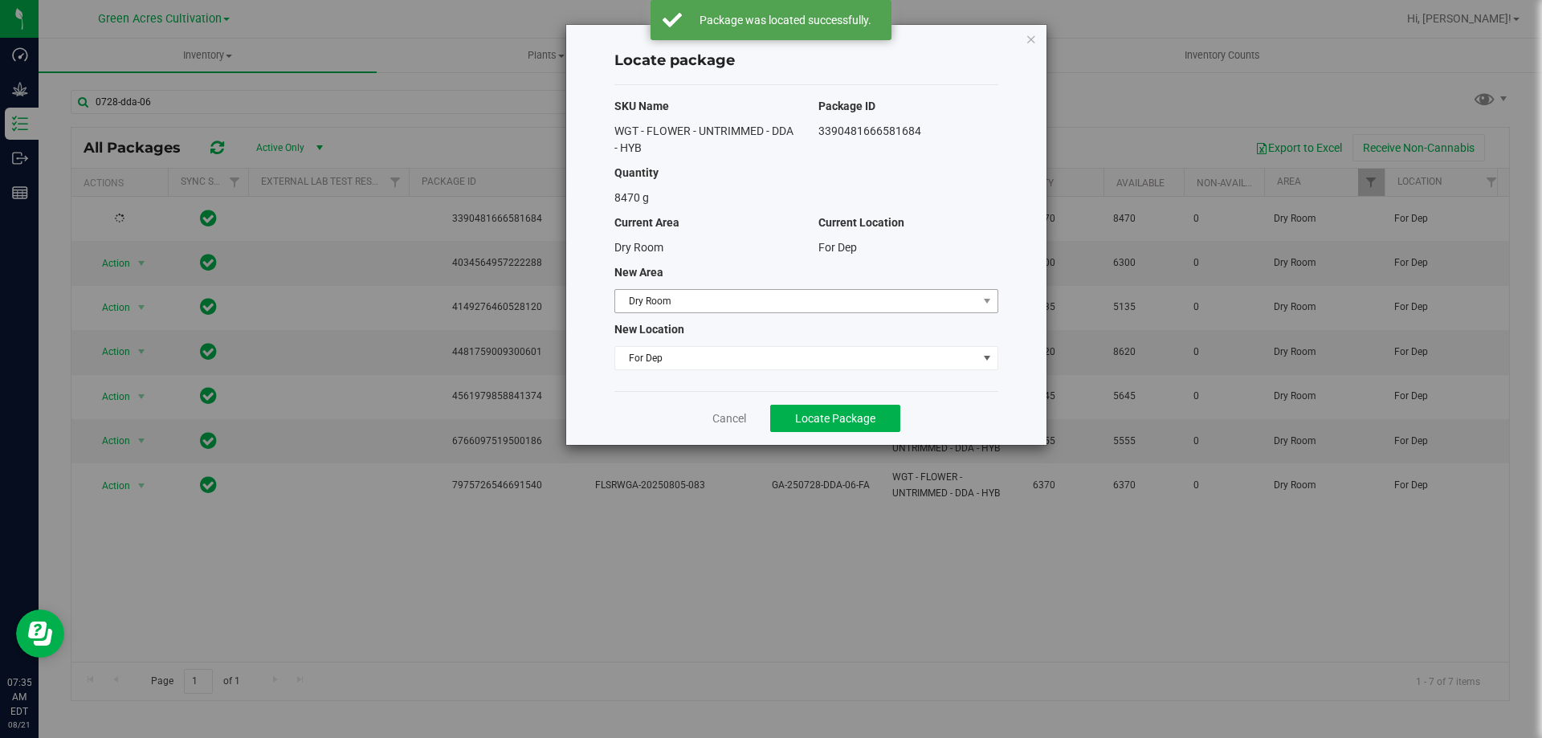
click at [718, 288] on div "SKU Name Package ID WGT - FLOWER - UNTRIMMED - DDA - HYB 3390481666581684 Quant…" at bounding box center [807, 238] width 384 height 306
click at [717, 308] on span "Dry Room" at bounding box center [796, 301] width 362 height 22
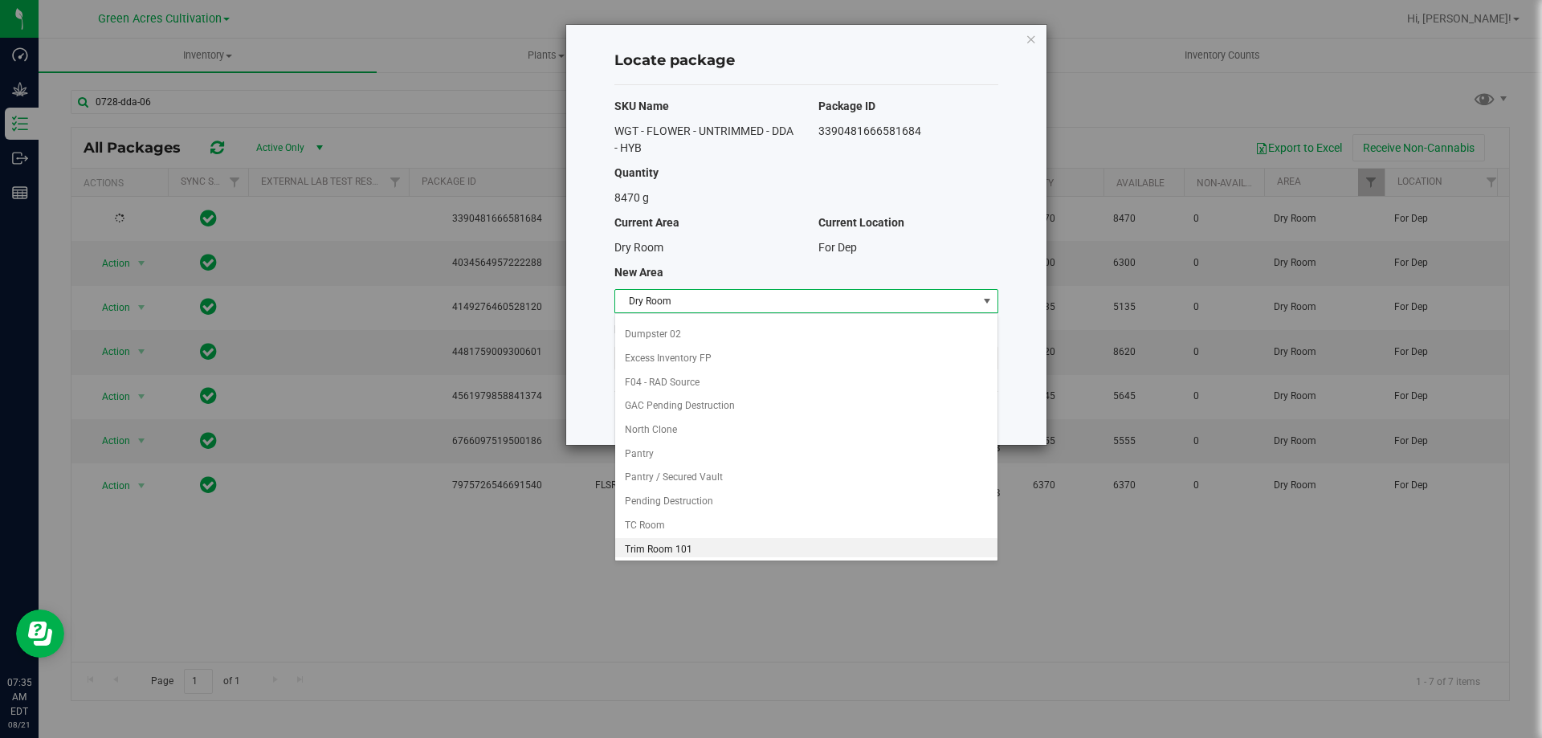
click at [655, 554] on li "Trim Room 101" at bounding box center [806, 550] width 382 height 24
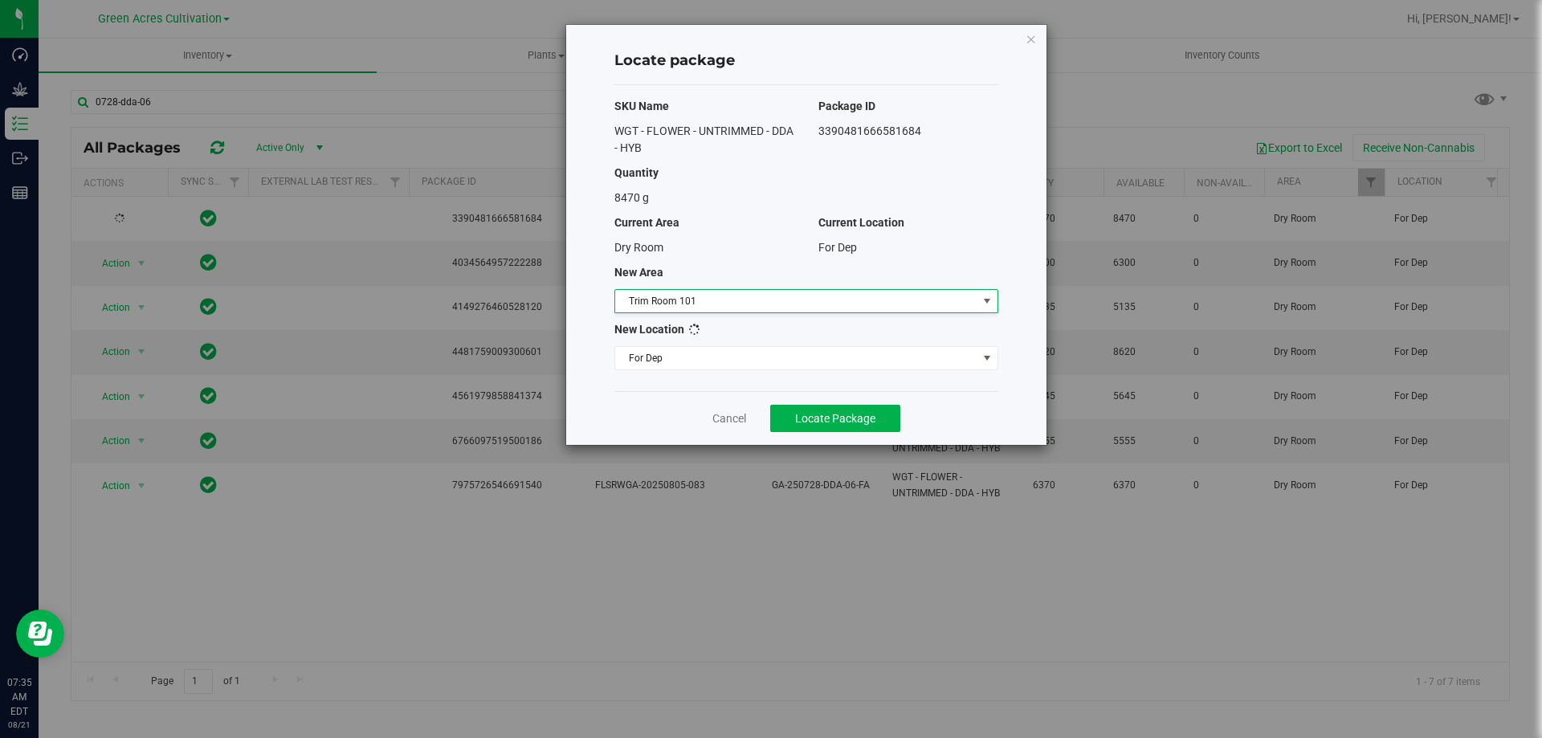
scroll to position [165, 0]
click at [709, 361] on span "Select location" at bounding box center [796, 358] width 362 height 22
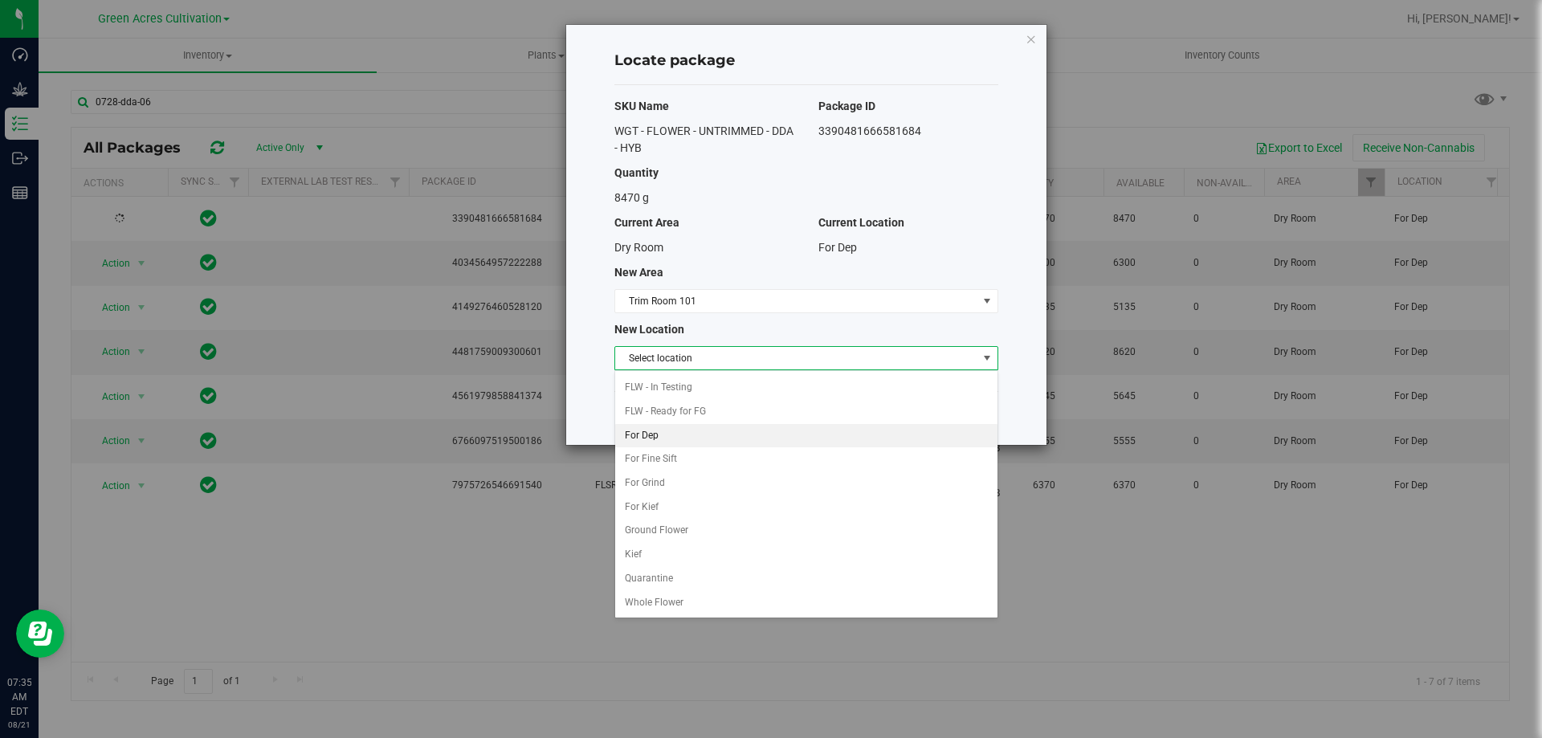
click at [686, 439] on li "For Dep" at bounding box center [806, 436] width 382 height 24
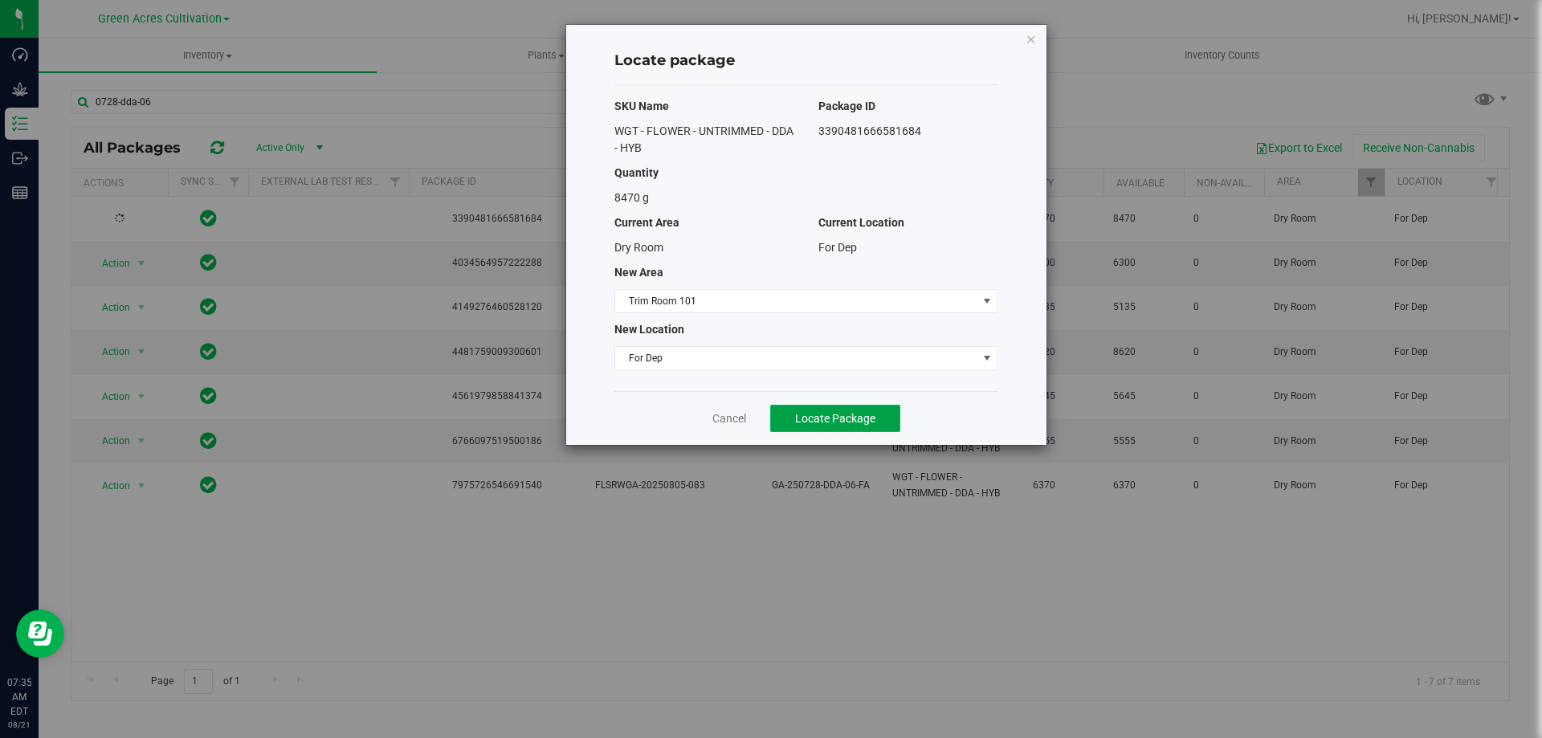
click at [807, 417] on span "Locate Package" at bounding box center [835, 418] width 80 height 13
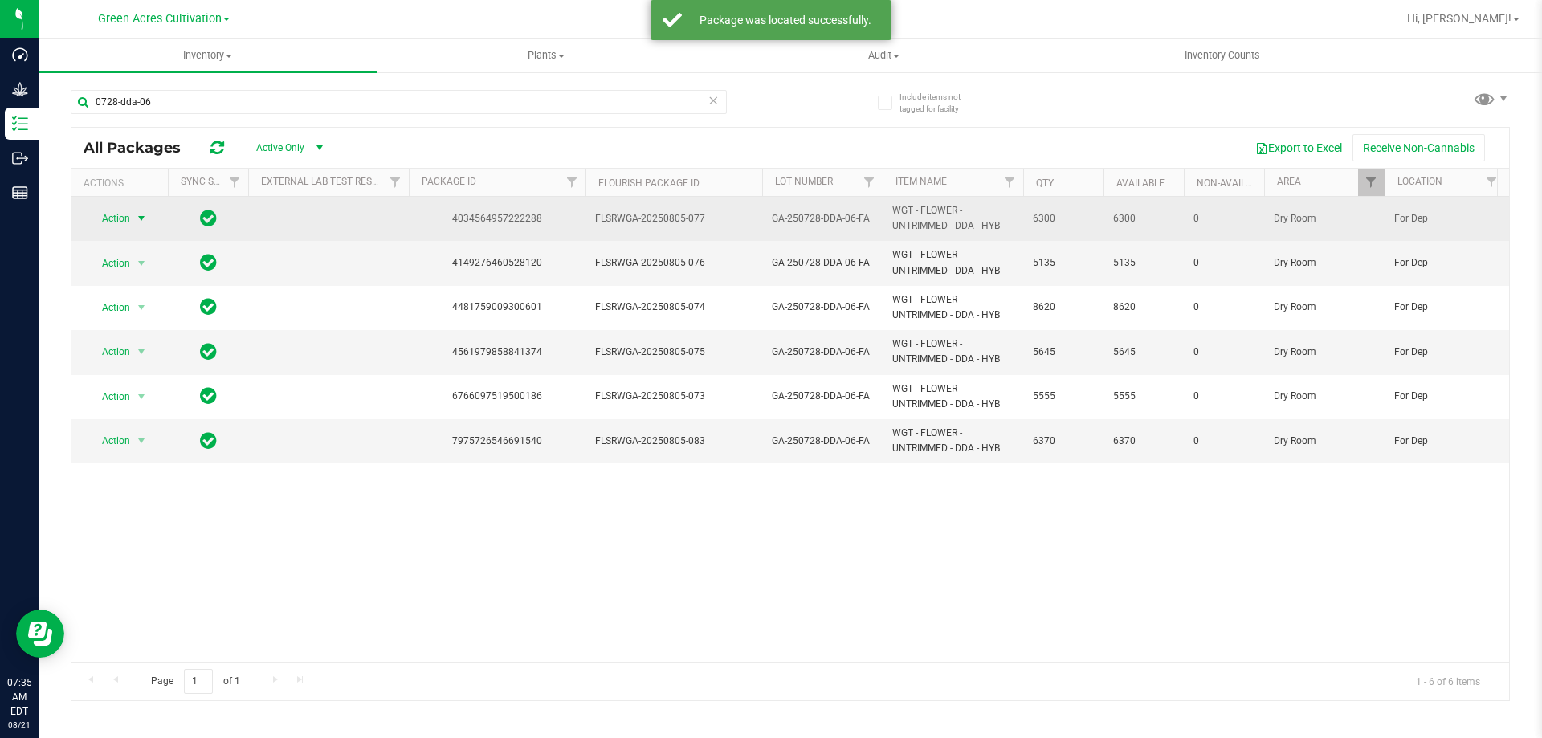
click at [126, 219] on span "Action" at bounding box center [109, 218] width 43 height 22
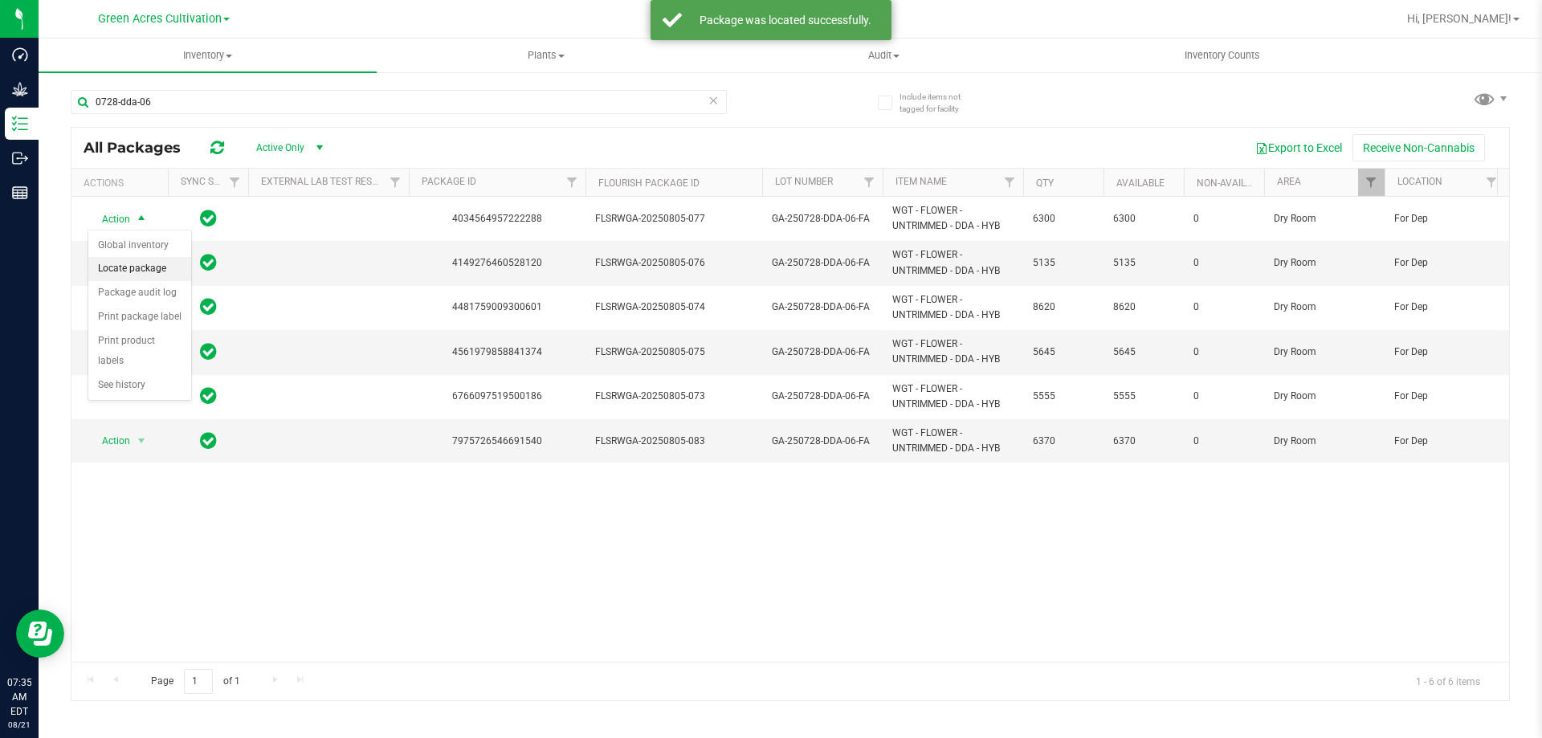
click at [173, 261] on li "Locate package" at bounding box center [139, 269] width 103 height 24
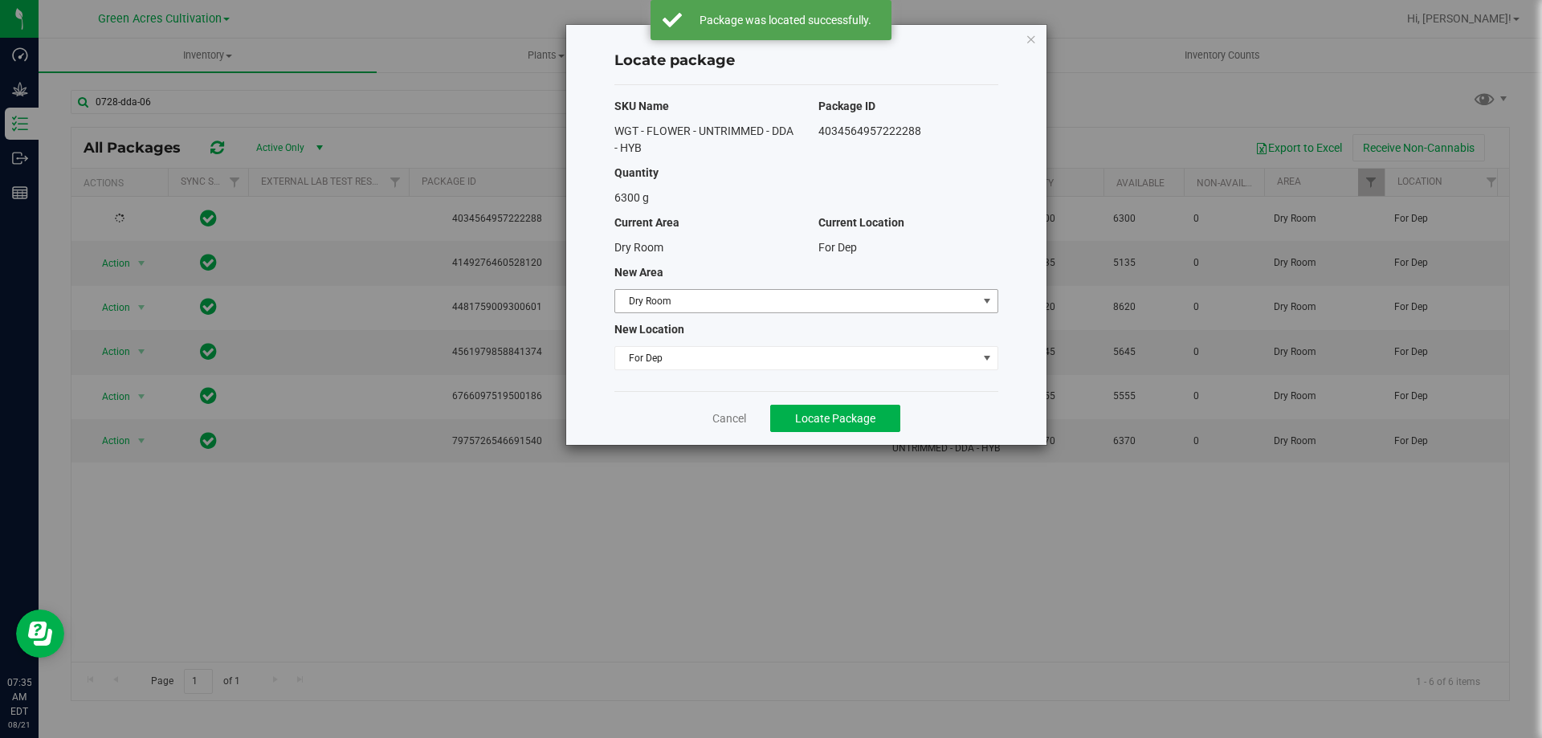
click at [794, 296] on span "Dry Room" at bounding box center [796, 301] width 362 height 22
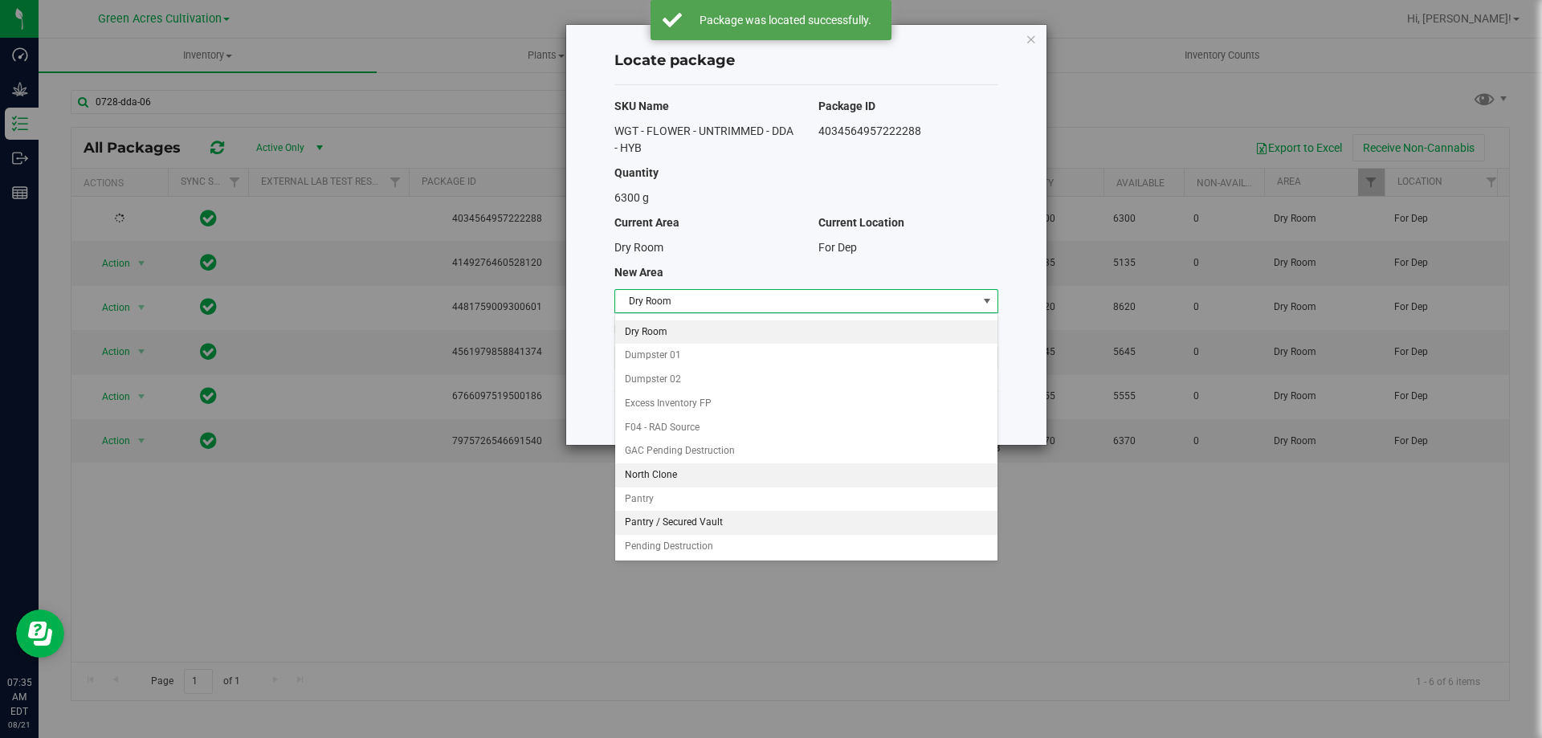
scroll to position [165, 0]
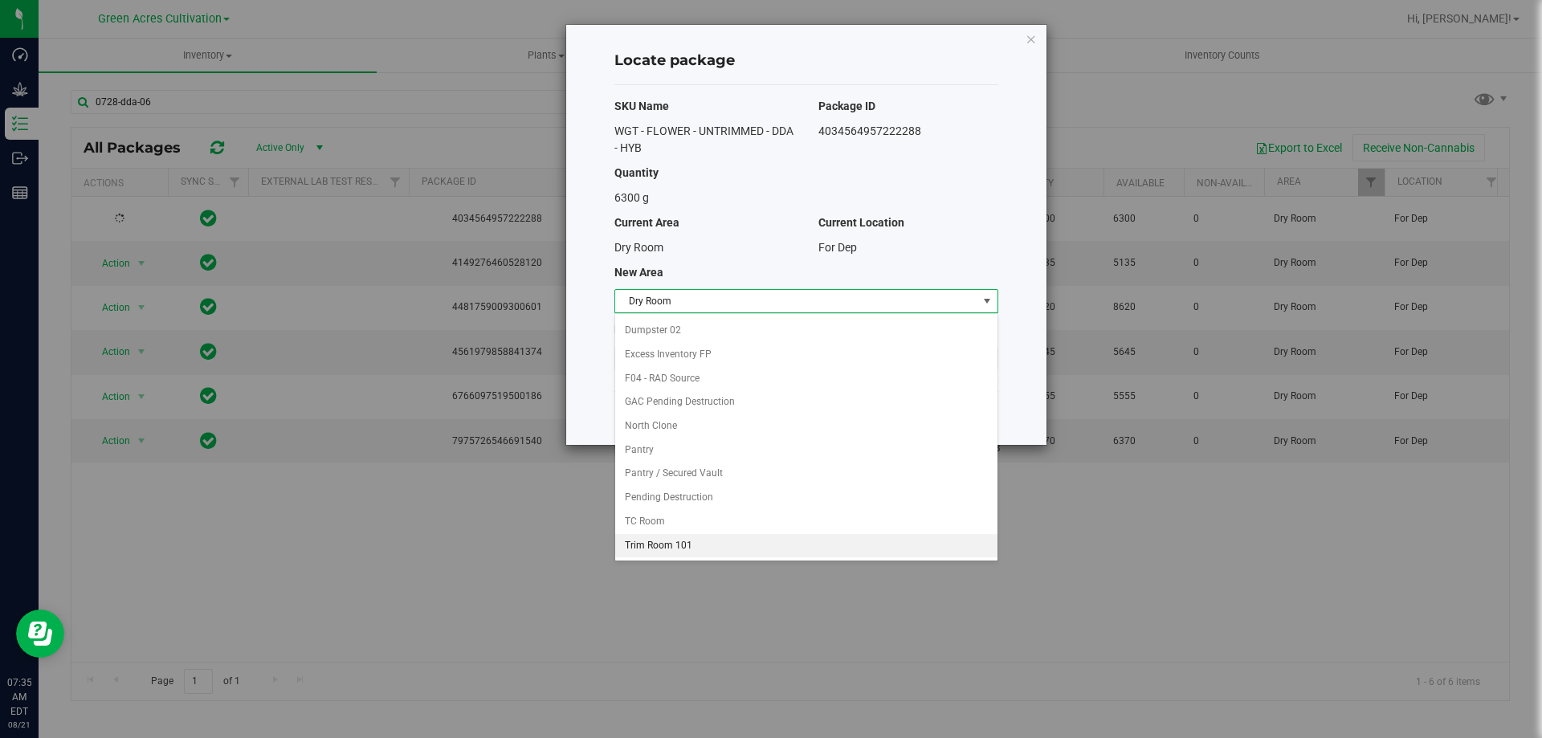
click at [693, 538] on li "Trim Room 101" at bounding box center [806, 546] width 382 height 24
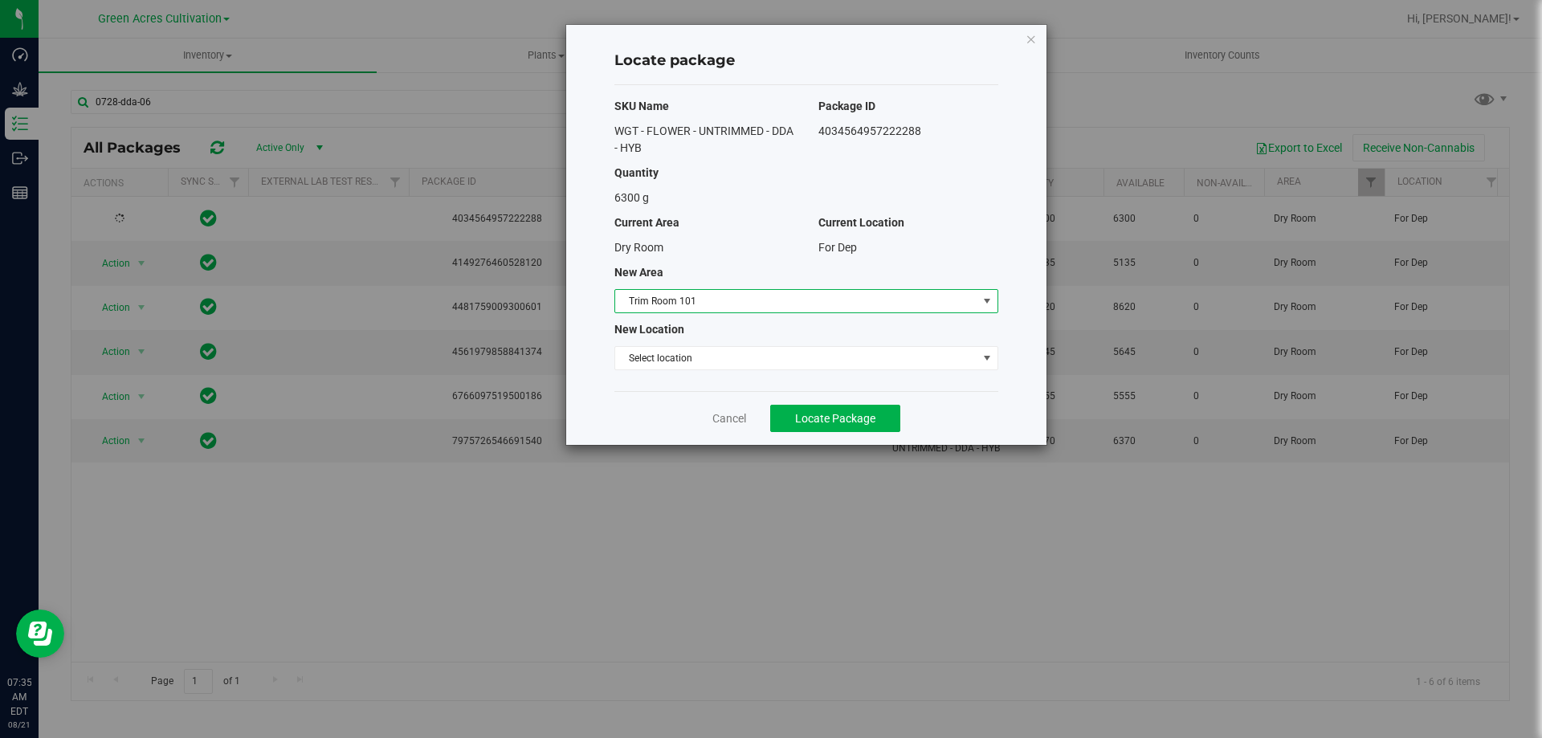
click at [745, 372] on div "SKU Name Package ID WGT - FLOWER - UNTRIMMED - DDA - HYB 4034564957222288 Quant…" at bounding box center [807, 238] width 384 height 306
drag, startPoint x: 749, startPoint y: 370, endPoint x: 757, endPoint y: 367, distance: 8.7
click at [757, 367] on div "SKU Name Package ID WGT - FLOWER - UNTRIMMED - DDA - HYB 4034564957222288 Quant…" at bounding box center [807, 238] width 384 height 306
click at [766, 366] on span "Select location" at bounding box center [796, 358] width 362 height 22
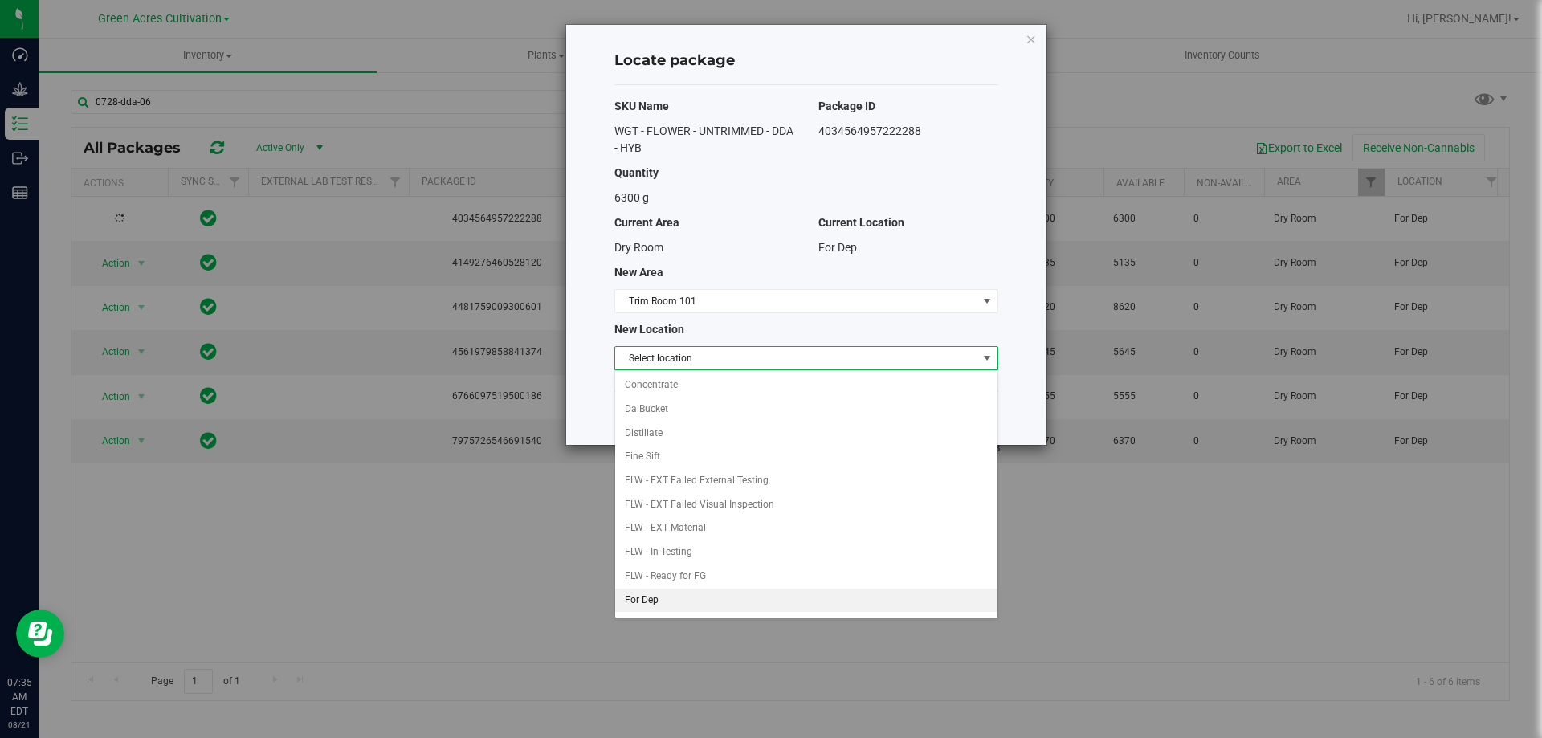
click at [703, 607] on li "For Dep" at bounding box center [806, 601] width 382 height 24
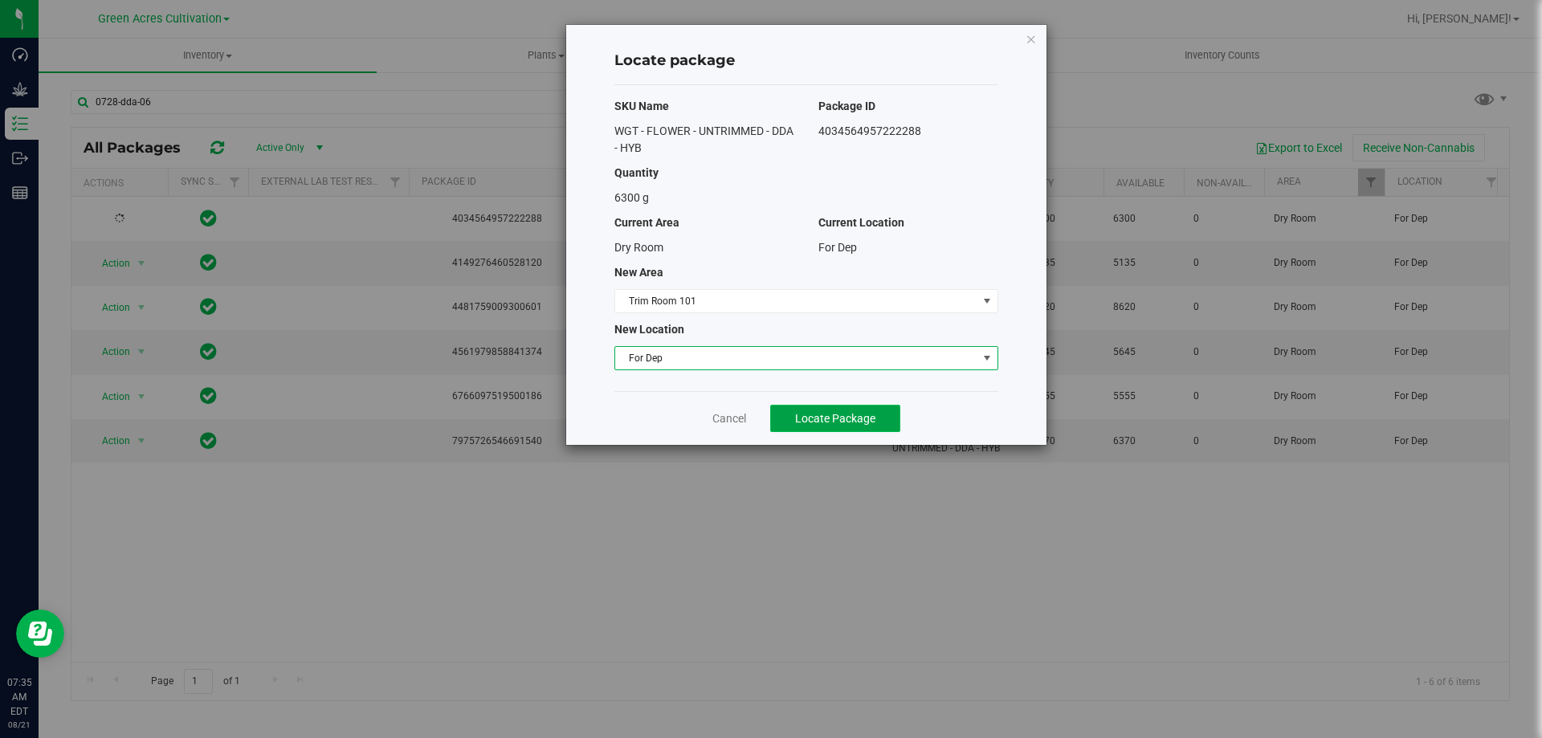
click at [820, 415] on span "Locate Package" at bounding box center [835, 418] width 80 height 13
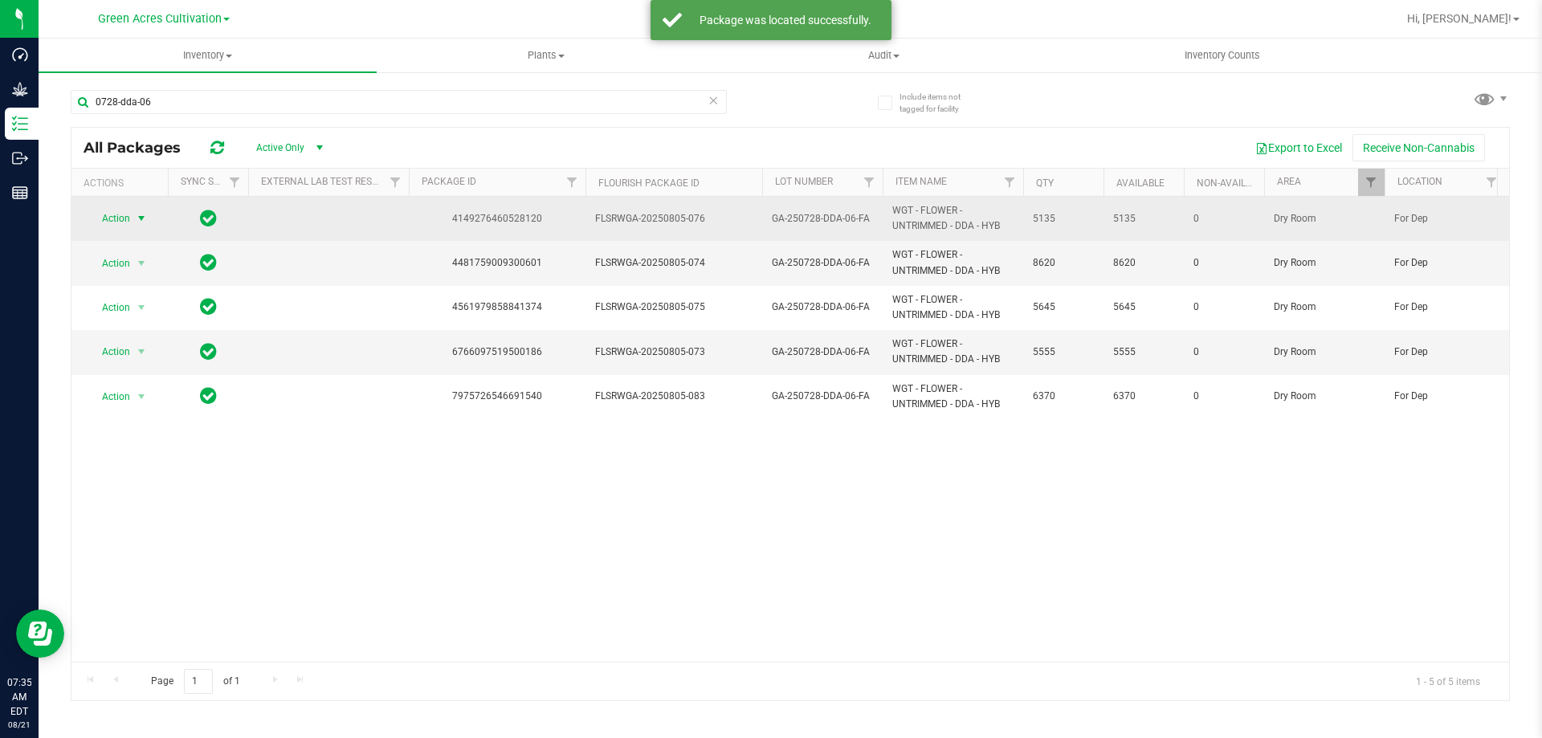
click at [137, 207] on span "select" at bounding box center [142, 218] width 20 height 22
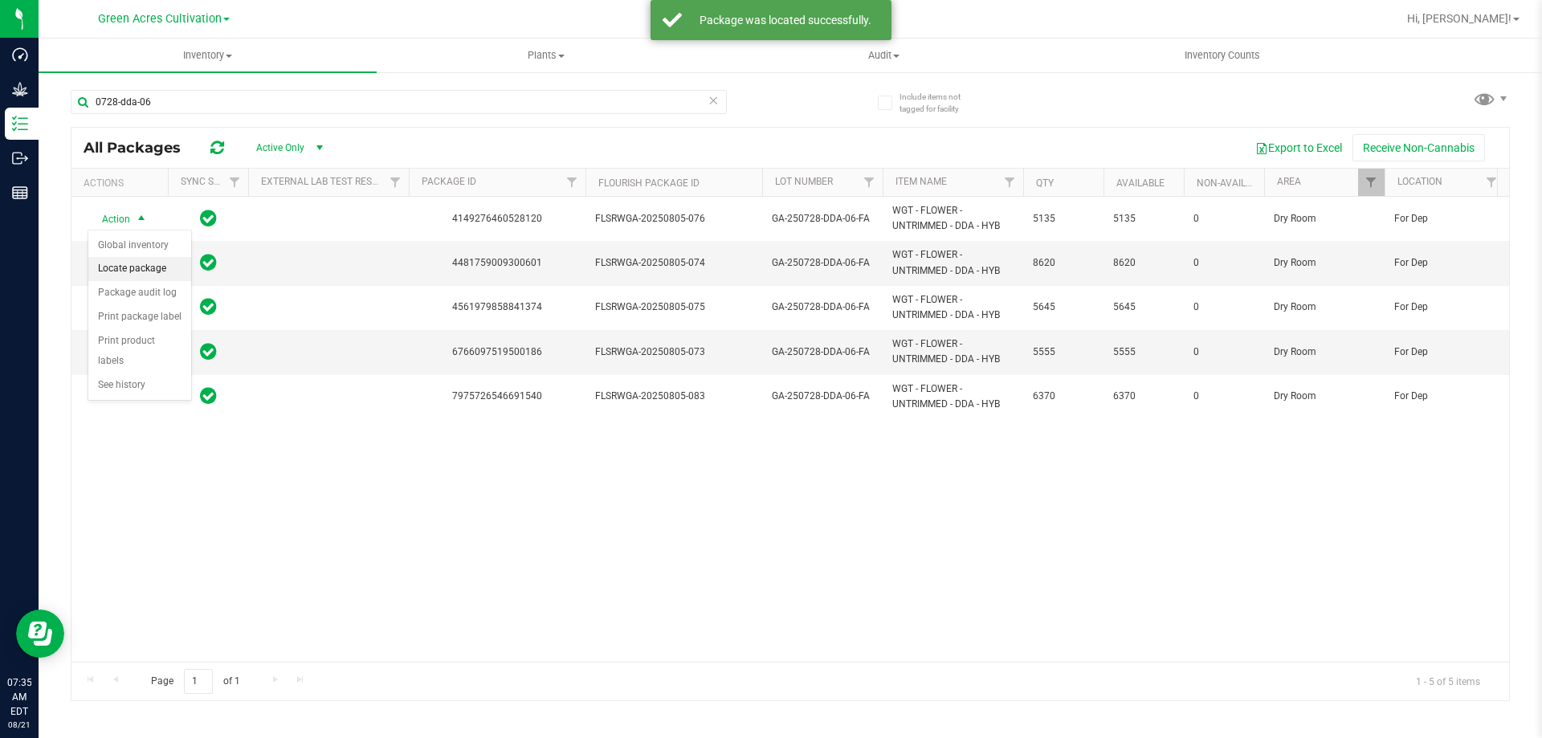
click at [146, 267] on li "Locate package" at bounding box center [139, 269] width 103 height 24
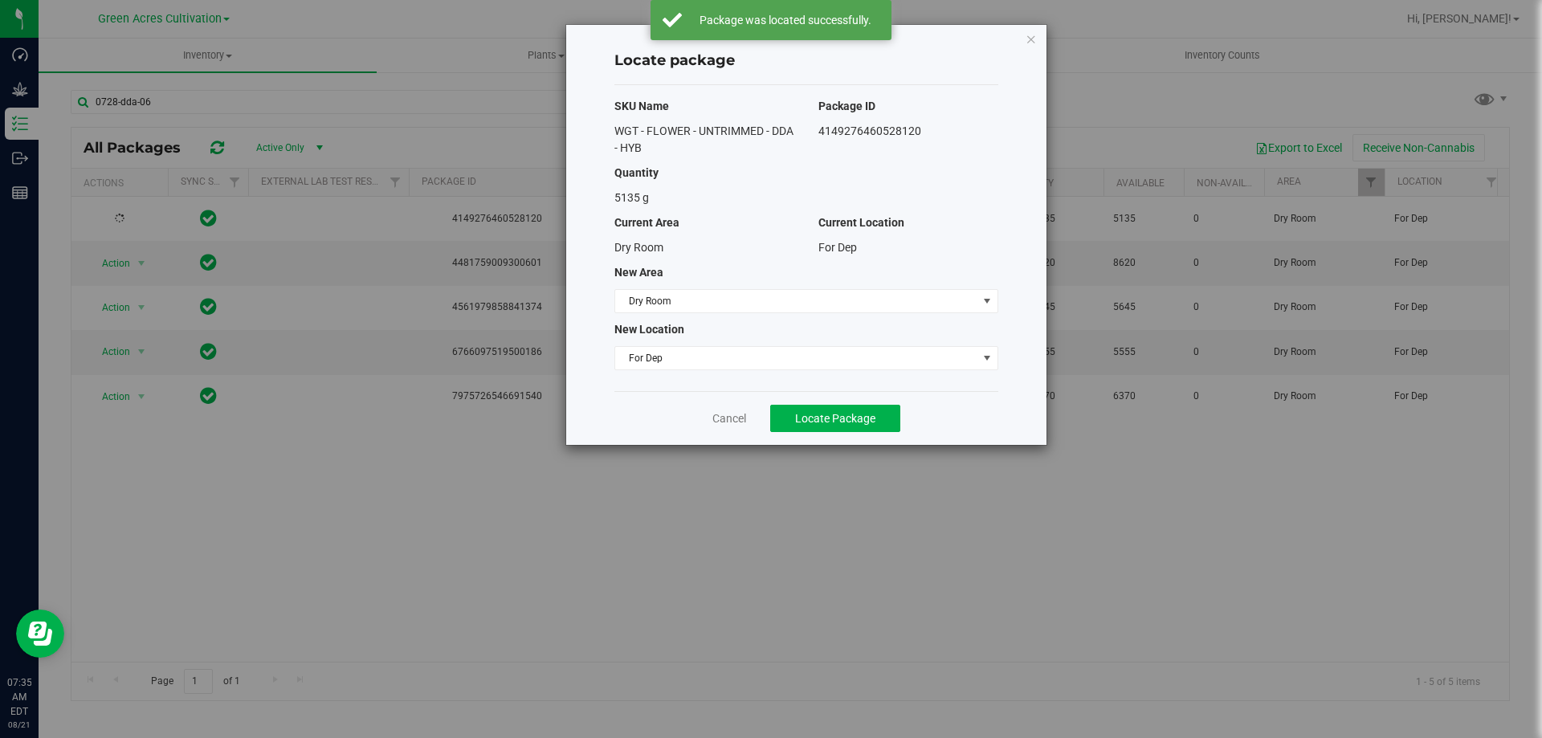
drag, startPoint x: 146, startPoint y: 267, endPoint x: 717, endPoint y: 317, distance: 572.6
click at [717, 317] on div "SKU Name Package ID WGT - FLOWER - UNTRIMMED - DDA - HYB 4149276460528120 Quant…" at bounding box center [807, 238] width 384 height 306
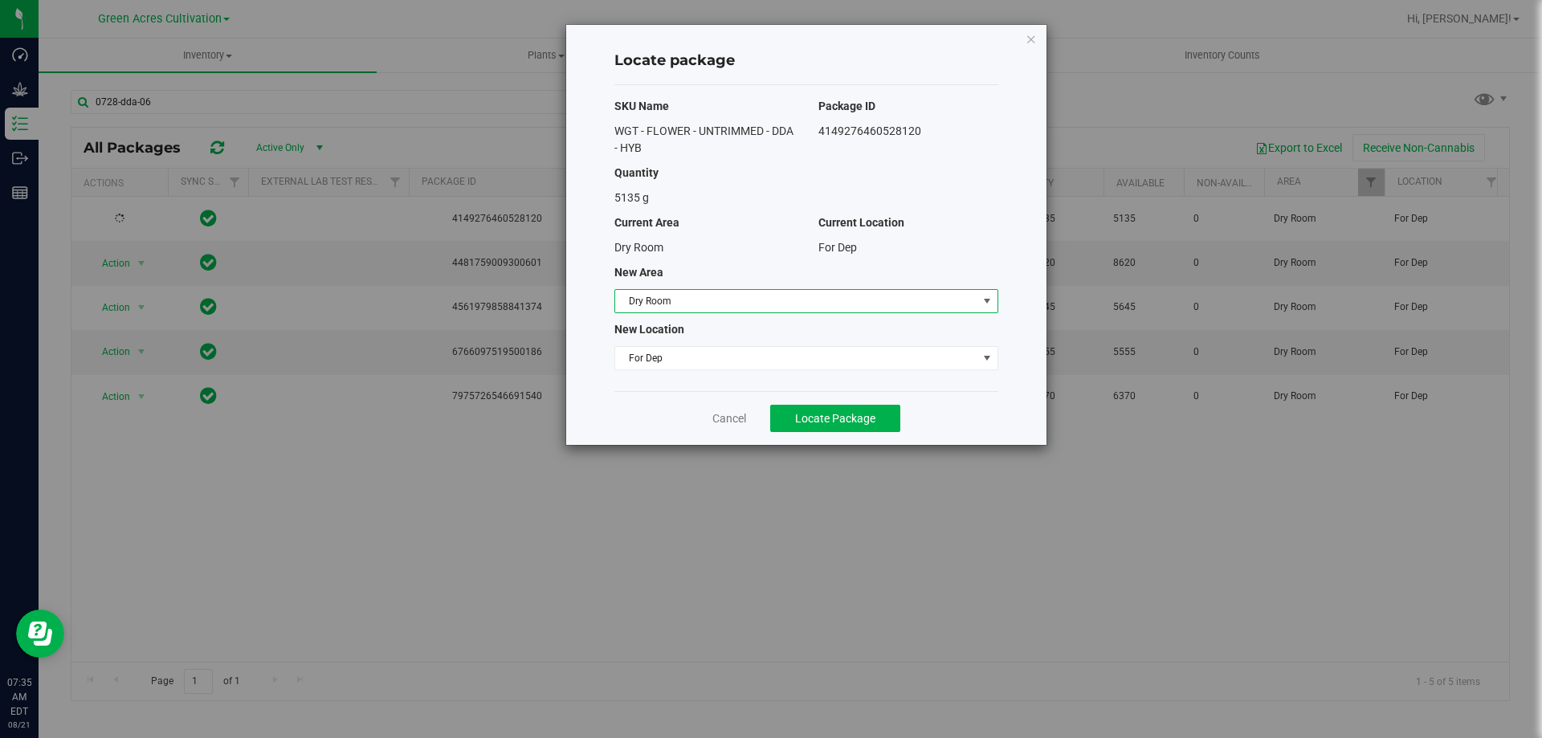
click at [725, 304] on span "Dry Room" at bounding box center [796, 301] width 362 height 22
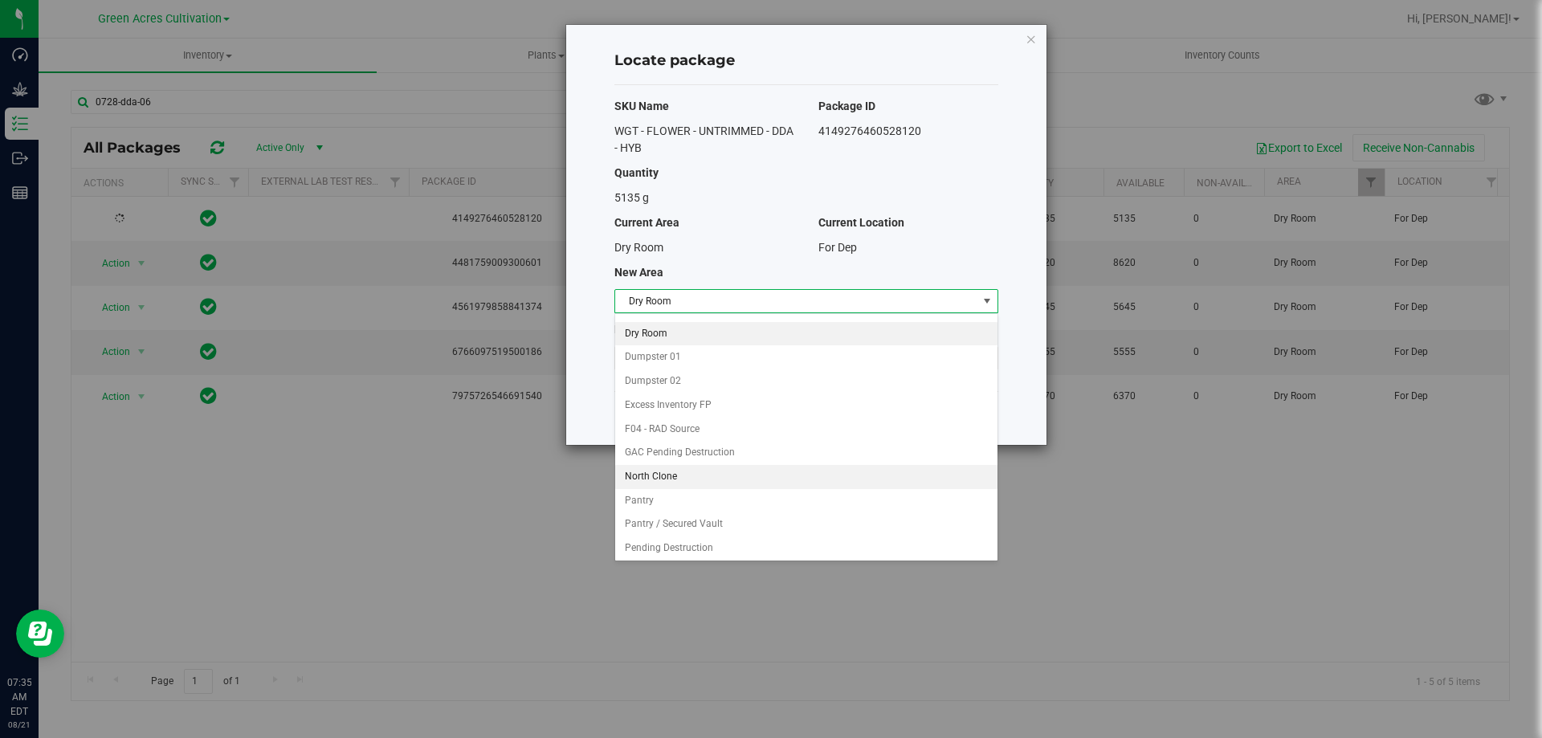
scroll to position [165, 0]
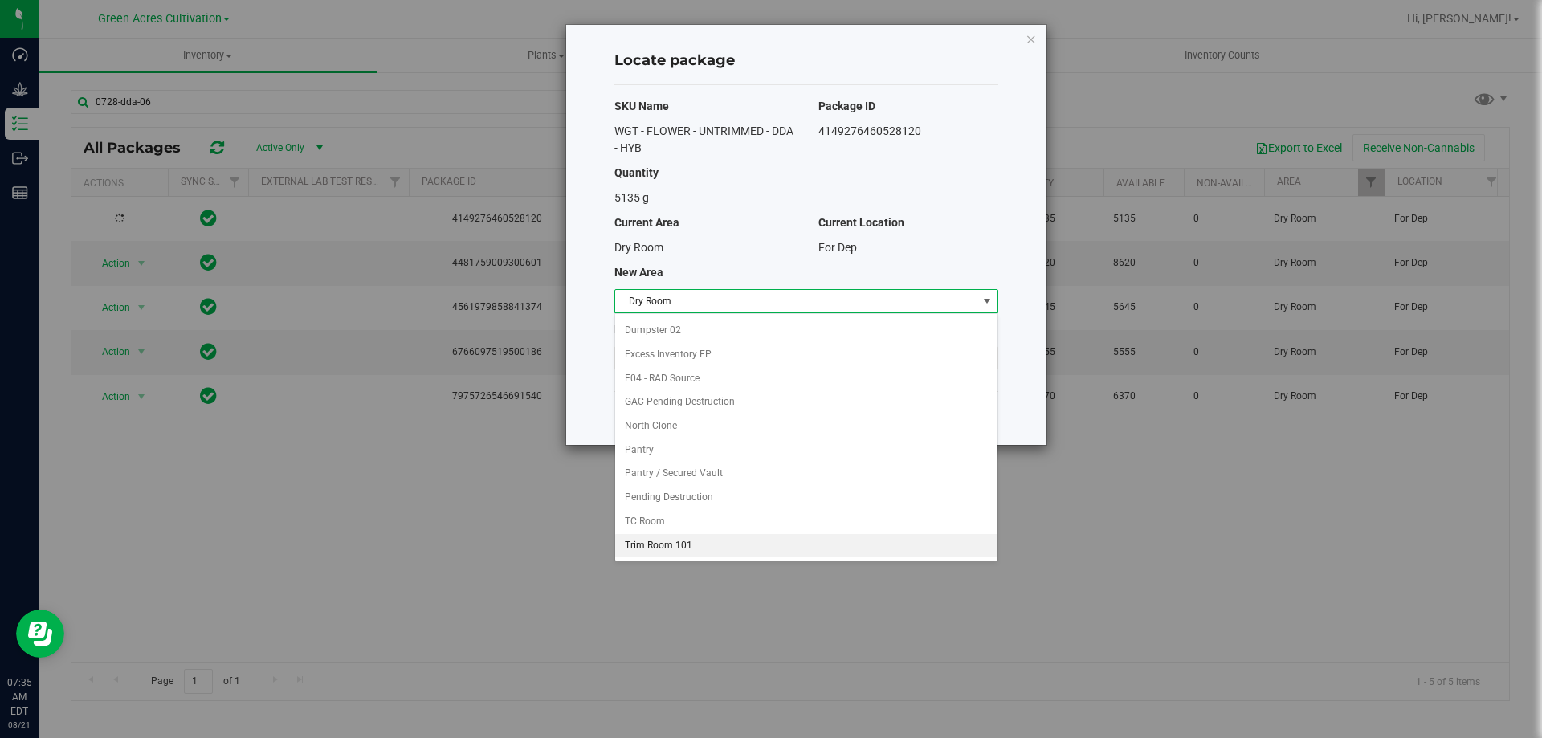
click at [681, 549] on li "Trim Room 101" at bounding box center [806, 546] width 382 height 24
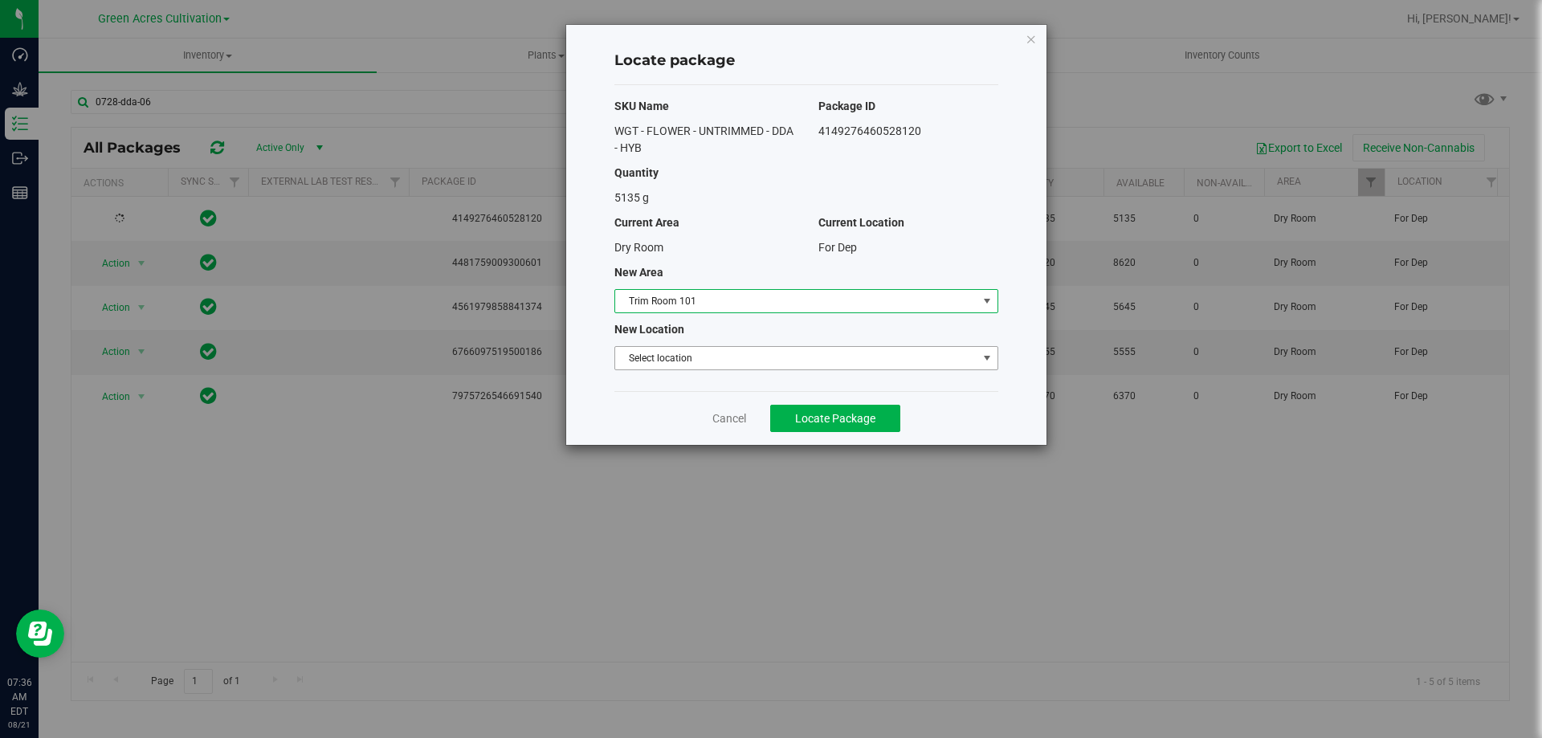
click at [713, 366] on span "Select location" at bounding box center [796, 358] width 362 height 22
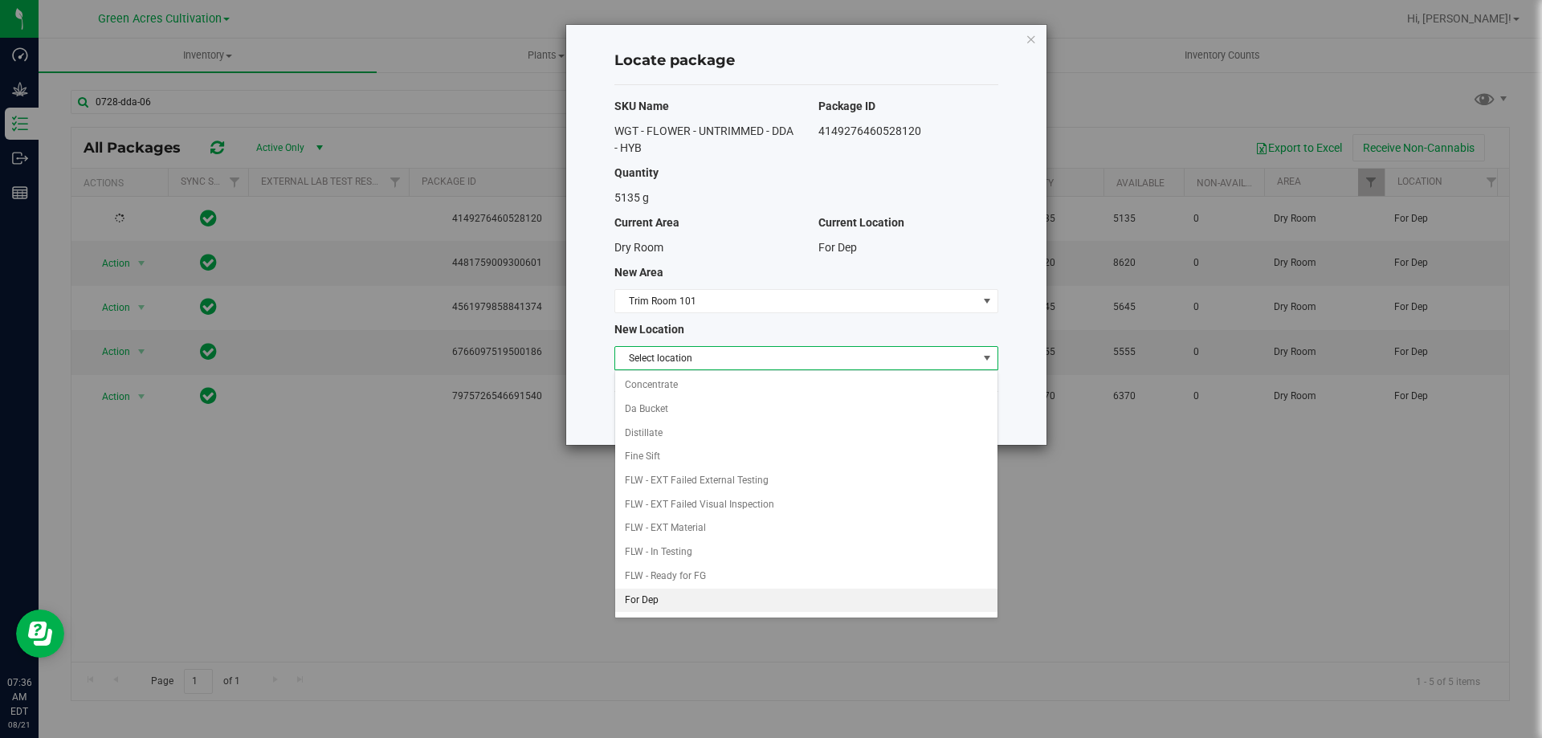
click at [641, 598] on li "For Dep" at bounding box center [806, 601] width 382 height 24
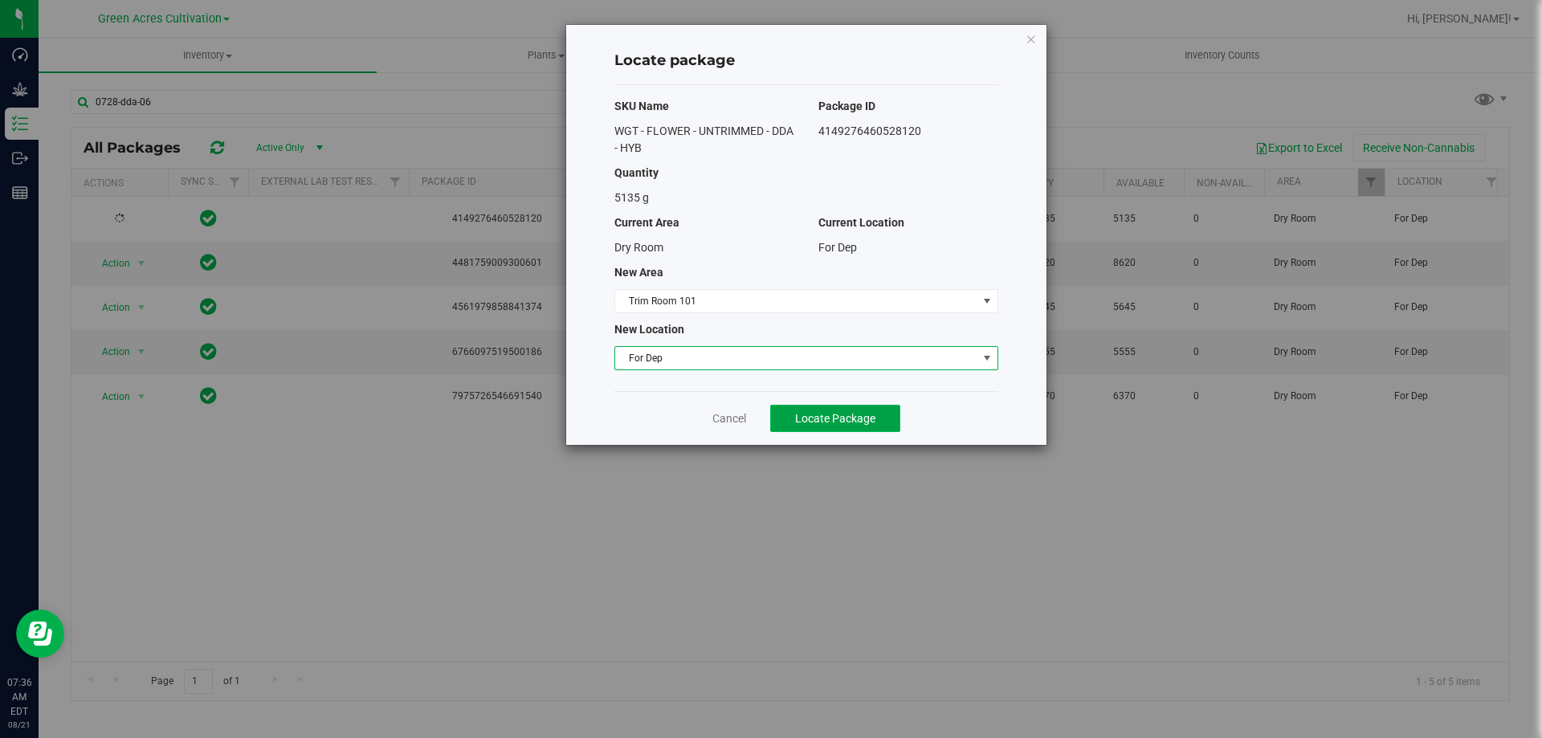
click at [823, 412] on span "Locate Package" at bounding box center [835, 418] width 80 height 13
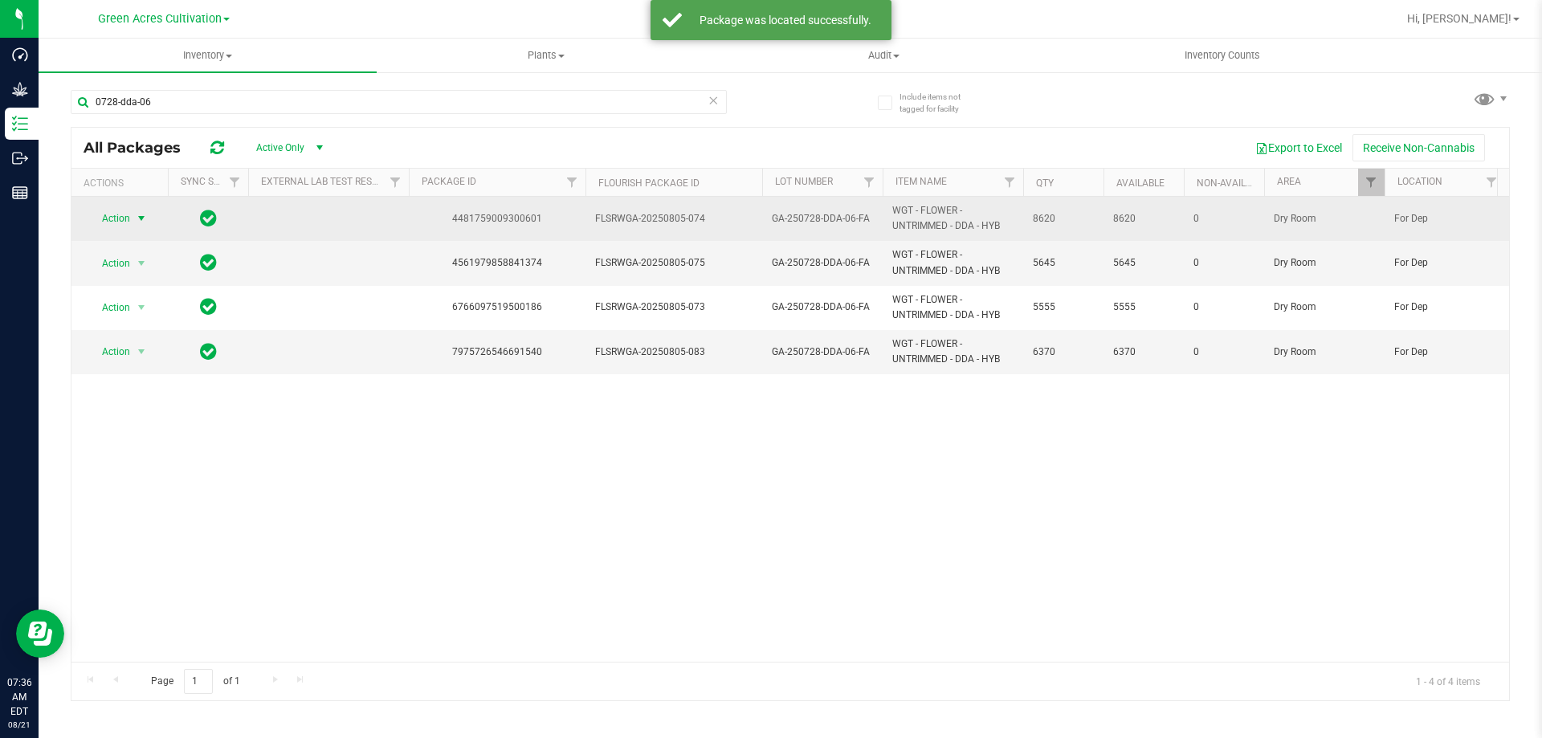
click at [122, 227] on span "Action" at bounding box center [109, 218] width 43 height 22
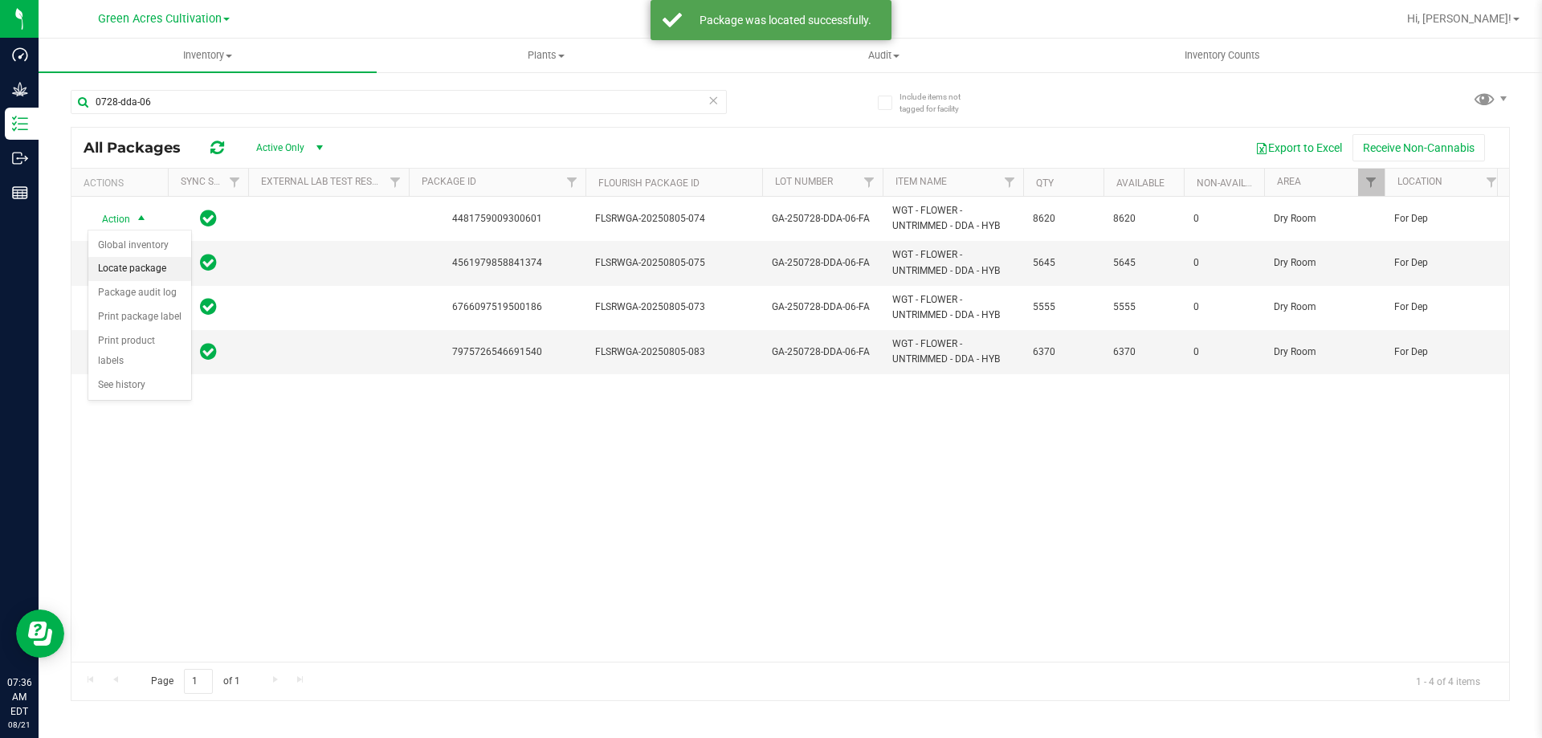
click at [143, 271] on li "Locate package" at bounding box center [139, 269] width 103 height 24
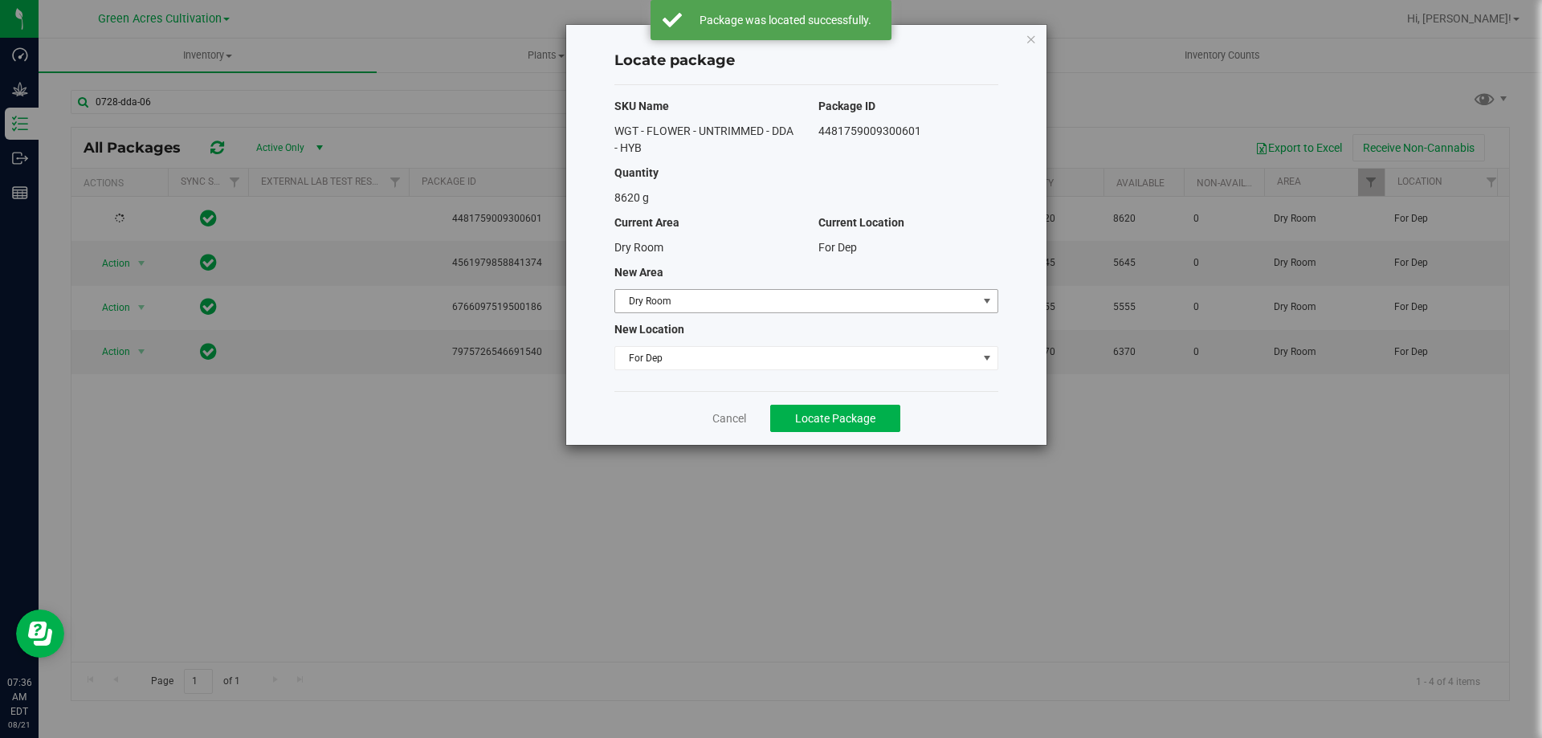
click at [756, 300] on span "Dry Room" at bounding box center [796, 301] width 362 height 22
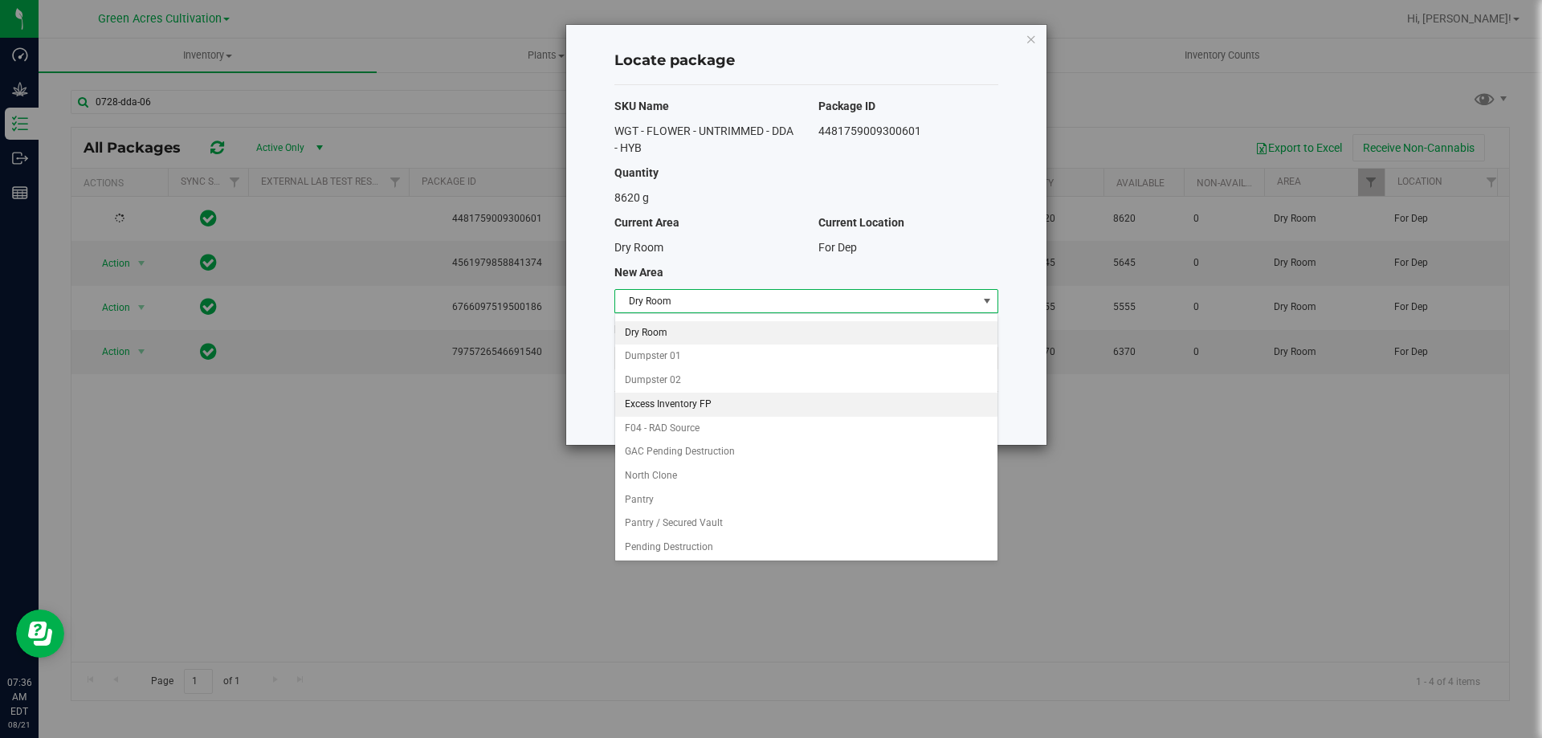
scroll to position [165, 0]
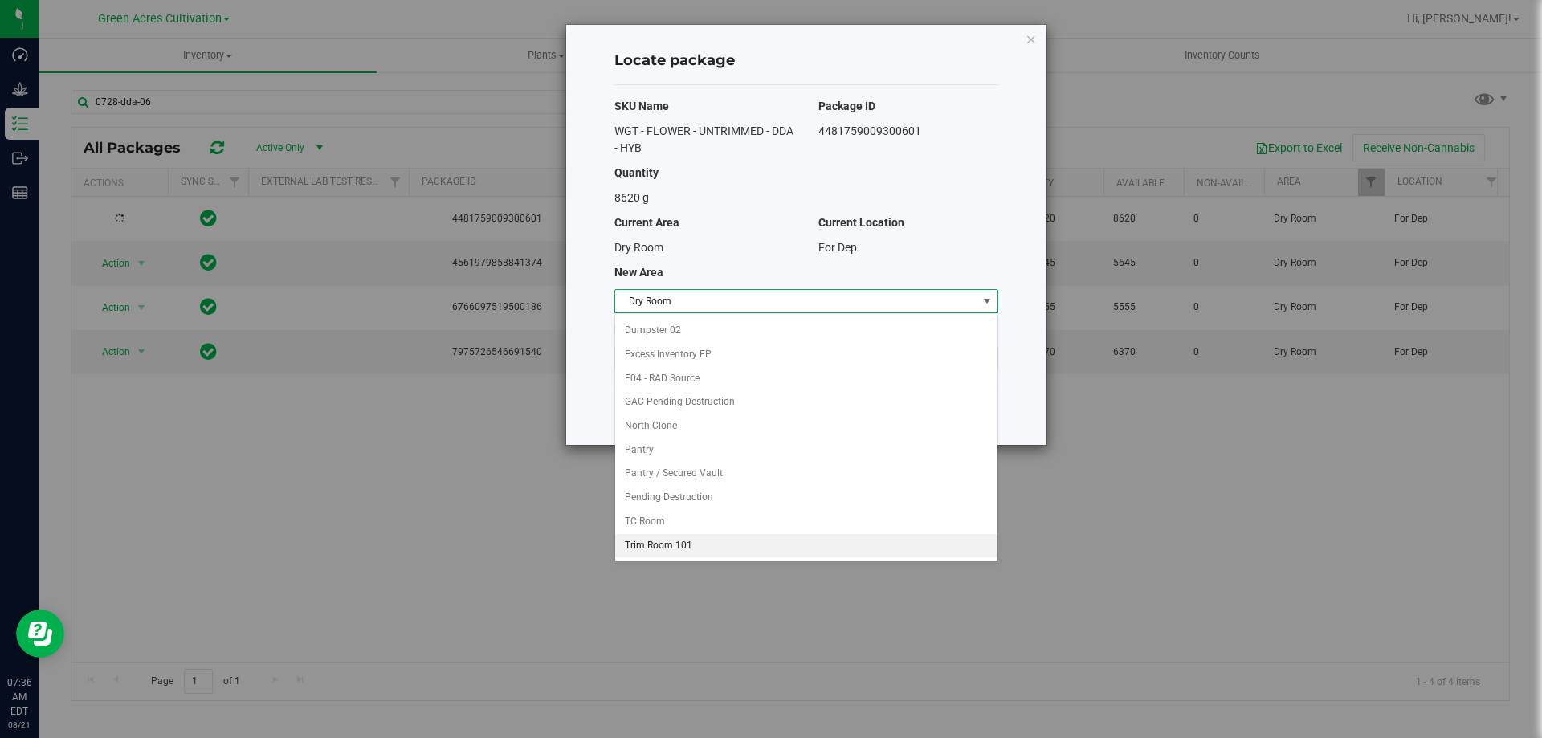
click at [655, 545] on li "Trim Room 101" at bounding box center [806, 546] width 382 height 24
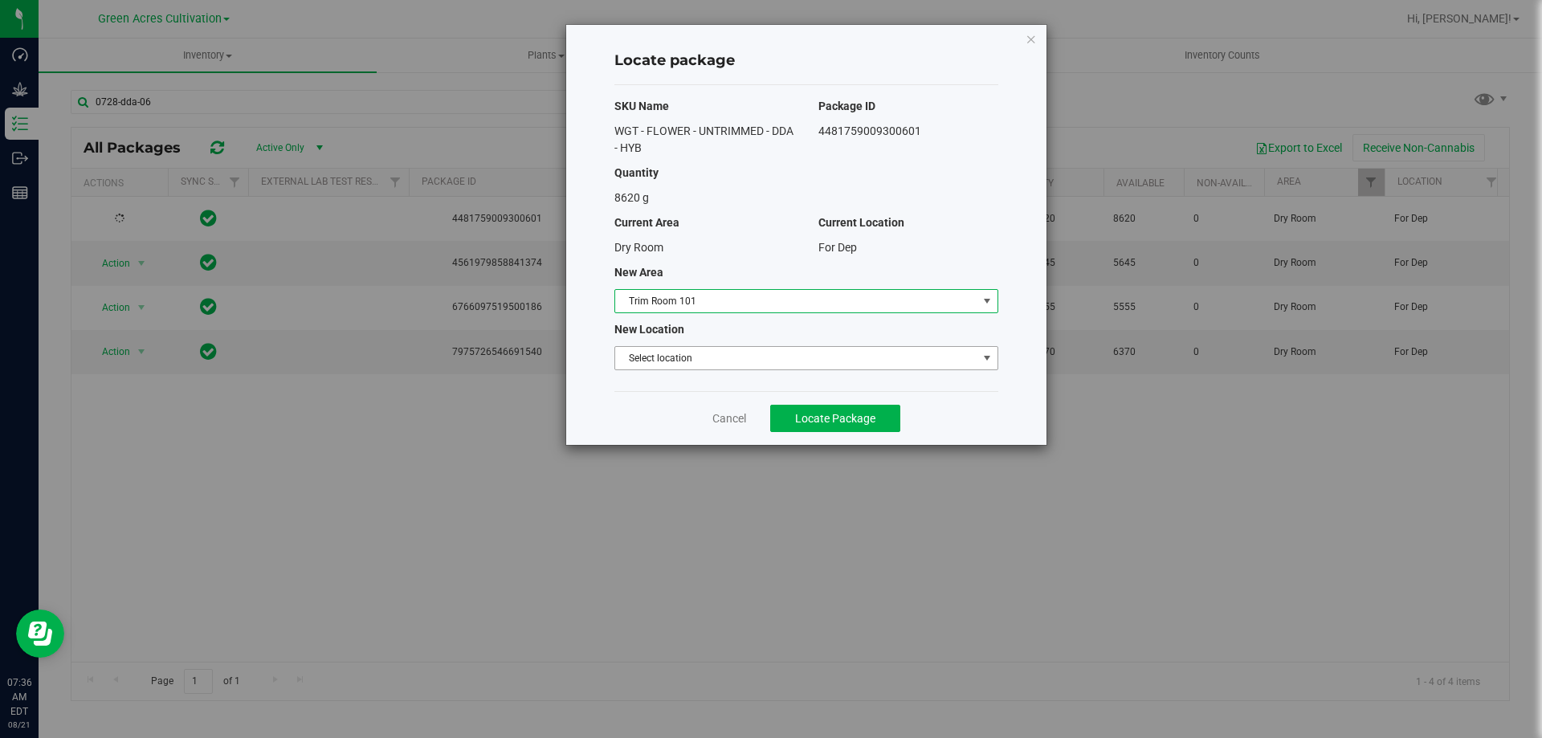
click at [722, 349] on span "Select location" at bounding box center [796, 358] width 362 height 22
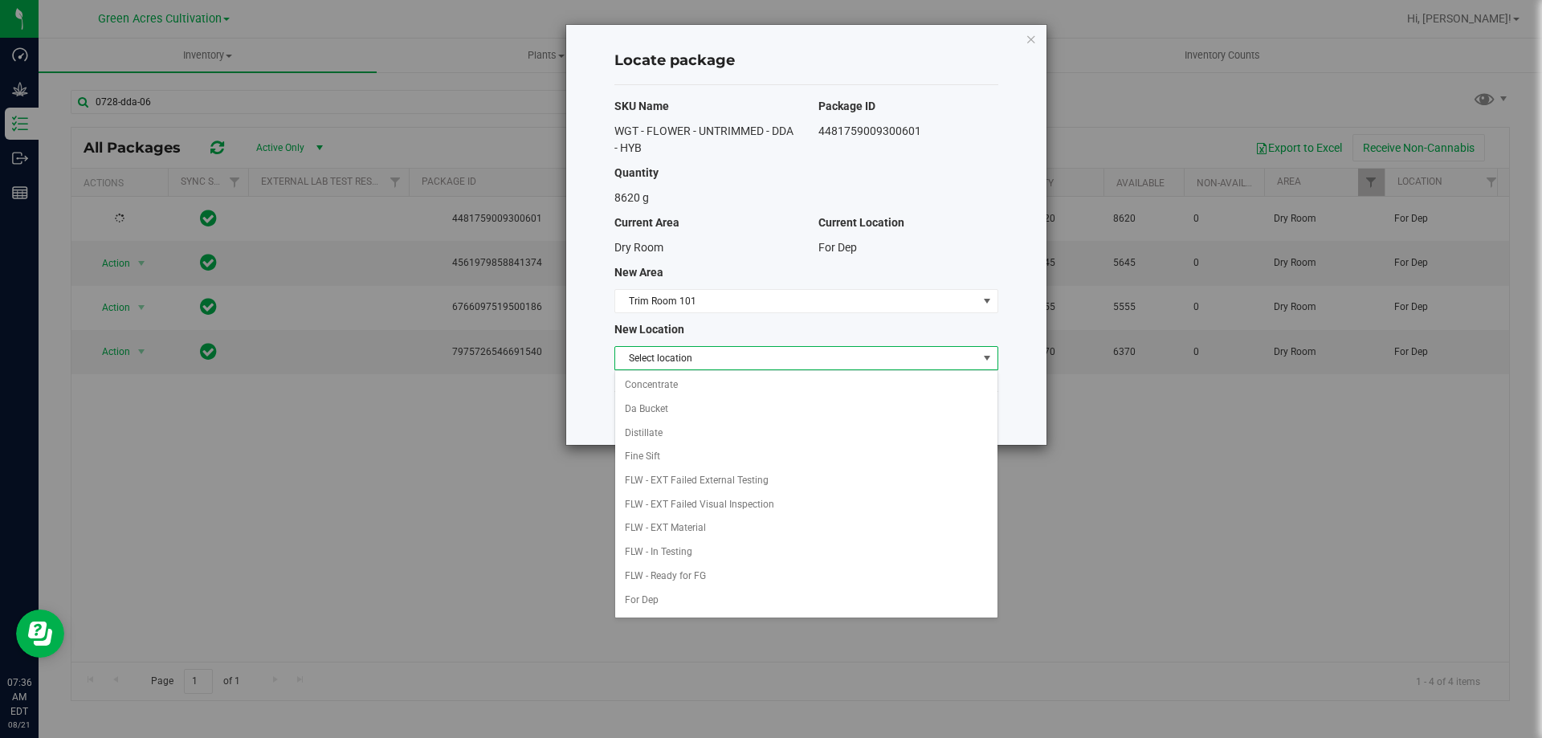
drag, startPoint x: 722, startPoint y: 360, endPoint x: 721, endPoint y: 368, distance: 8.1
click at [722, 361] on span "Select location" at bounding box center [796, 358] width 362 height 22
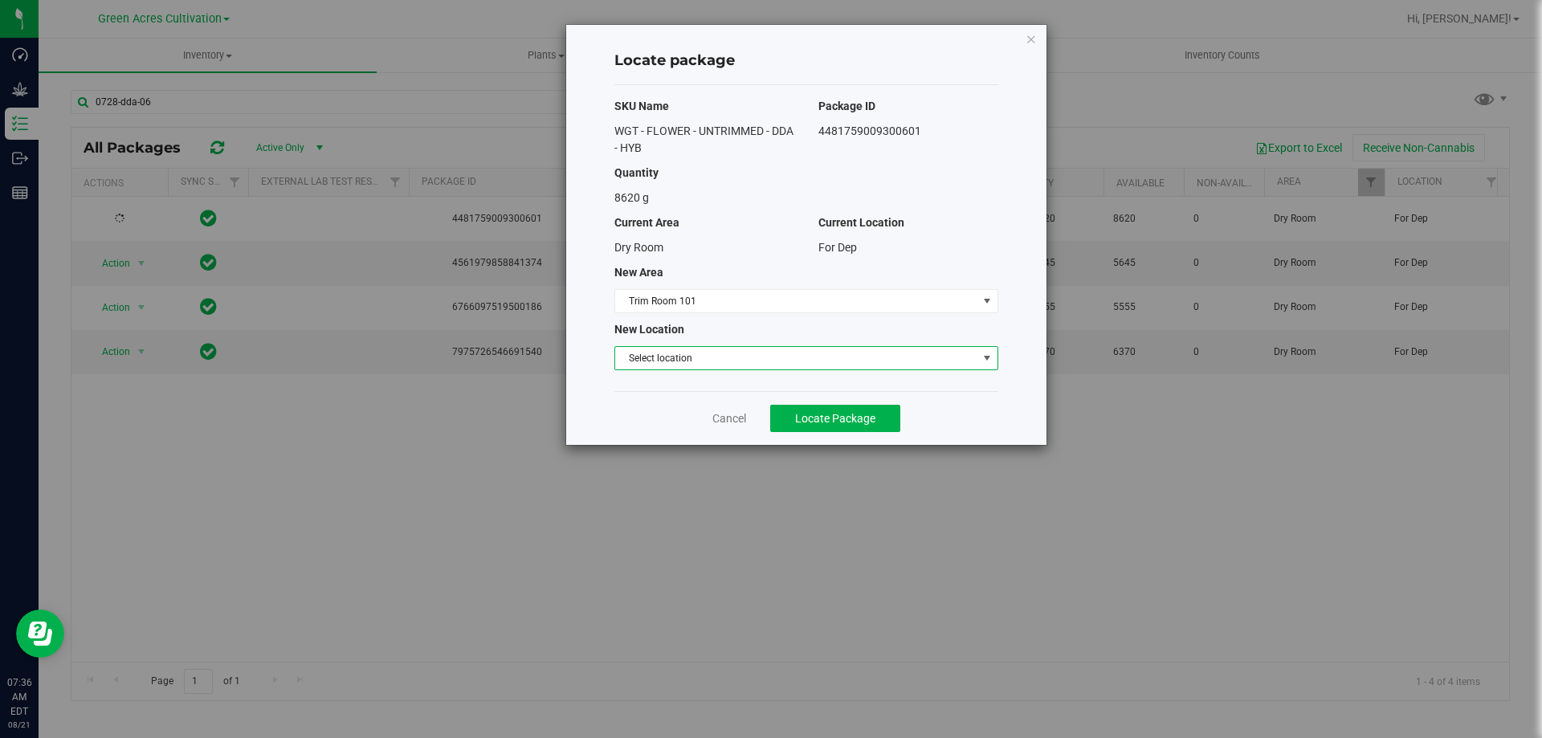
click at [722, 361] on span "Select location" at bounding box center [796, 358] width 362 height 22
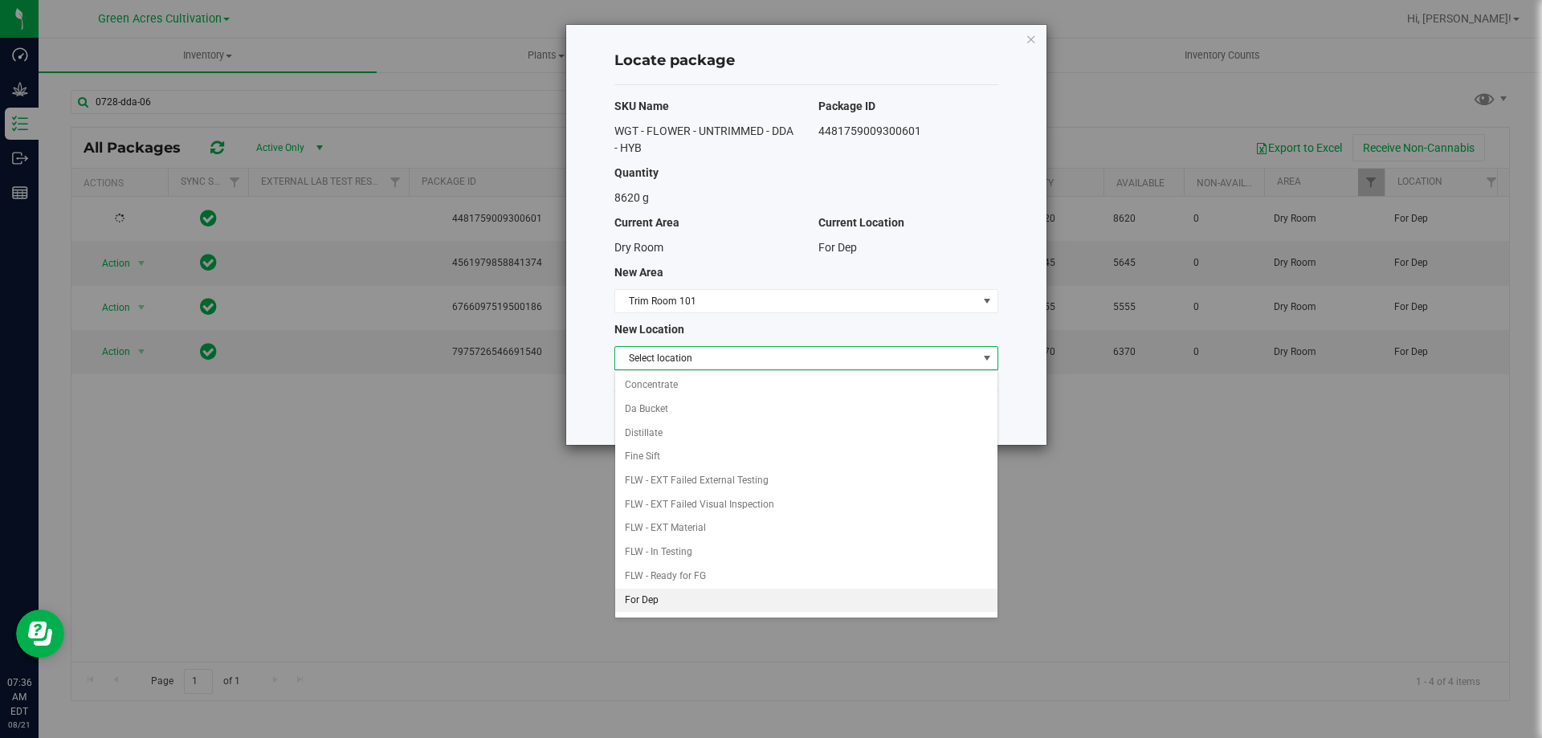
click at [641, 599] on li "For Dep" at bounding box center [806, 601] width 382 height 24
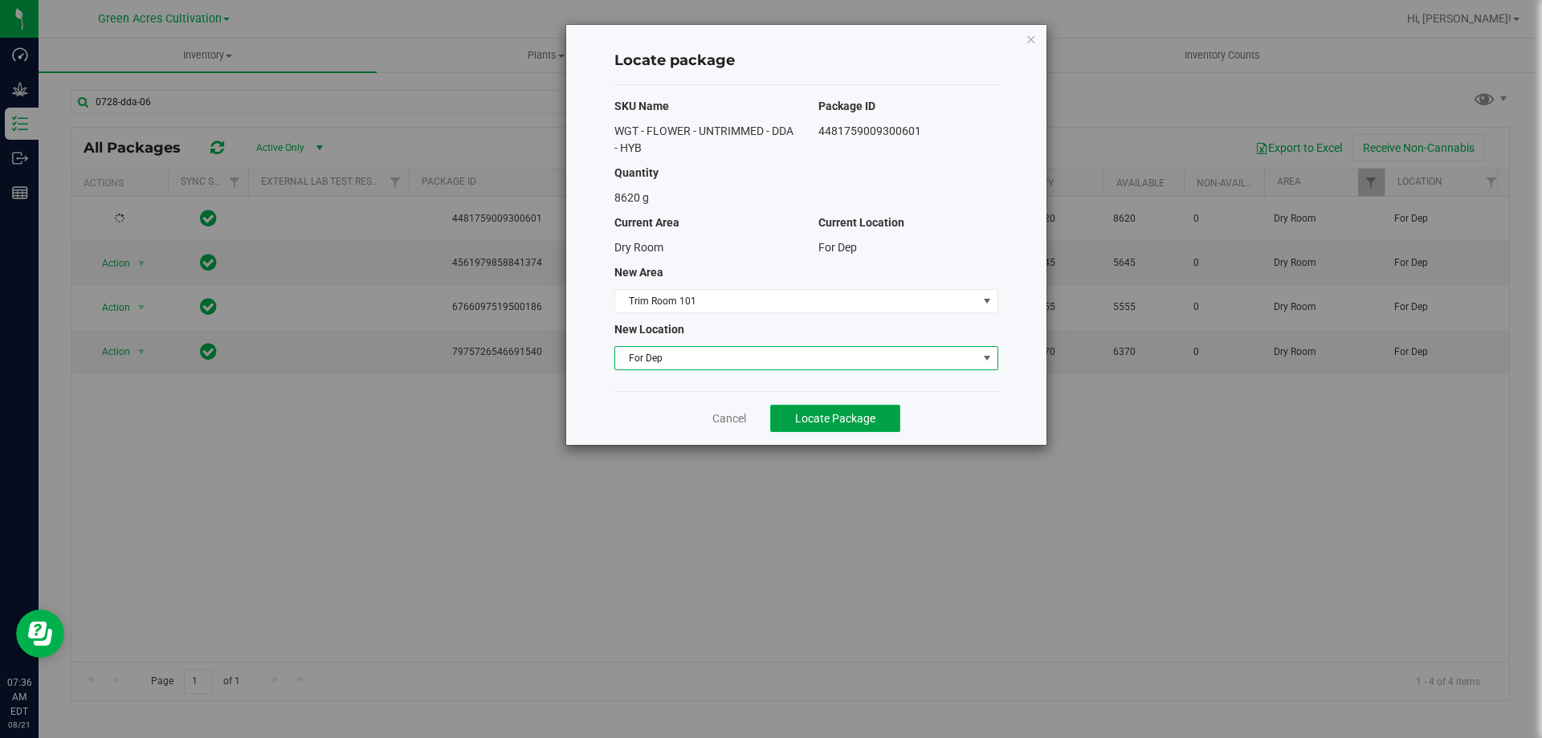
click at [807, 430] on button "Locate Package" at bounding box center [835, 418] width 130 height 27
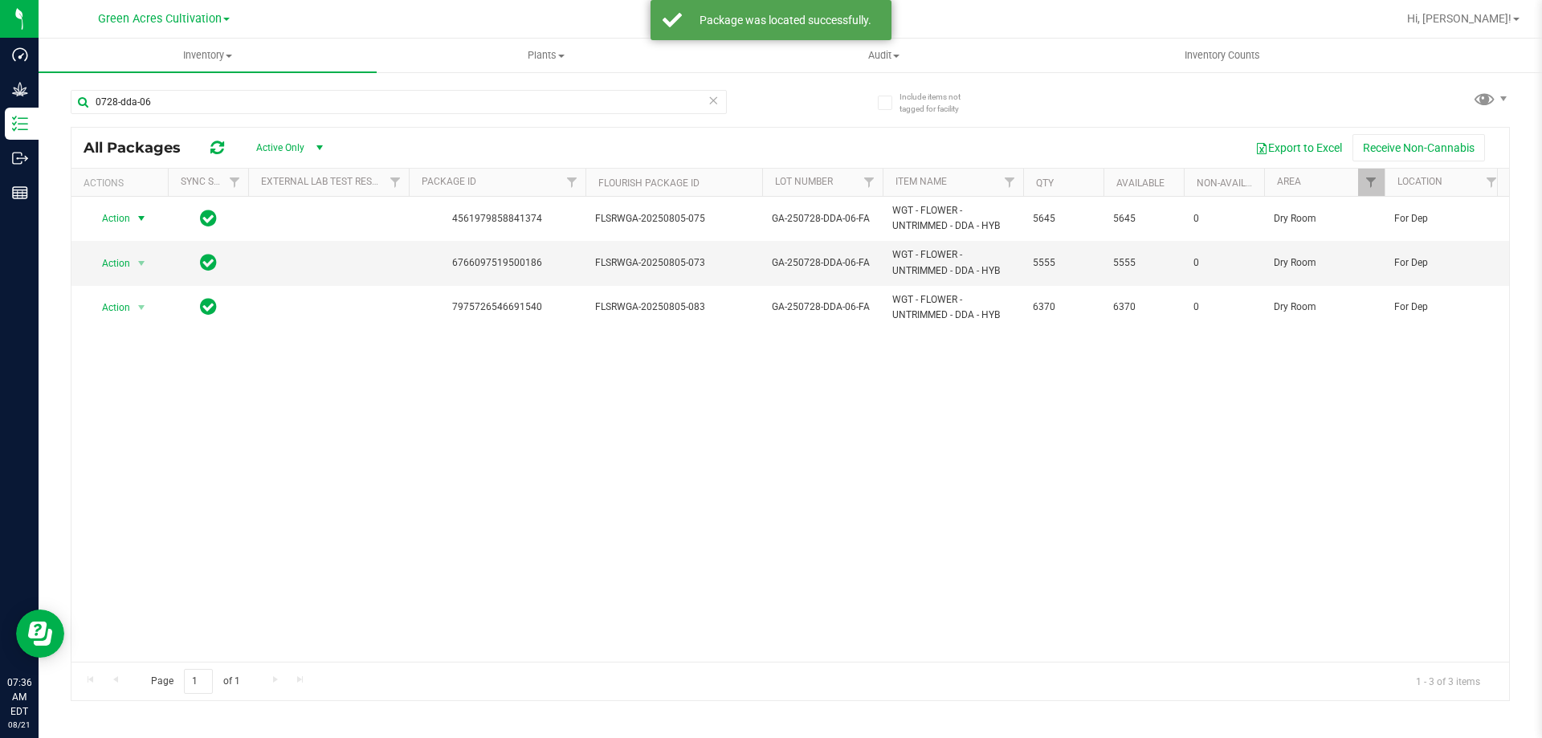
click at [133, 222] on span "select" at bounding box center [142, 218] width 20 height 22
click at [145, 270] on li "Locate package" at bounding box center [139, 269] width 103 height 24
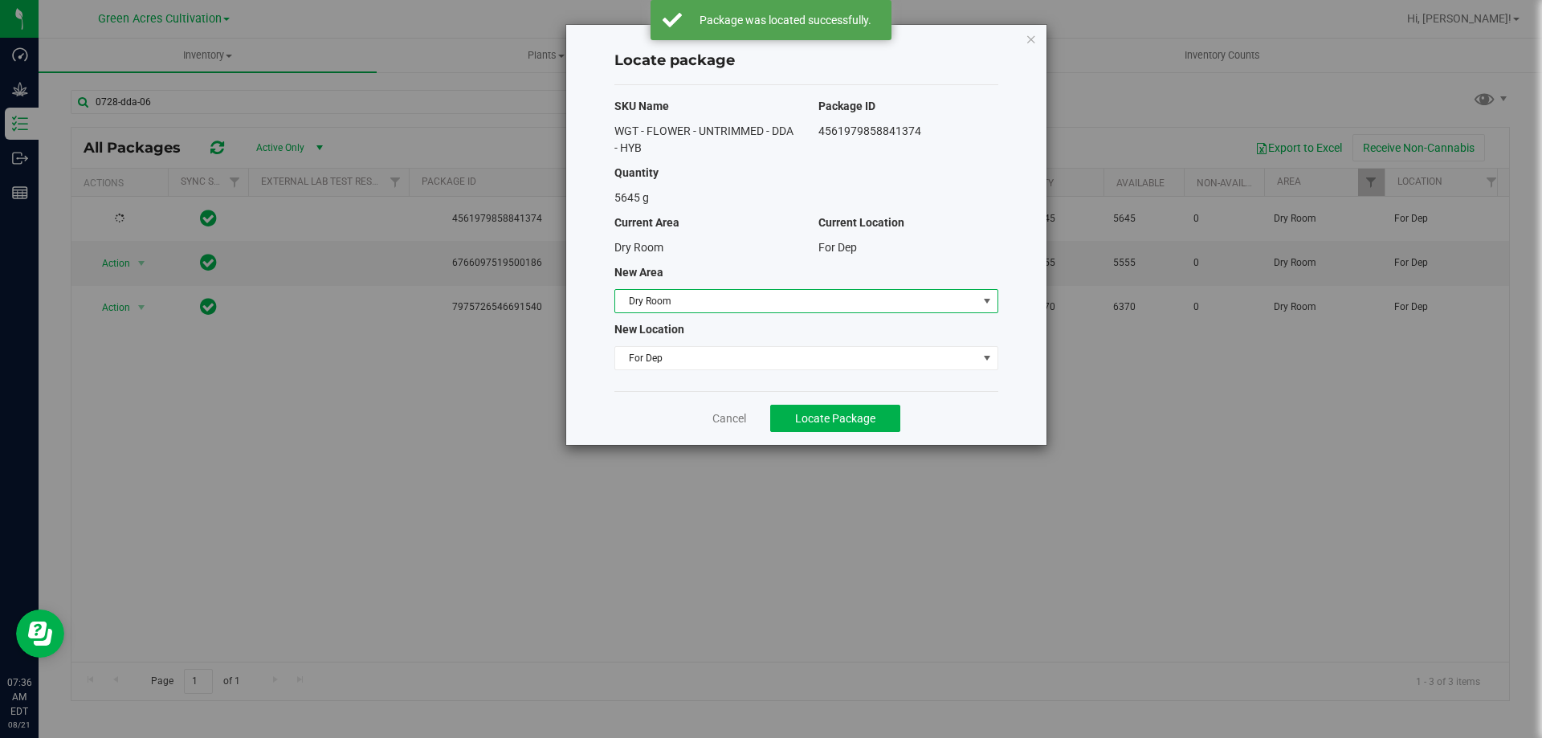
click at [644, 307] on span "Dry Room" at bounding box center [796, 301] width 362 height 22
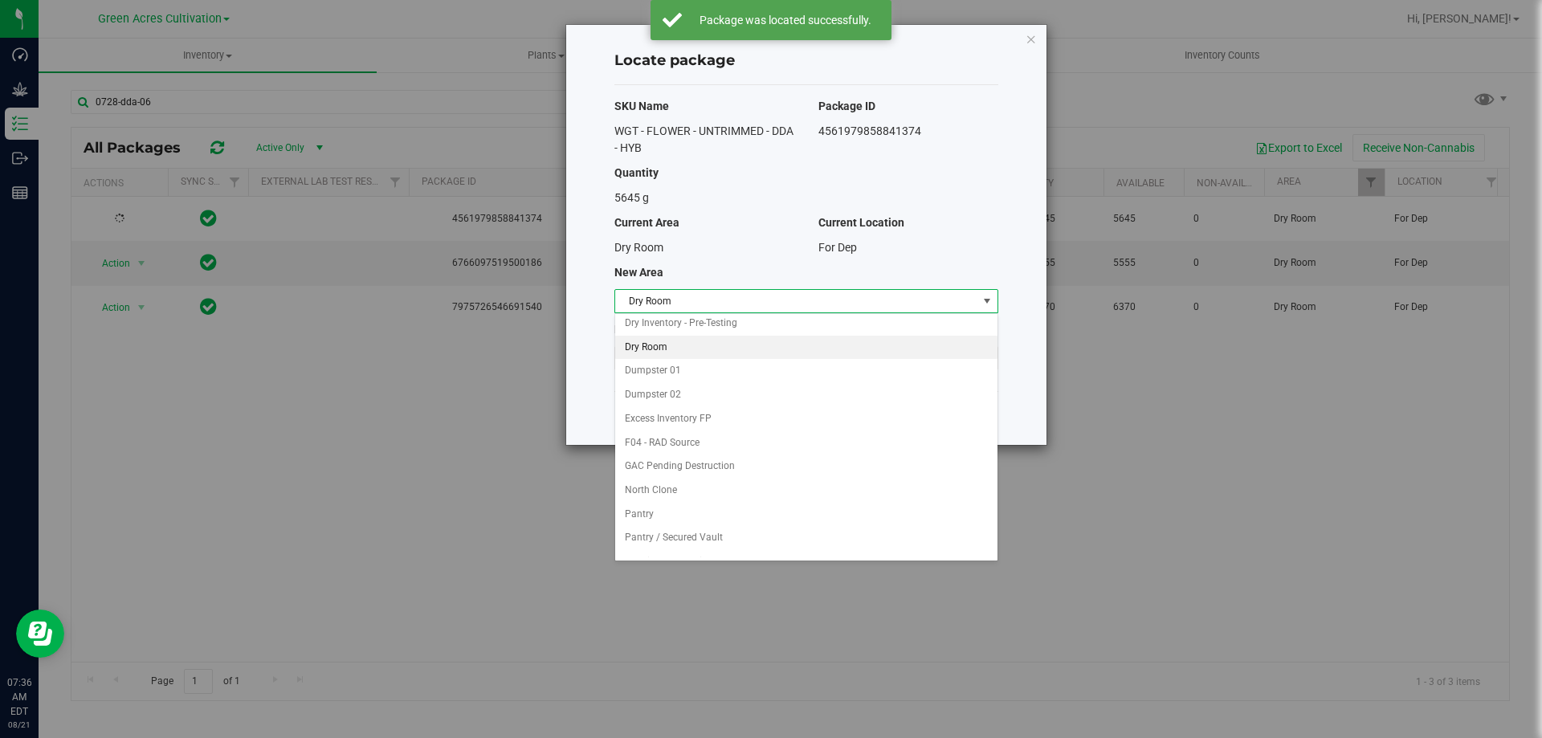
scroll to position [165, 0]
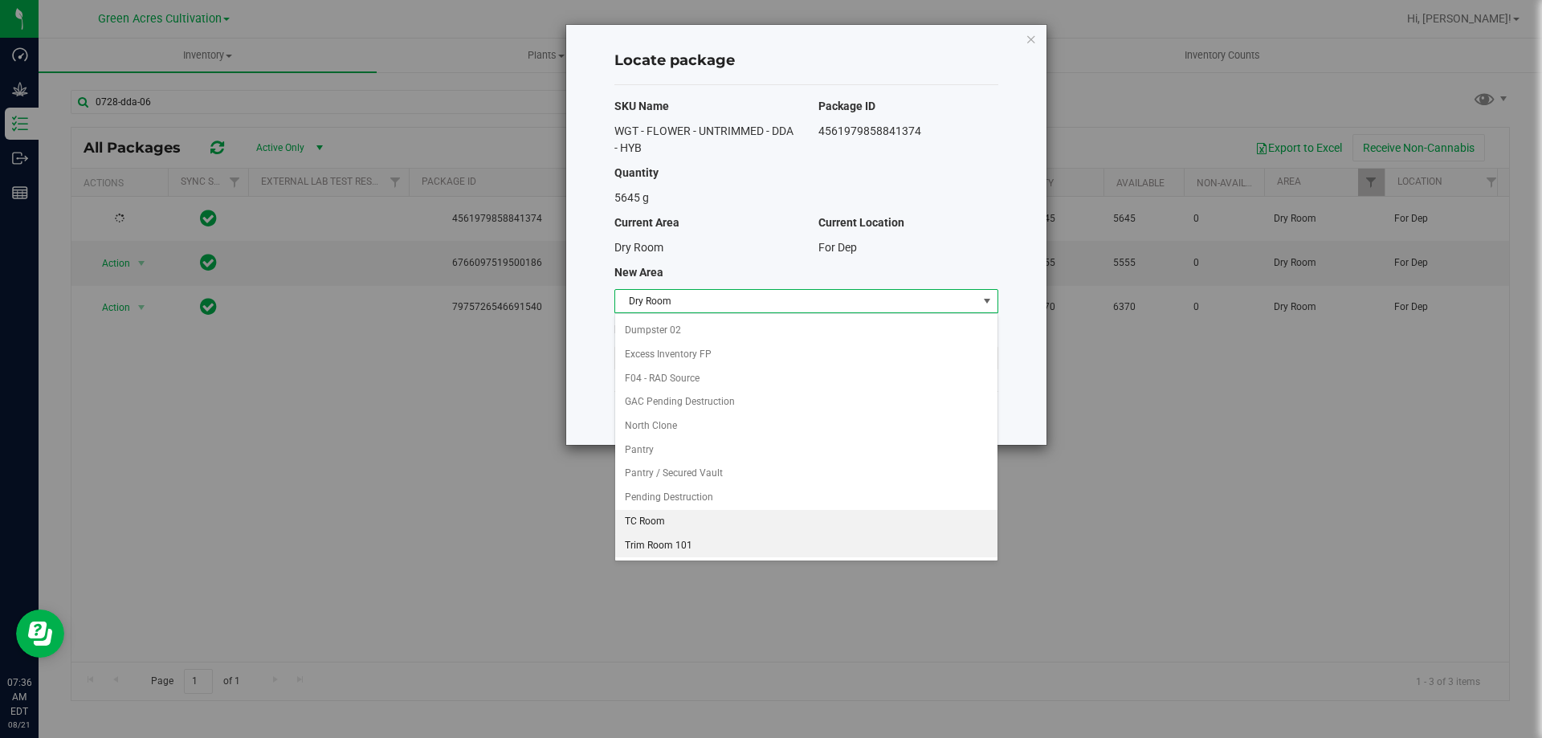
click at [656, 541] on li "Trim Room 101" at bounding box center [806, 546] width 382 height 24
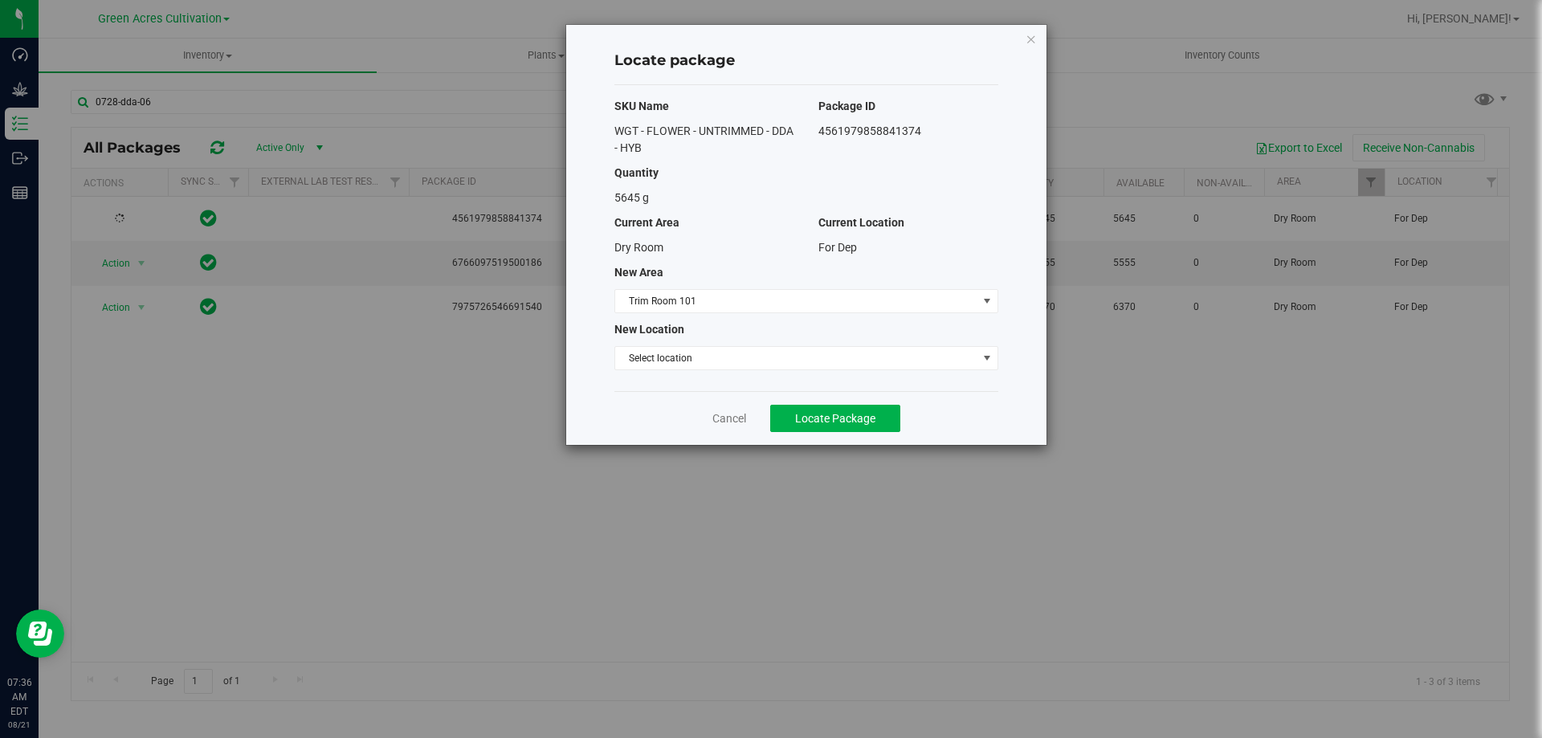
click at [696, 372] on div "SKU Name Package ID WGT - FLOWER - UNTRIMMED - DDA - HYB 4561979858841374 Quant…" at bounding box center [807, 238] width 384 height 306
click at [703, 363] on span "Select location" at bounding box center [796, 358] width 362 height 22
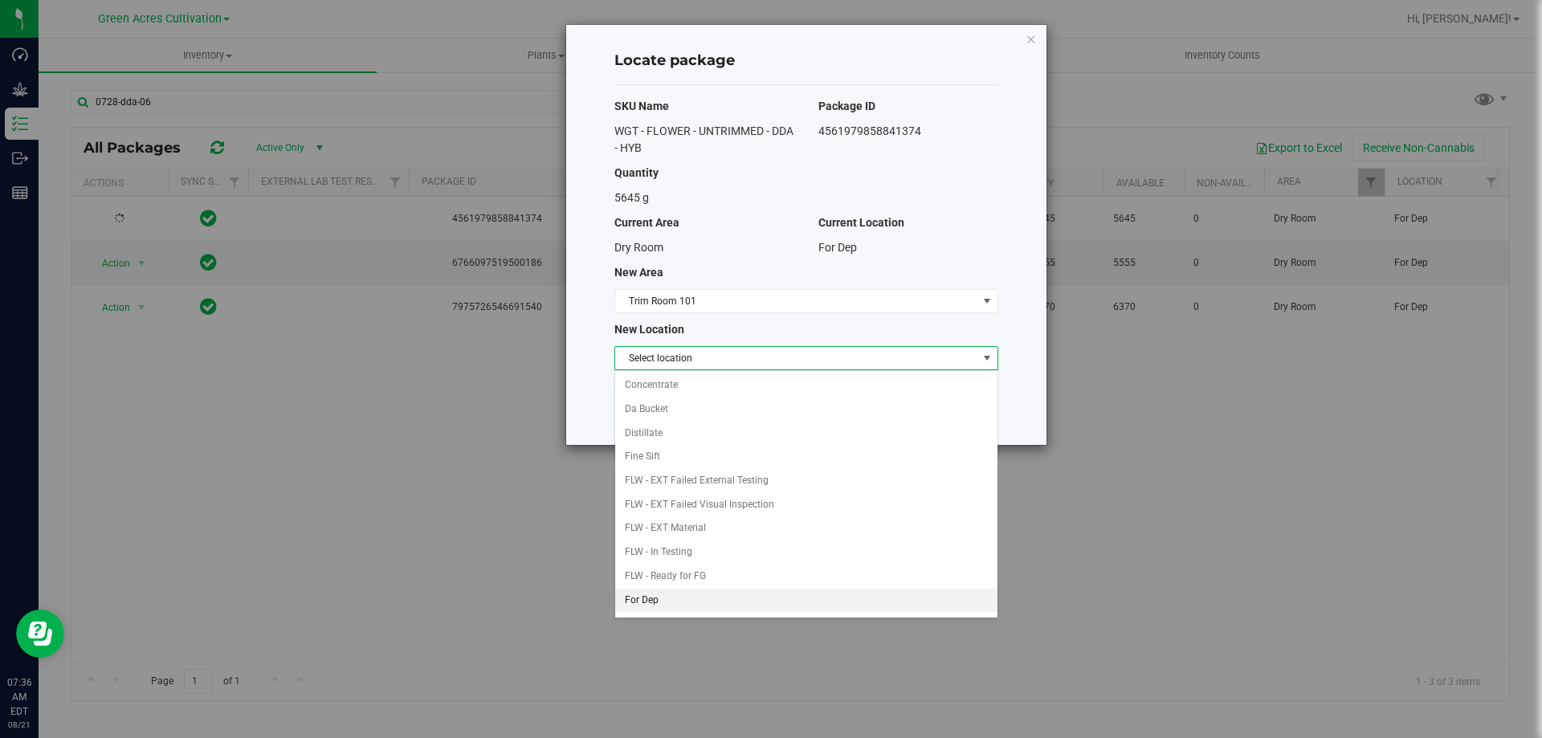
click at [652, 598] on li "For Dep" at bounding box center [806, 601] width 382 height 24
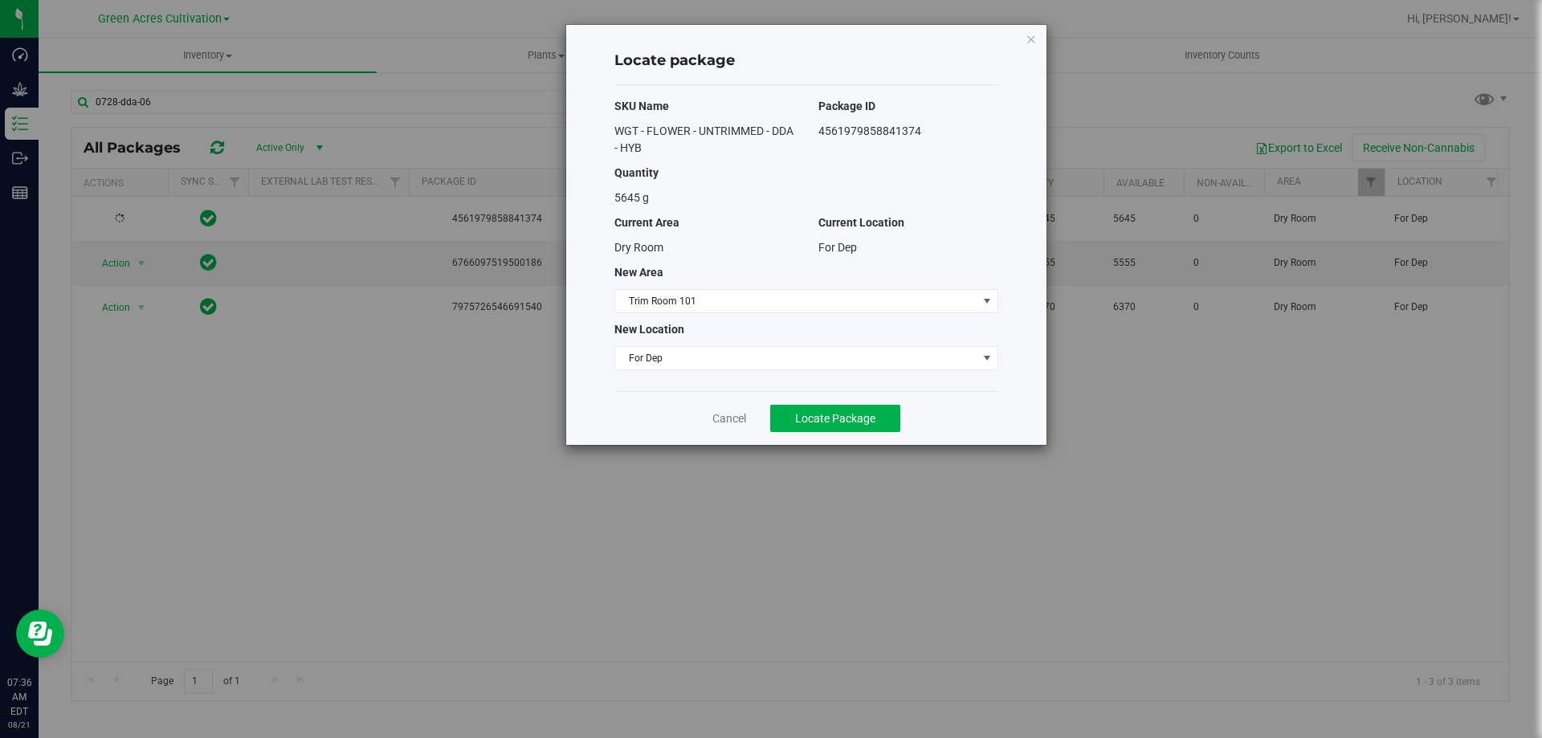
click at [824, 434] on div "Cancel Locate Package" at bounding box center [807, 418] width 384 height 54
click at [825, 433] on div "Cancel Locate Package" at bounding box center [807, 418] width 384 height 54
click at [835, 409] on button "Locate Package" at bounding box center [835, 418] width 130 height 27
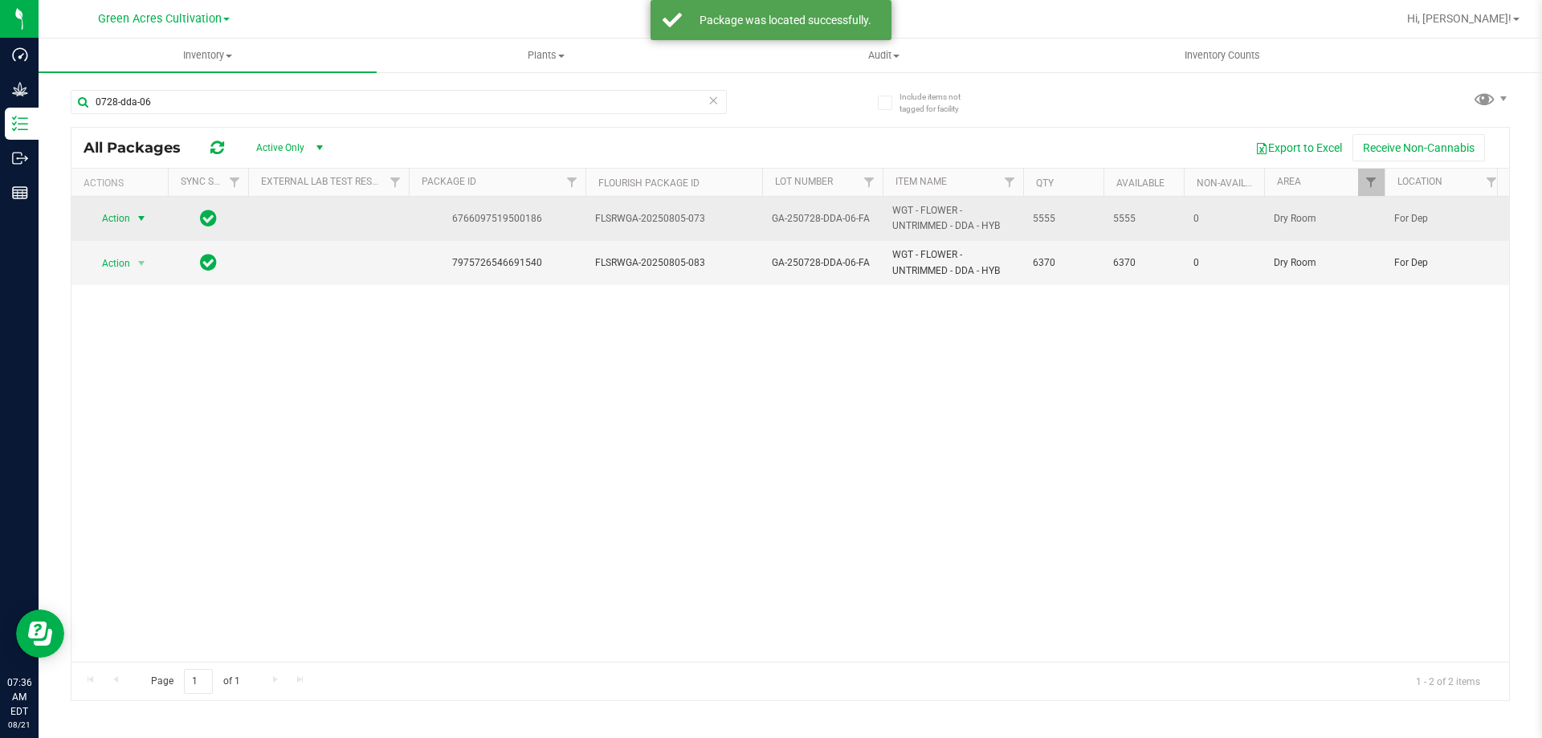
click at [105, 214] on span "Action" at bounding box center [109, 218] width 43 height 22
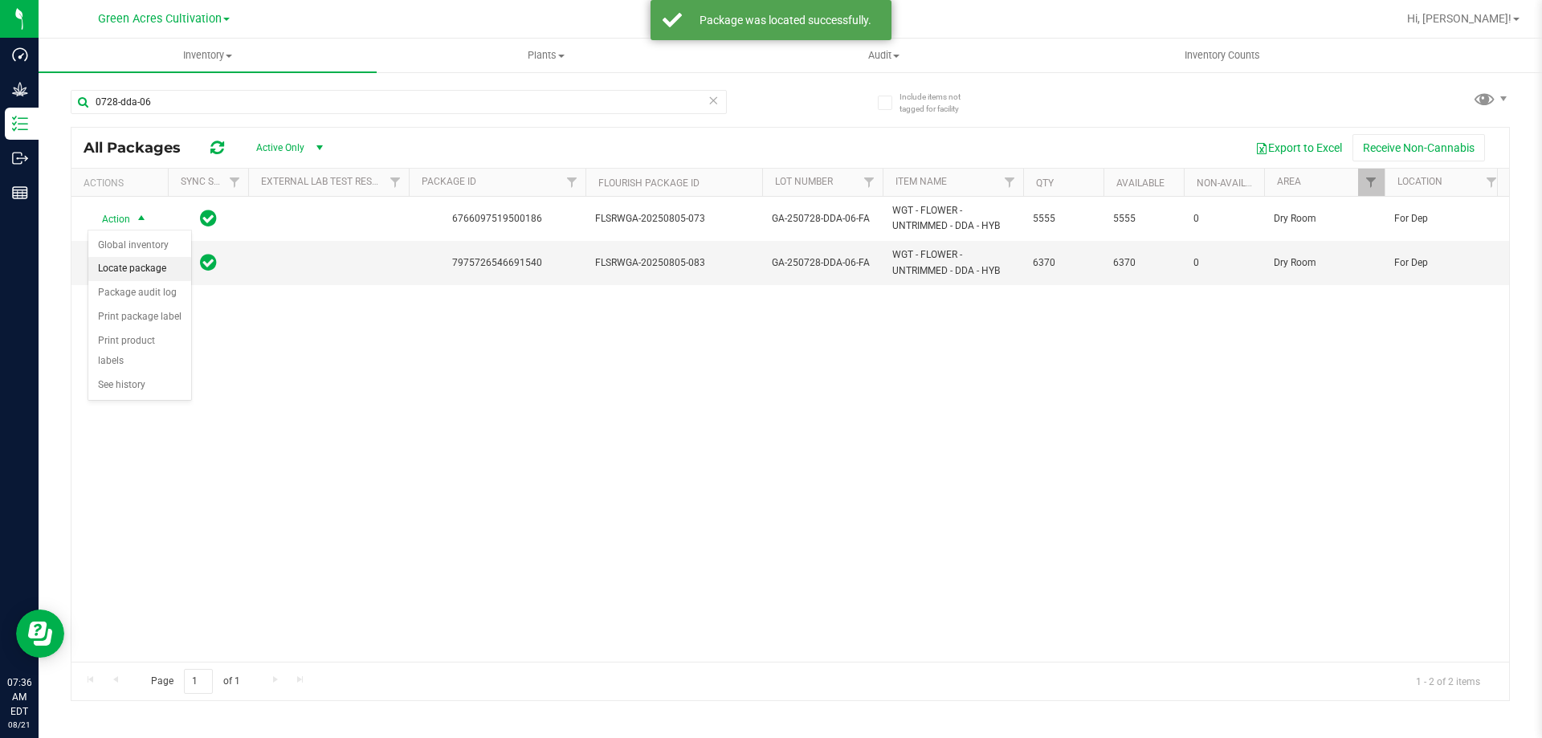
click at [142, 275] on li "Locate package" at bounding box center [139, 269] width 103 height 24
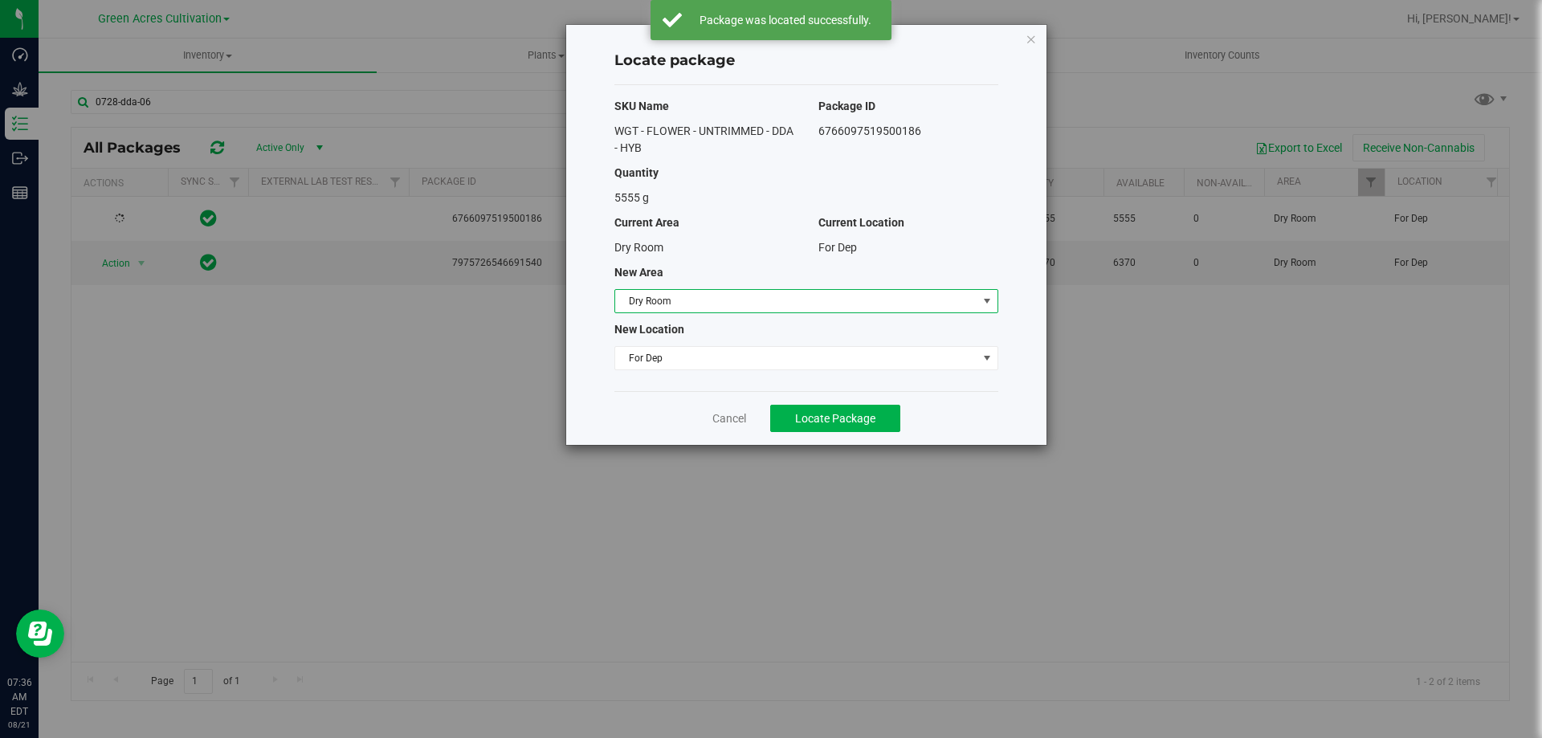
drag, startPoint x: 672, startPoint y: 311, endPoint x: 680, endPoint y: 306, distance: 10.1
click at [675, 308] on span "Dry Room" at bounding box center [796, 301] width 362 height 22
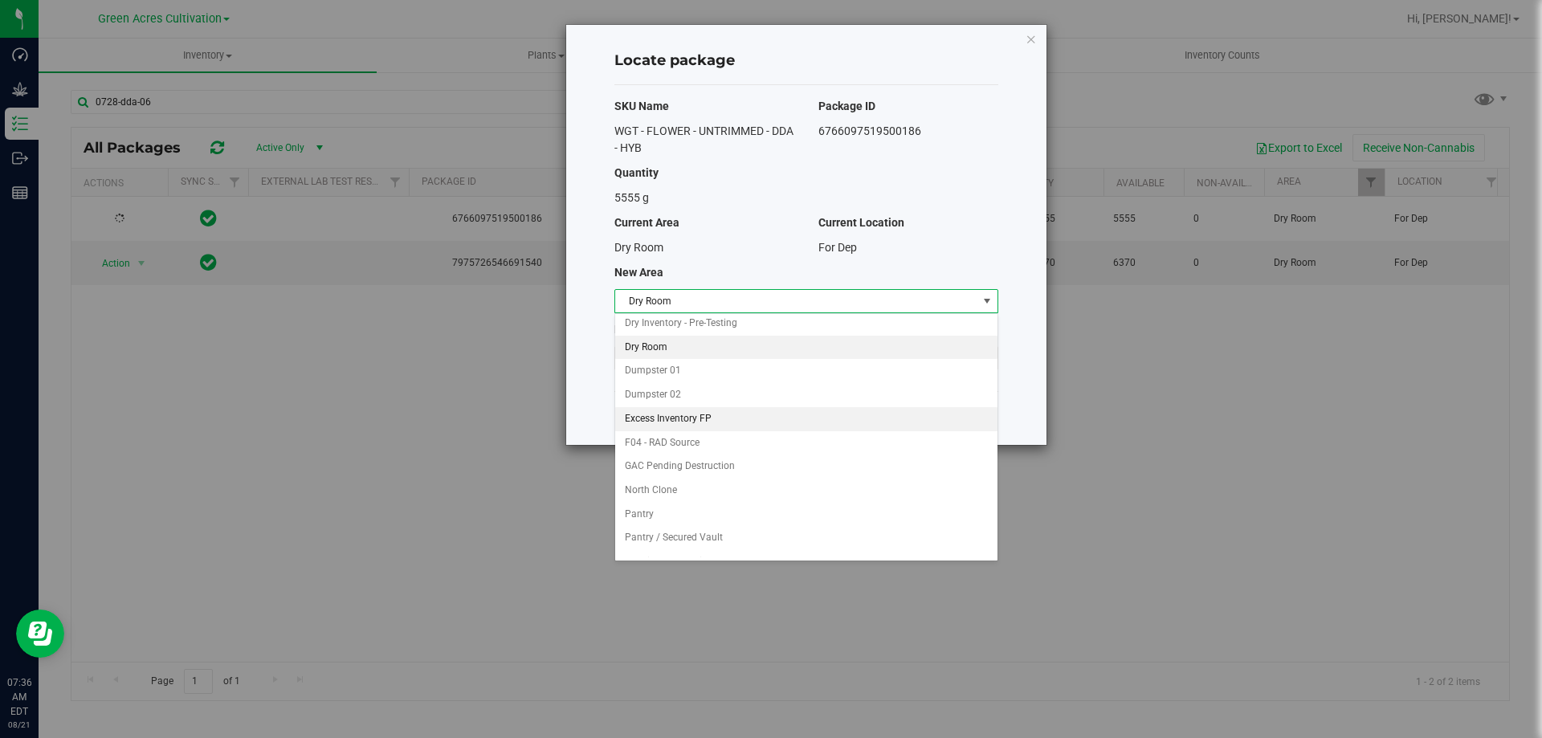
scroll to position [165, 0]
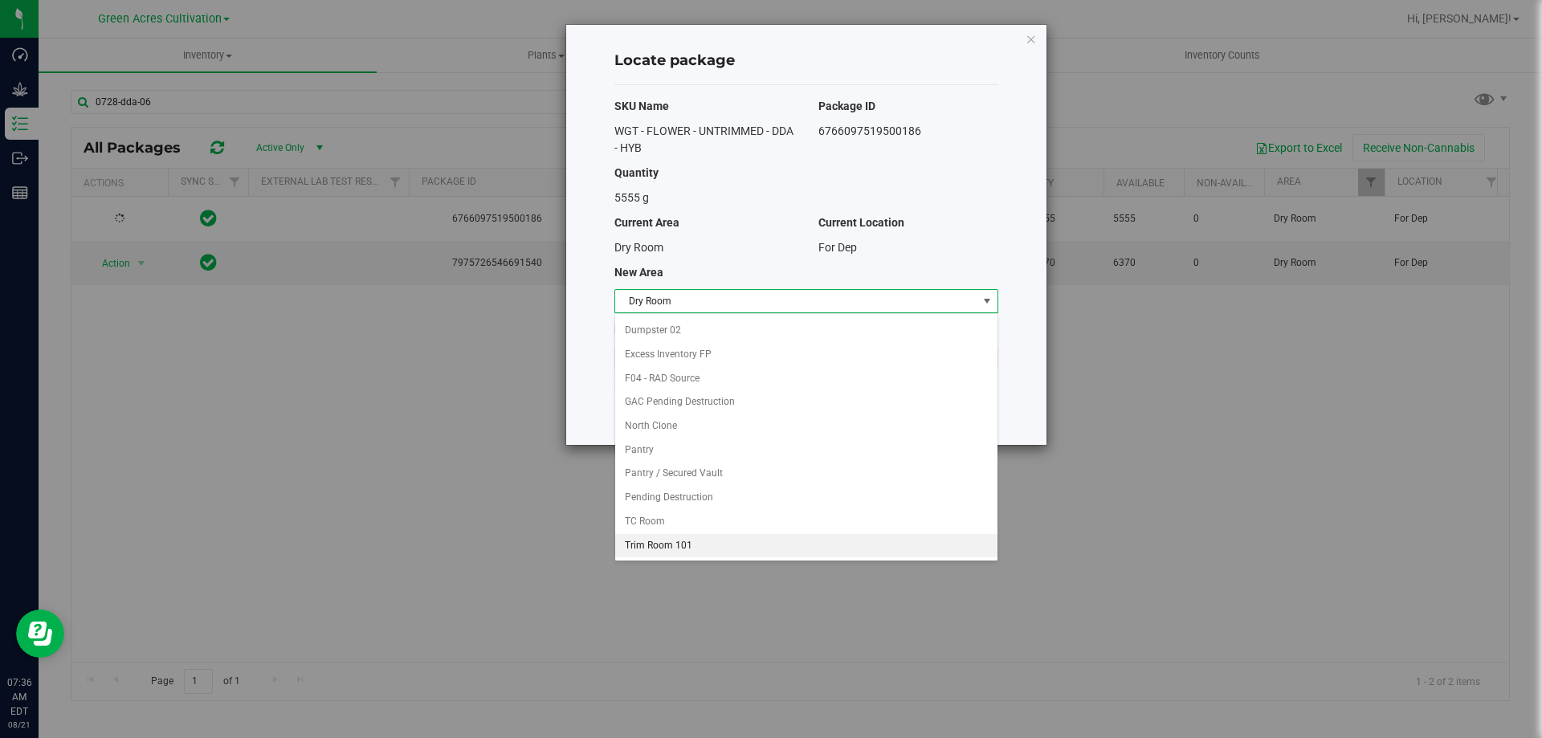
click at [648, 548] on li "Trim Room 101" at bounding box center [806, 546] width 382 height 24
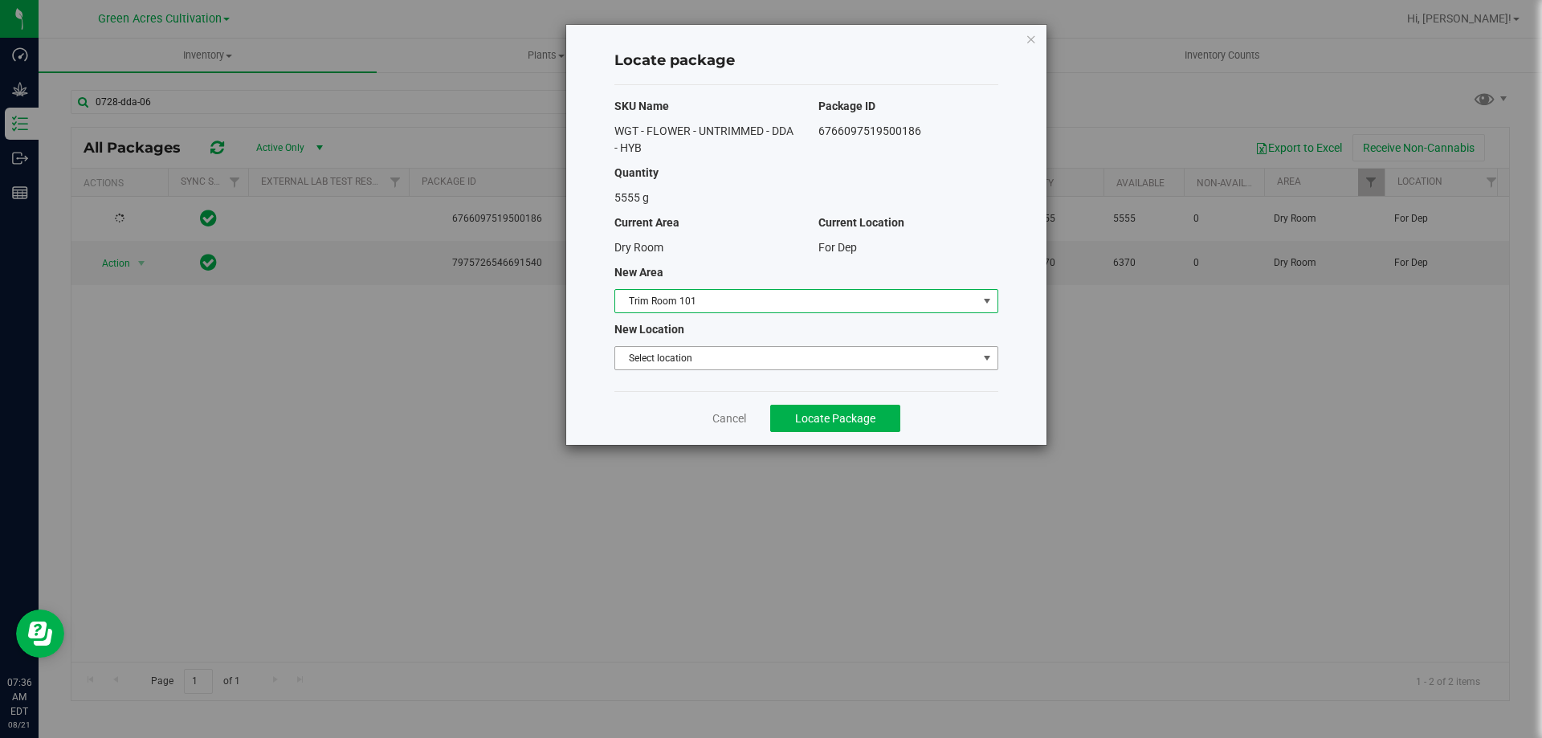
click at [690, 364] on span "Select location" at bounding box center [796, 358] width 362 height 22
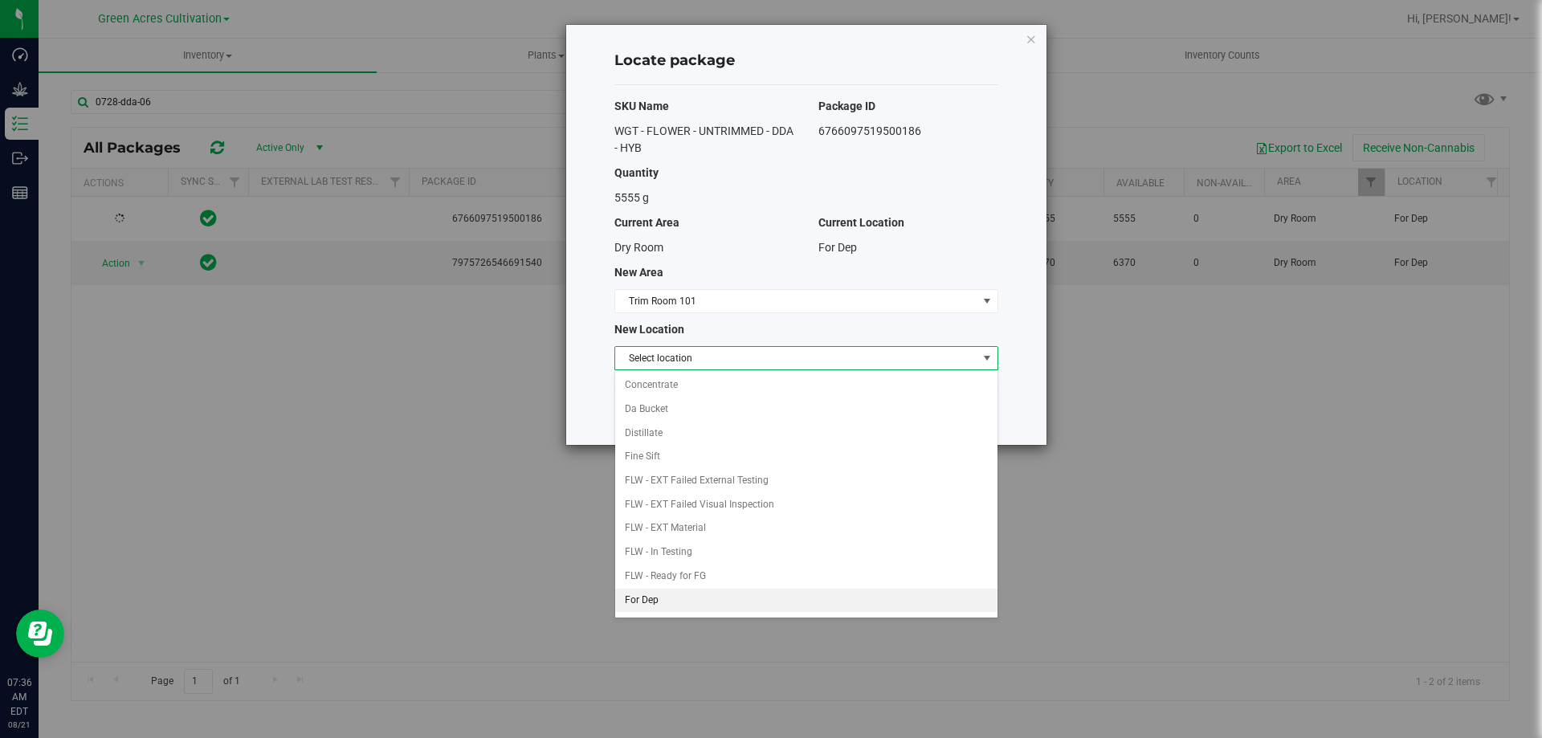
click at [656, 602] on li "For Dep" at bounding box center [806, 601] width 382 height 24
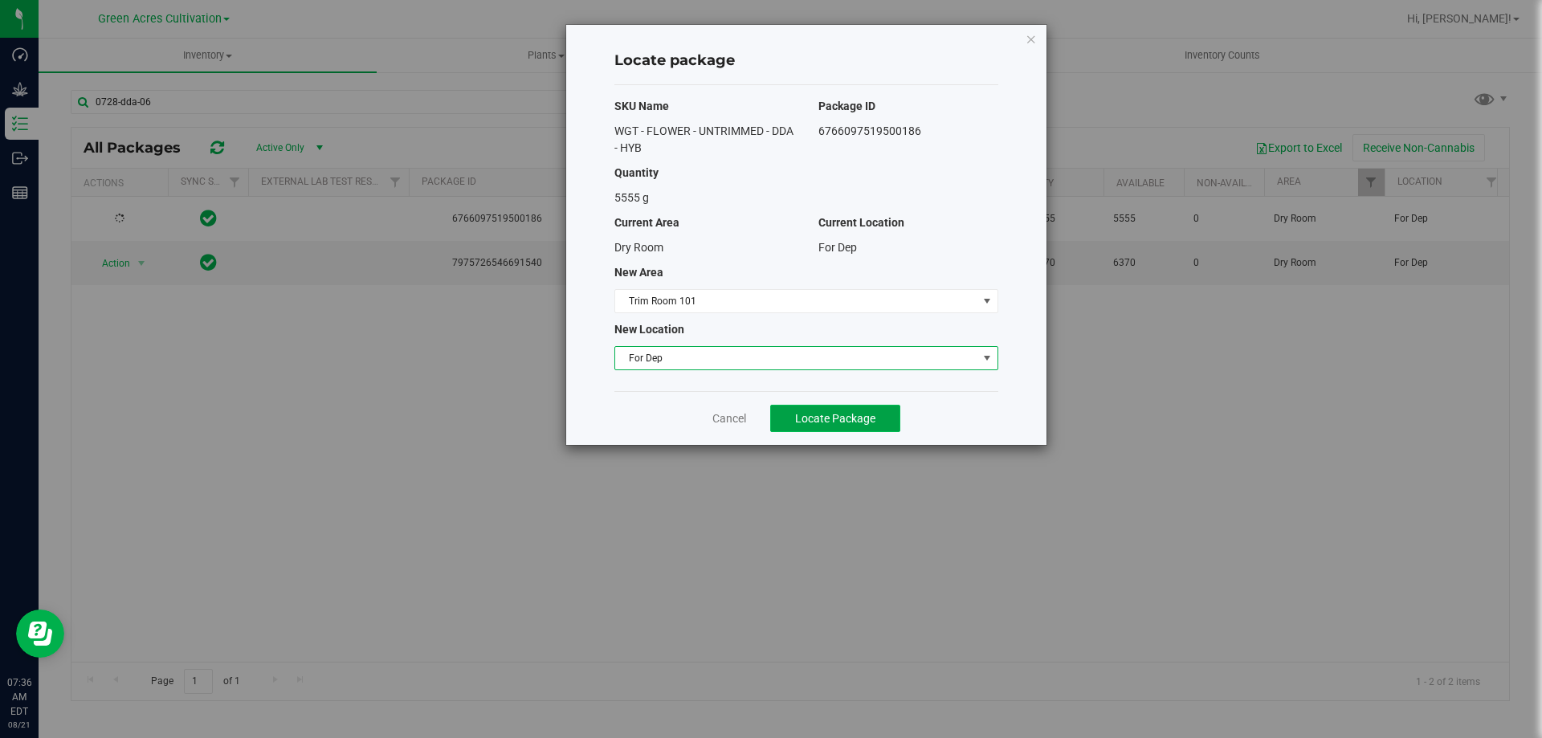
click at [881, 411] on button "Locate Package" at bounding box center [835, 418] width 130 height 27
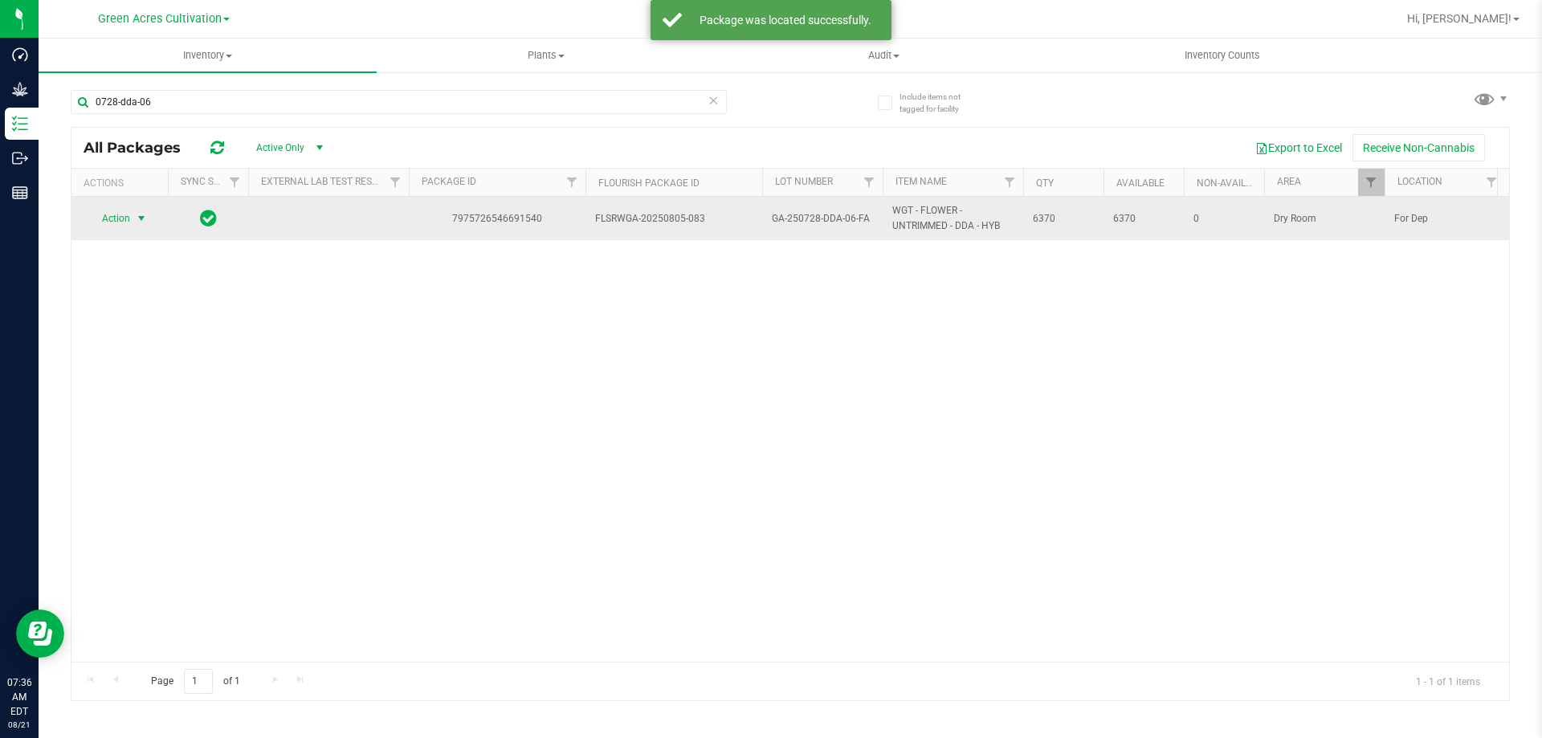
click at [129, 230] on span "Action" at bounding box center [109, 218] width 43 height 22
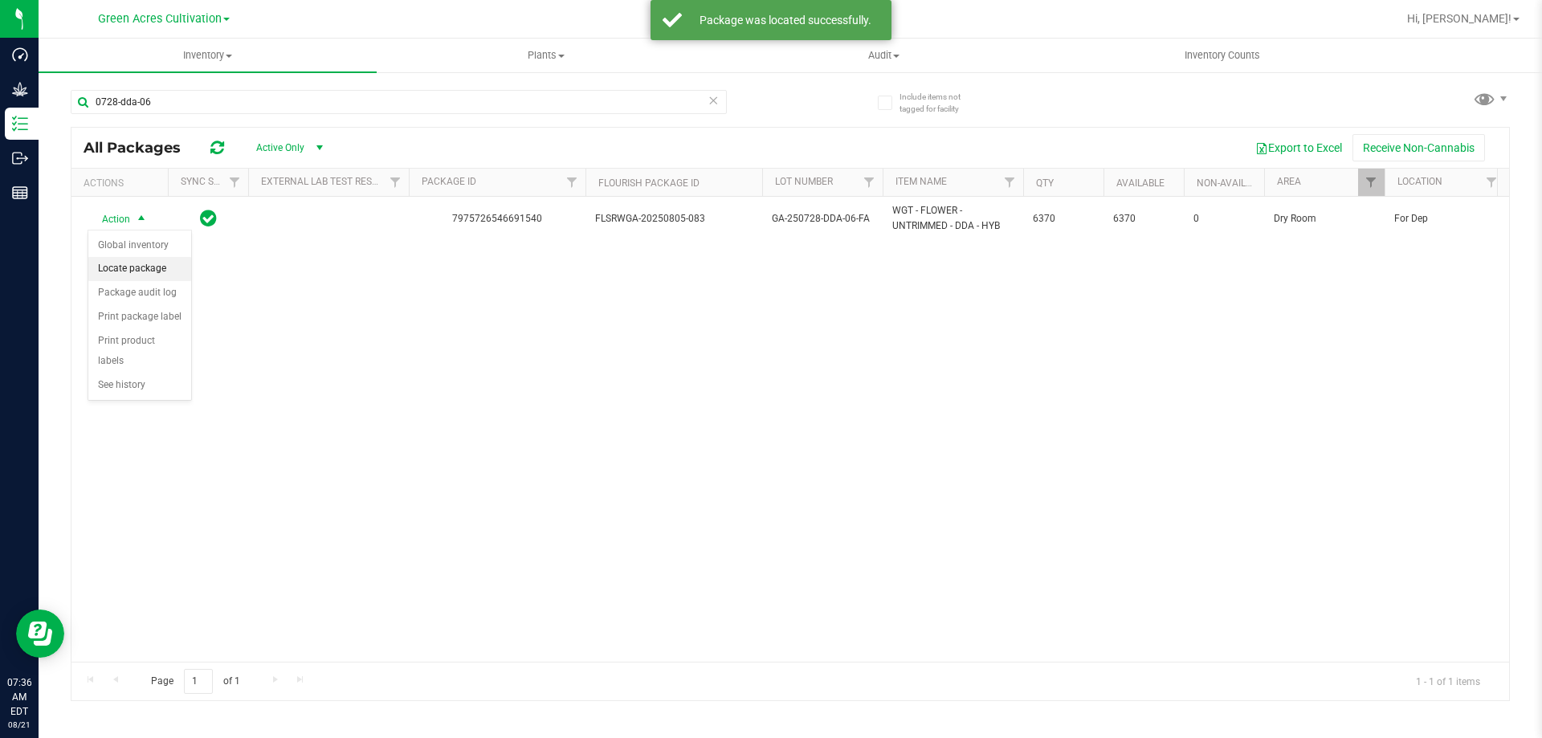
click at [134, 265] on li "Locate package" at bounding box center [139, 269] width 103 height 24
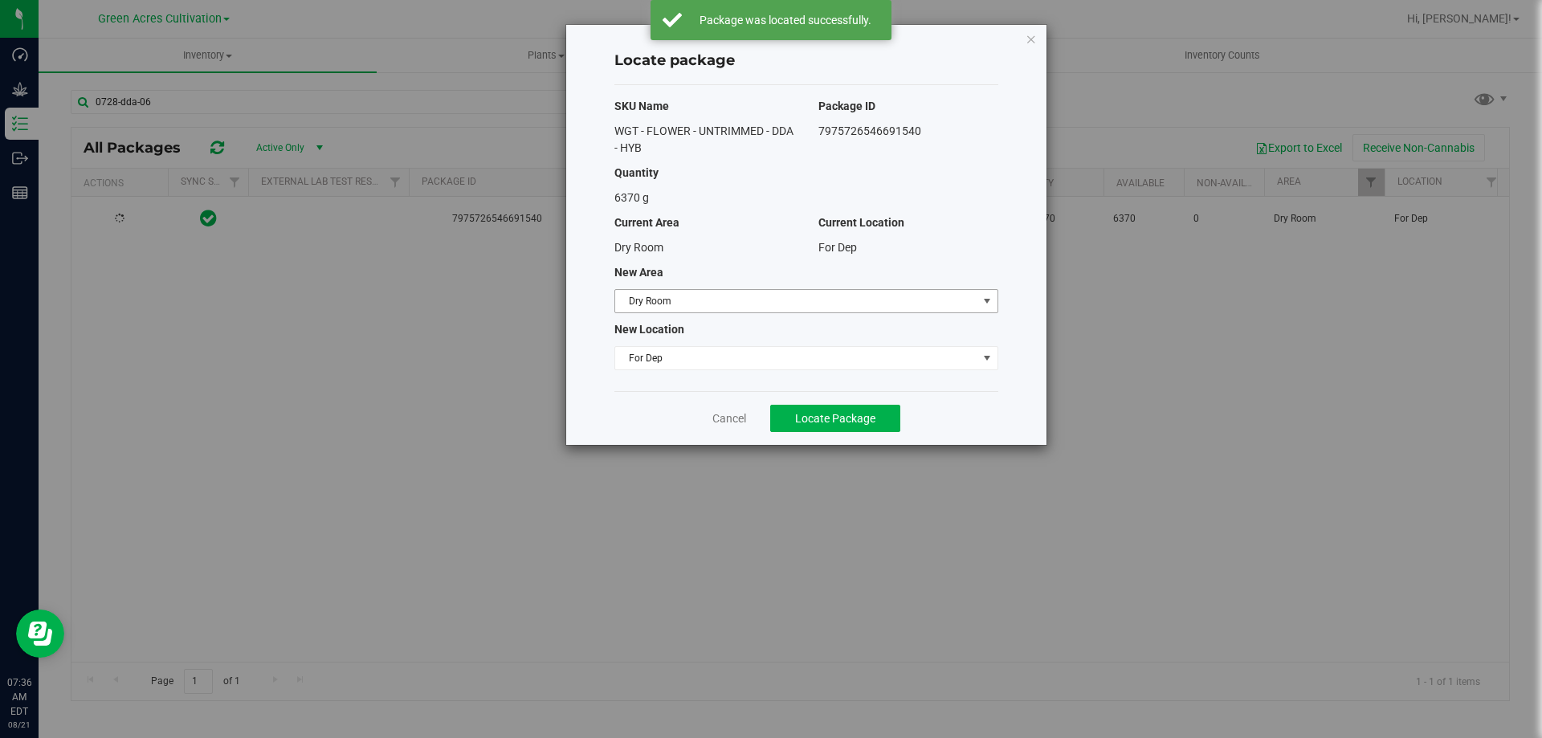
click at [768, 308] on span "Dry Room" at bounding box center [796, 301] width 362 height 22
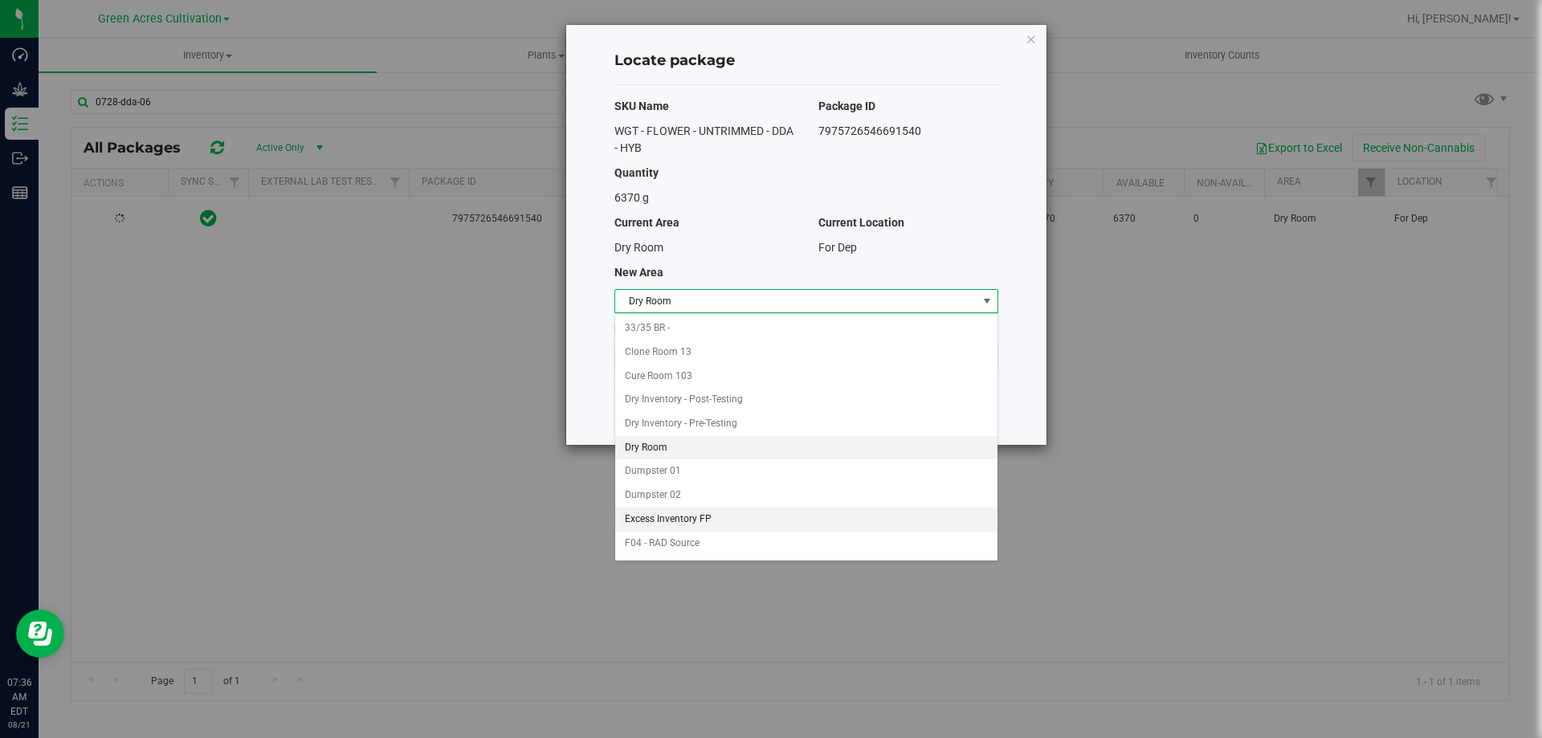
scroll to position [165, 0]
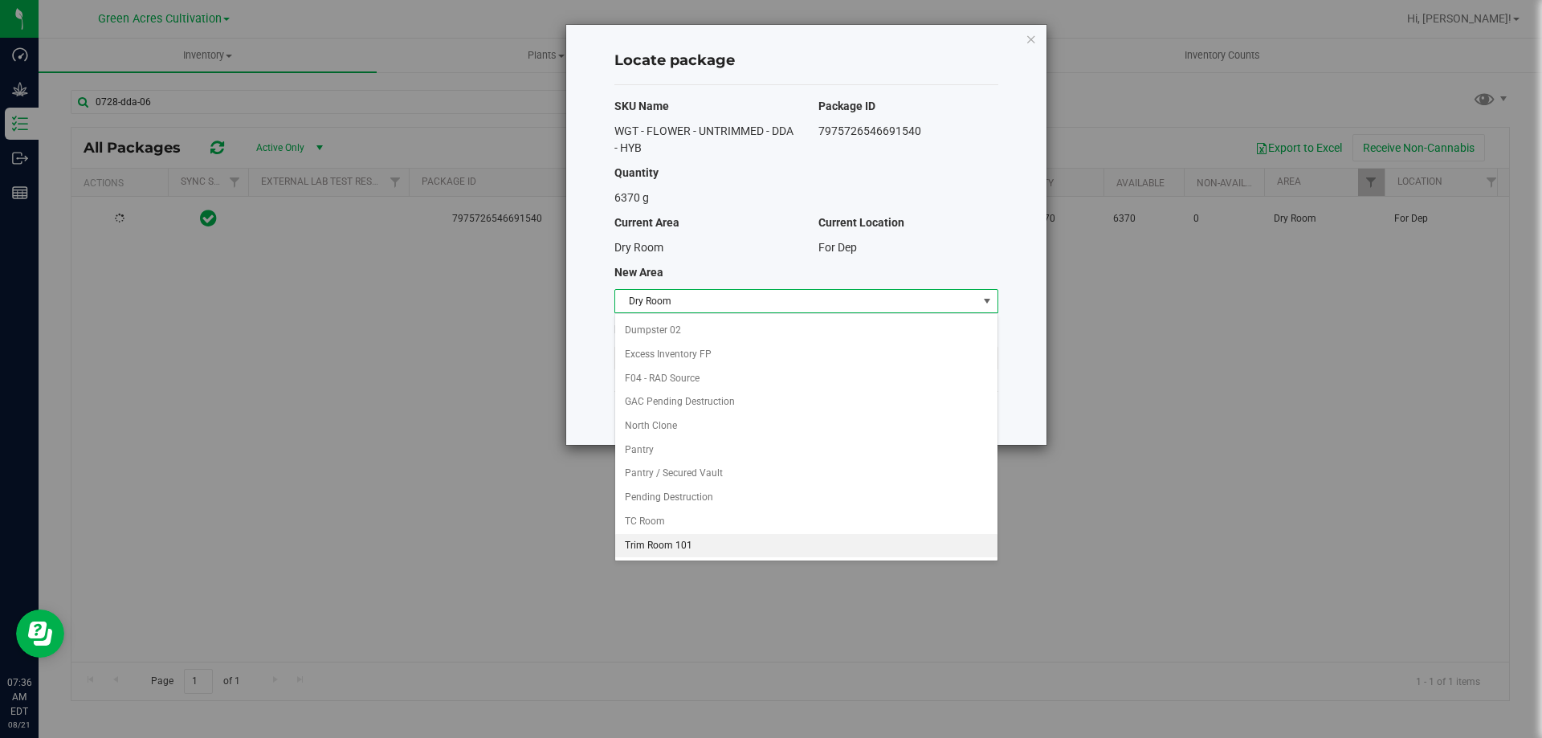
click at [679, 548] on li "Trim Room 101" at bounding box center [806, 546] width 382 height 24
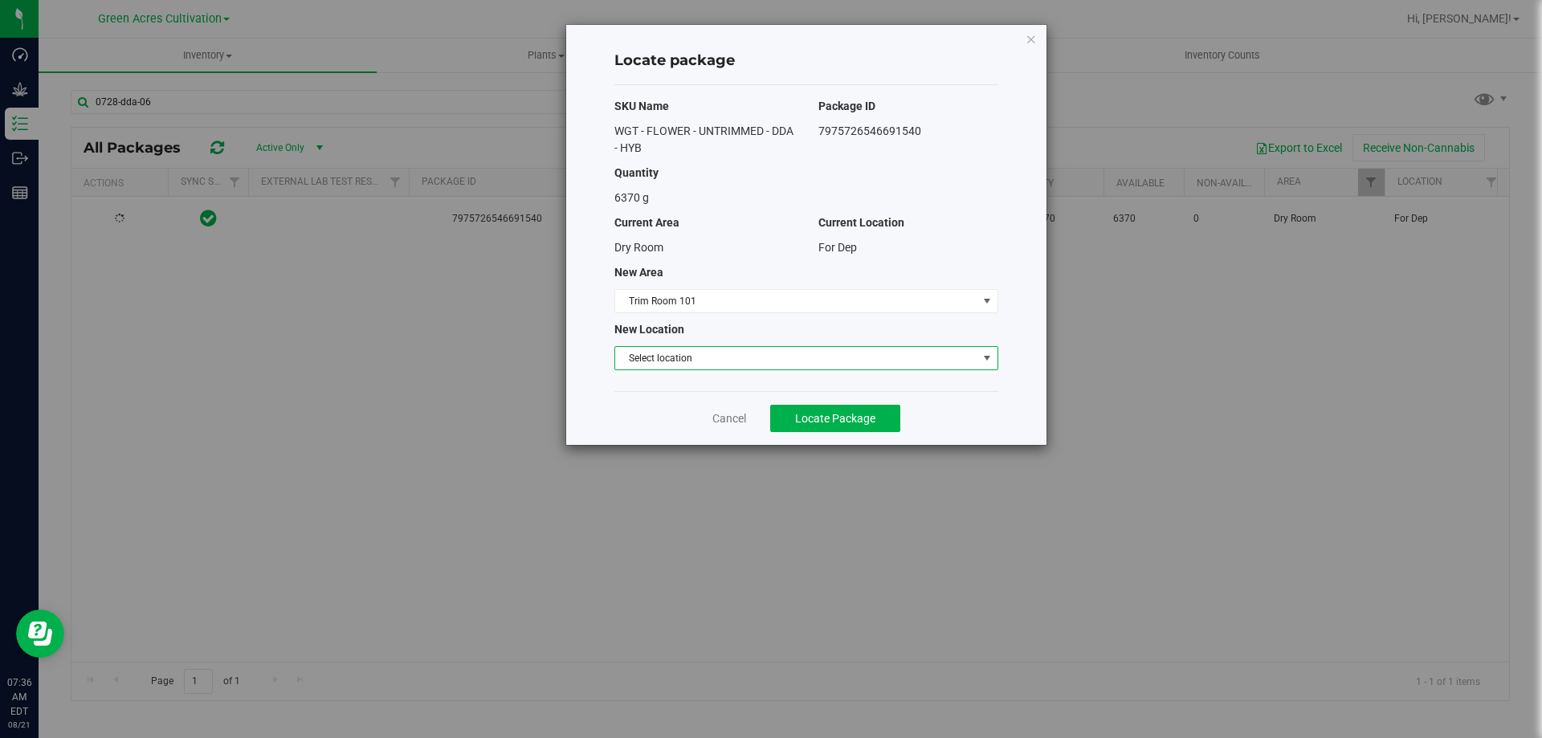
click at [772, 361] on span "Select location" at bounding box center [796, 358] width 362 height 22
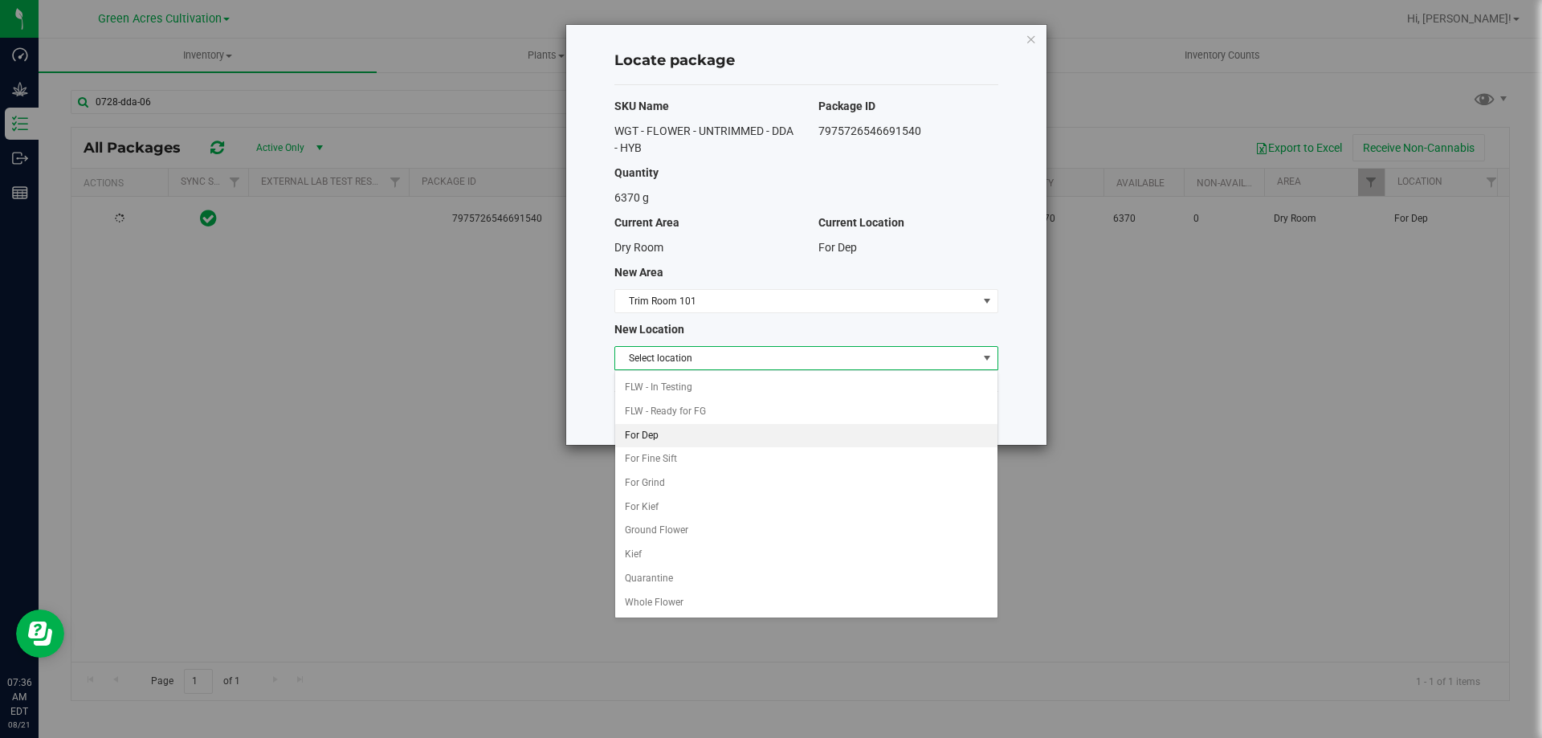
click at [693, 437] on li "For Dep" at bounding box center [806, 436] width 382 height 24
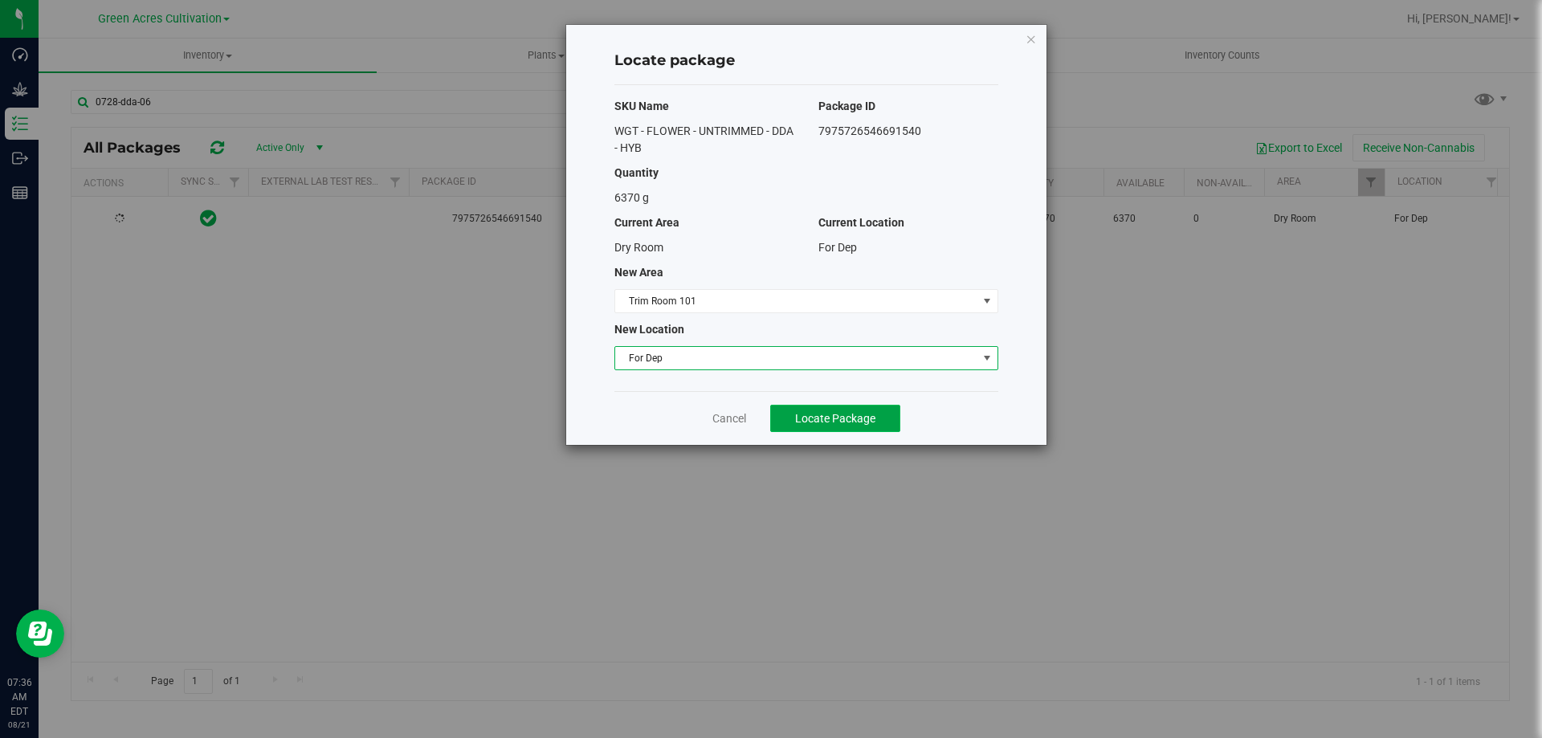
click at [835, 415] on span "Locate Package" at bounding box center [835, 418] width 80 height 13
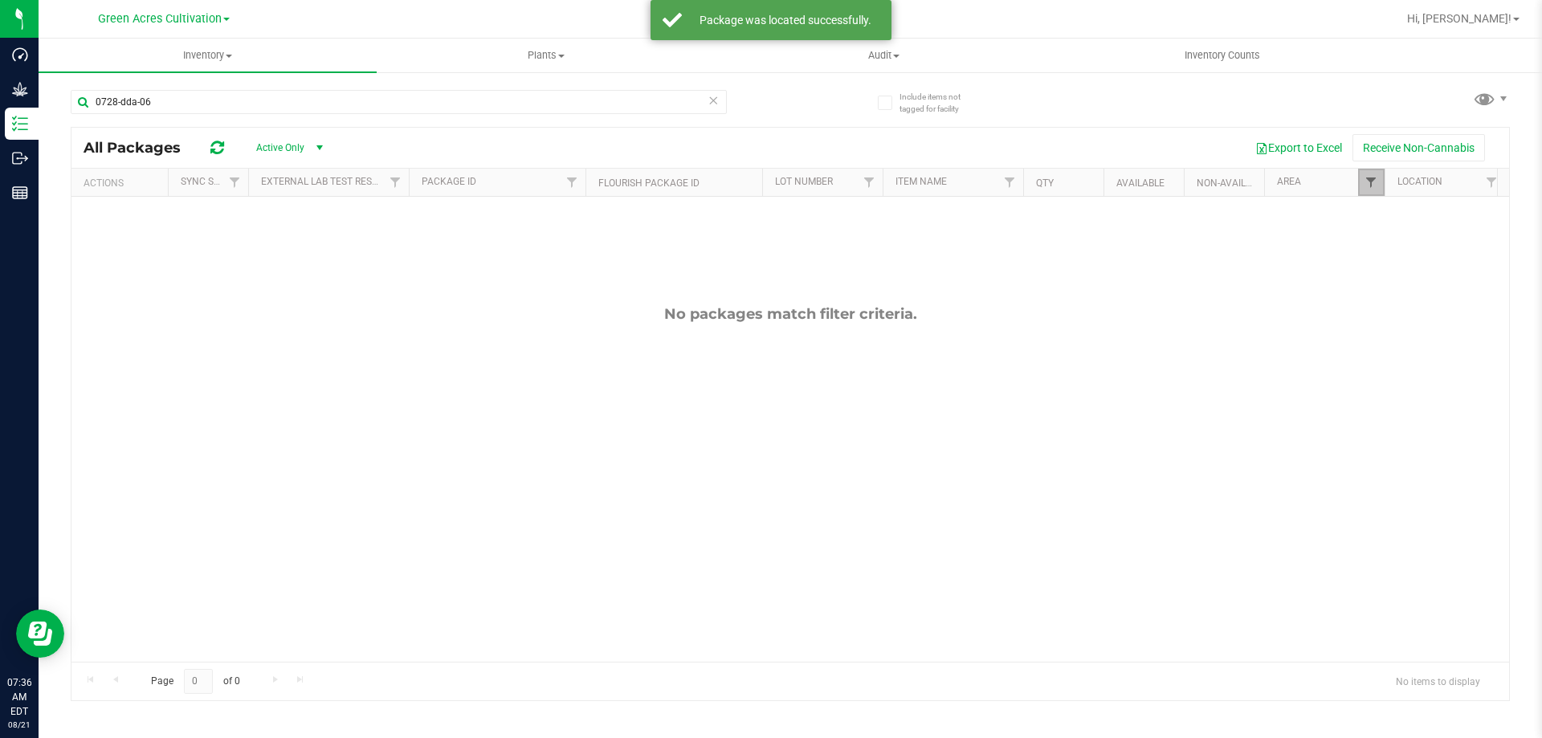
click at [1377, 186] on span "Filter" at bounding box center [1371, 182] width 13 height 13
click at [1484, 541] on button "Clear" at bounding box center [1494, 535] width 77 height 35
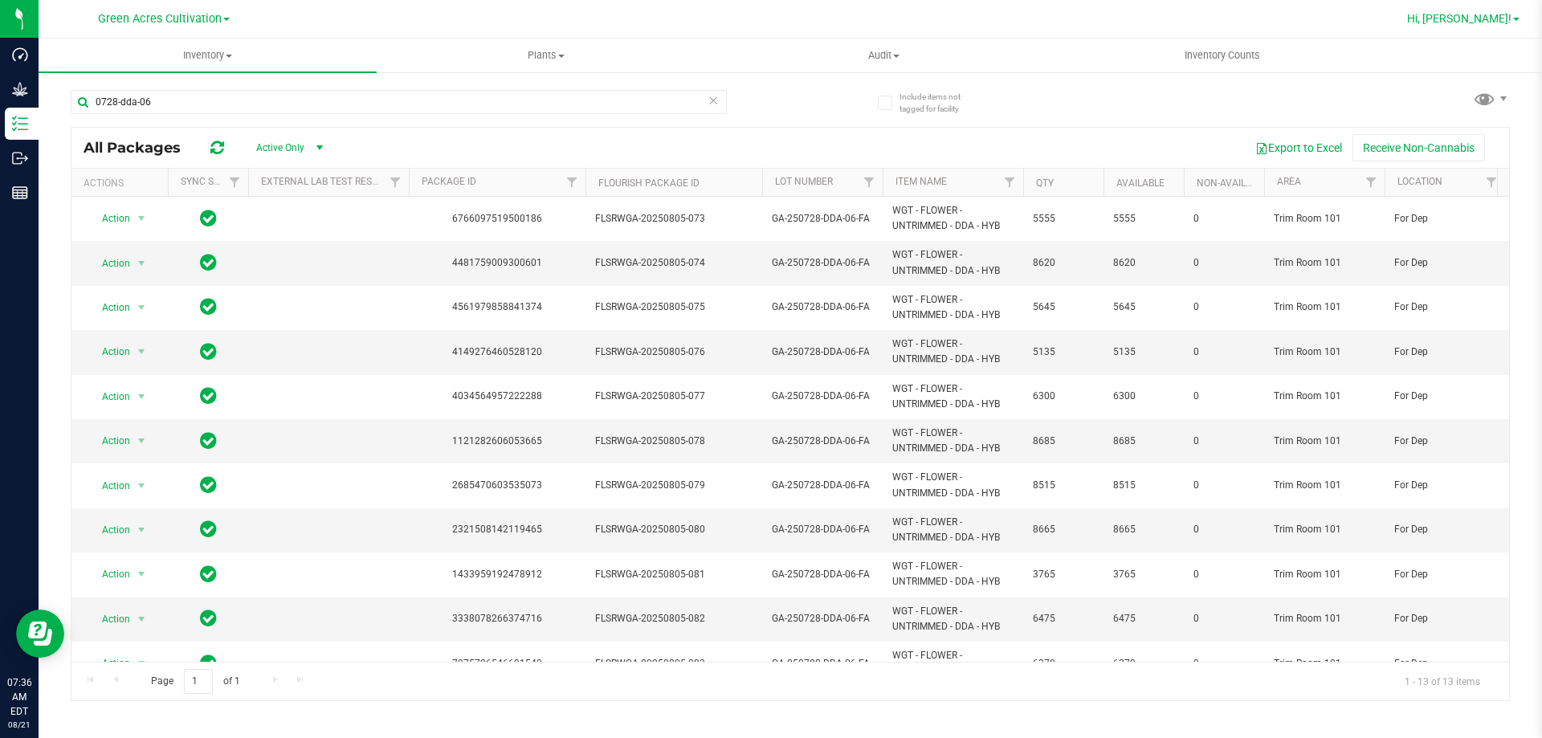
click at [1504, 19] on span "Hi, [PERSON_NAME]!" at bounding box center [1459, 18] width 104 height 13
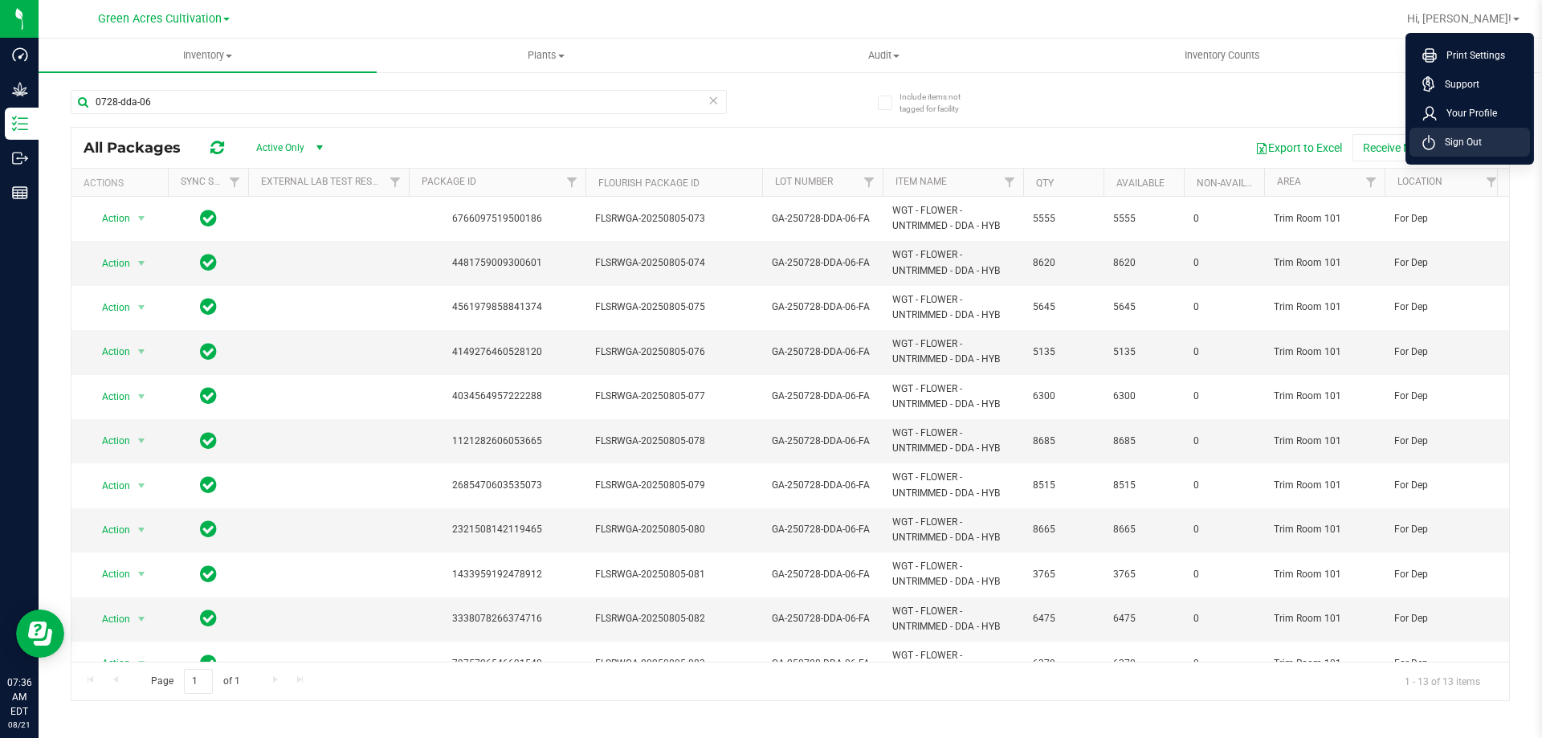
click at [1506, 132] on li "Sign Out" at bounding box center [1470, 142] width 121 height 29
